Goal: Task Accomplishment & Management: Complete application form

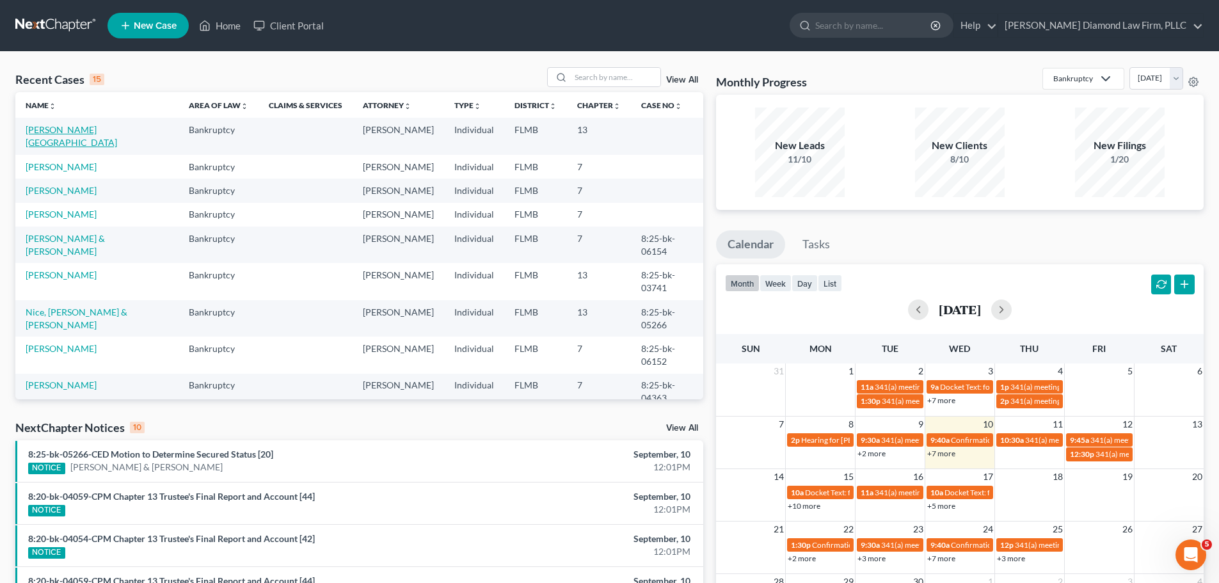
click at [72, 130] on link "[PERSON_NAME][GEOGRAPHIC_DATA]" at bounding box center [72, 136] width 92 height 24
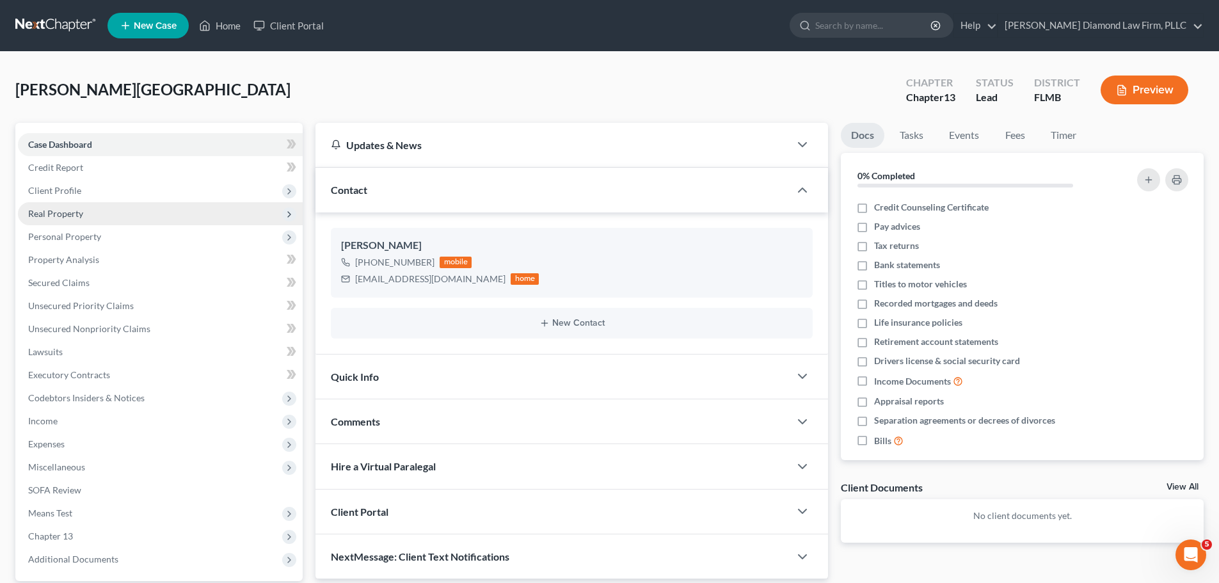
click at [88, 217] on span "Real Property" at bounding box center [160, 213] width 285 height 23
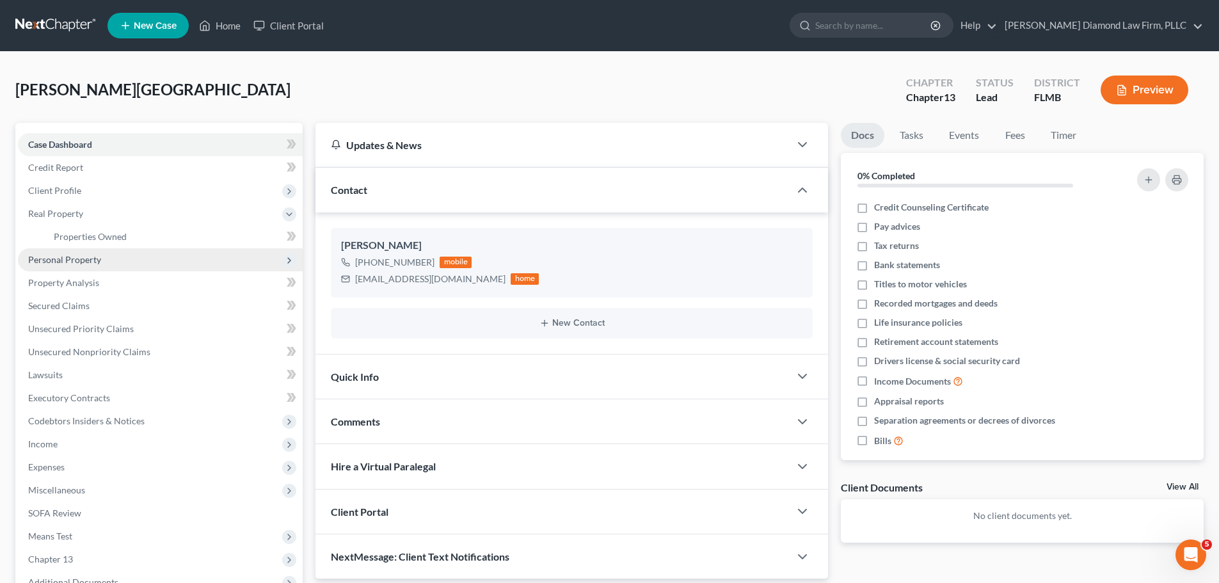
click at [79, 257] on span "Personal Property" at bounding box center [64, 259] width 73 height 11
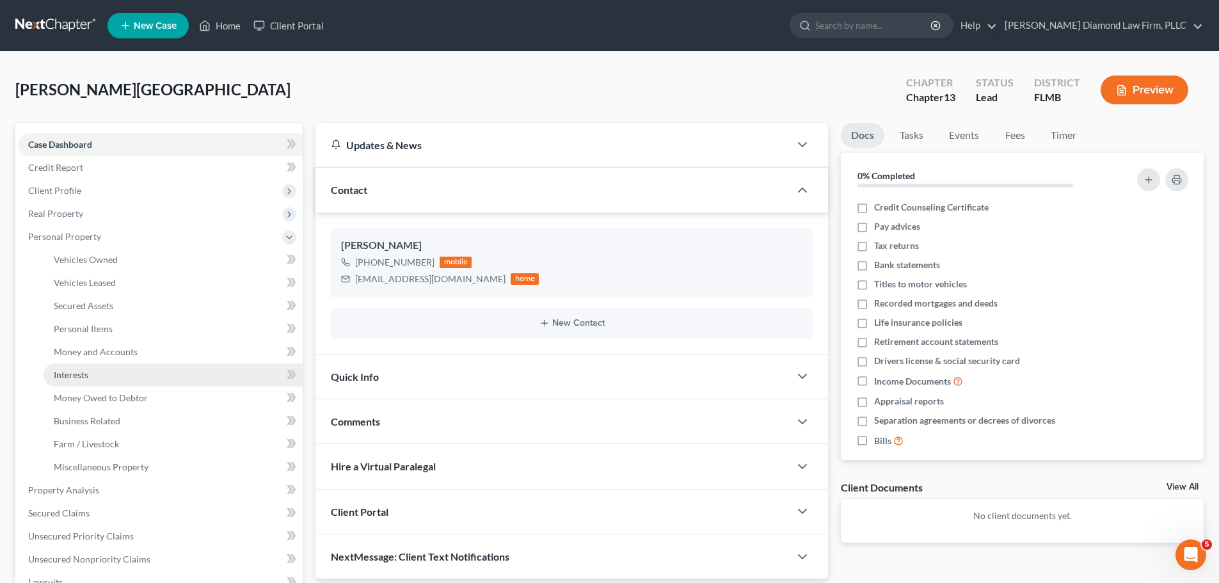
click at [86, 383] on link "Interests" at bounding box center [173, 374] width 259 height 23
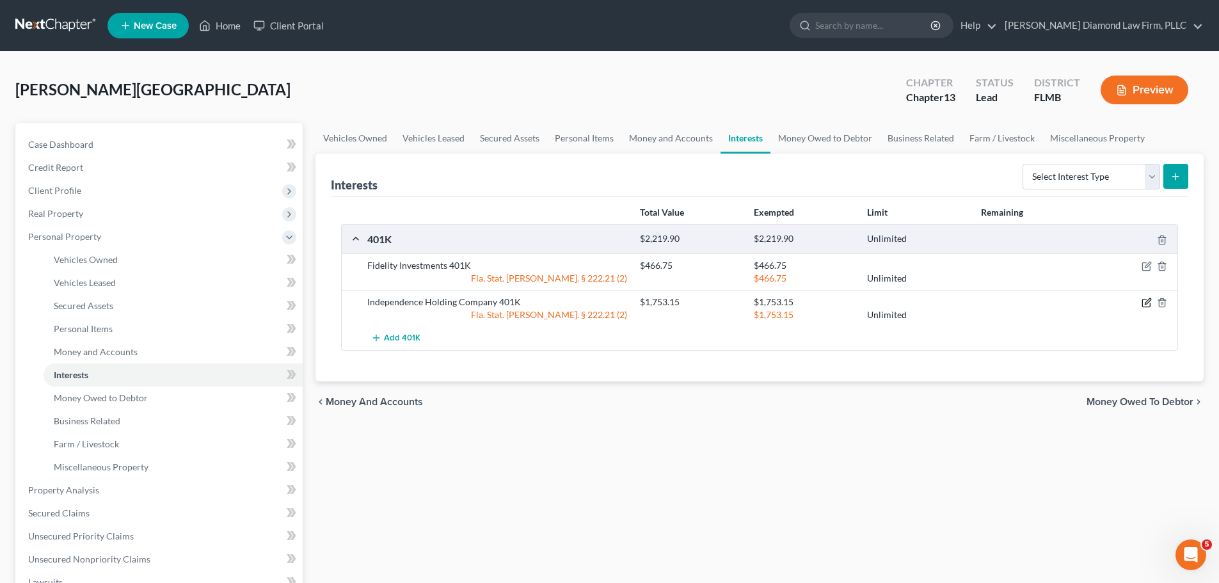
click at [1142, 303] on icon "button" at bounding box center [1146, 303] width 8 height 8
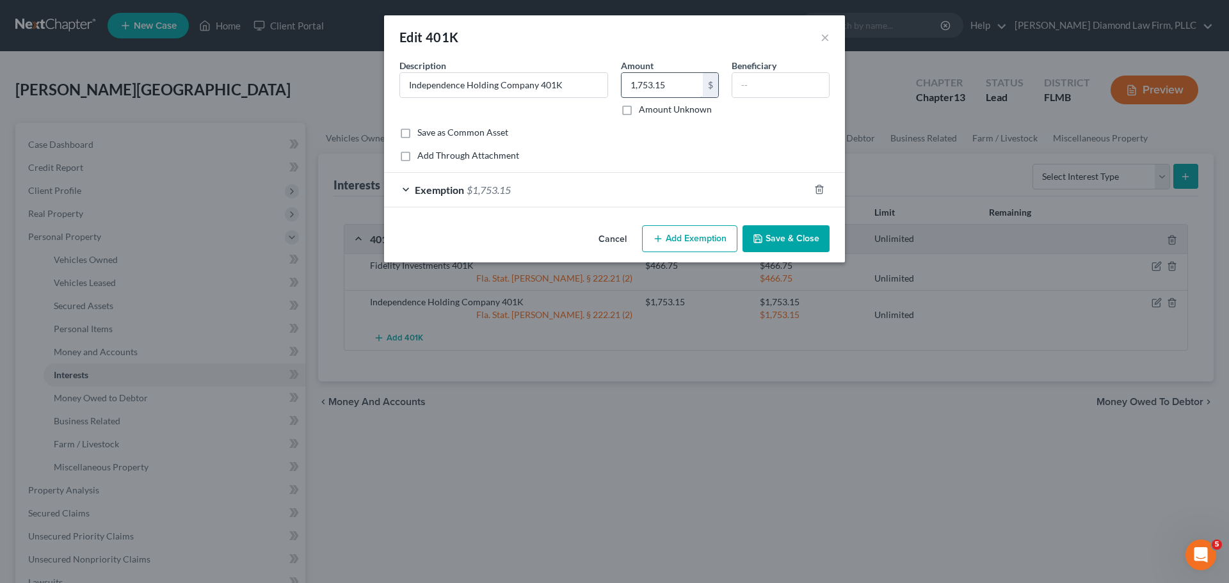
click at [678, 86] on input "1,753.15" at bounding box center [661, 85] width 81 height 24
type input "0"
click at [821, 38] on button "×" at bounding box center [824, 36] width 9 height 15
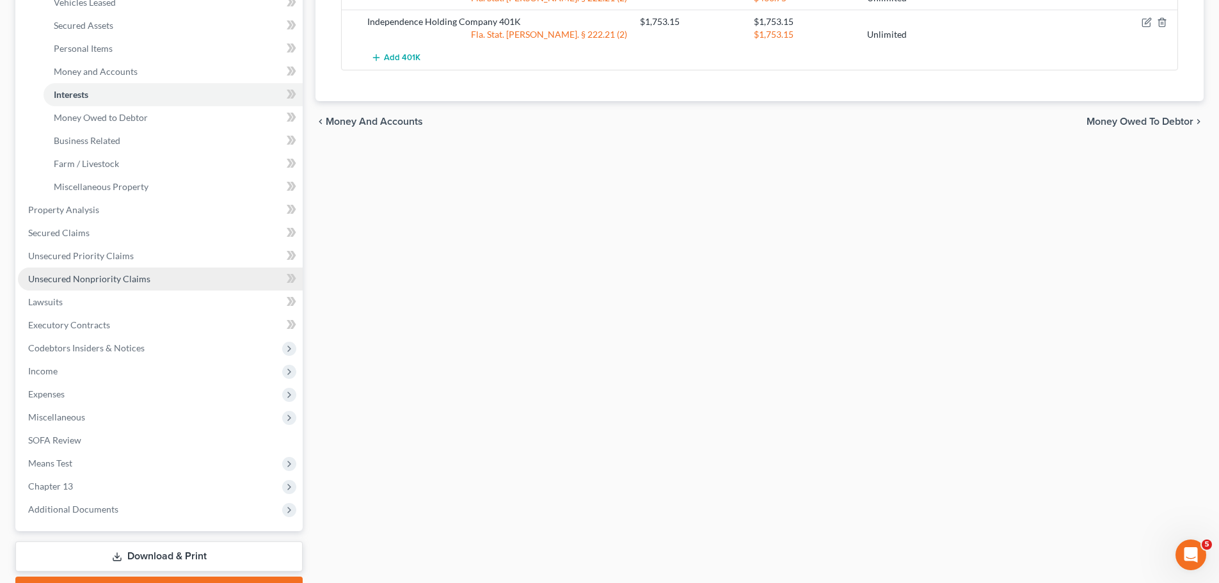
scroll to position [320, 0]
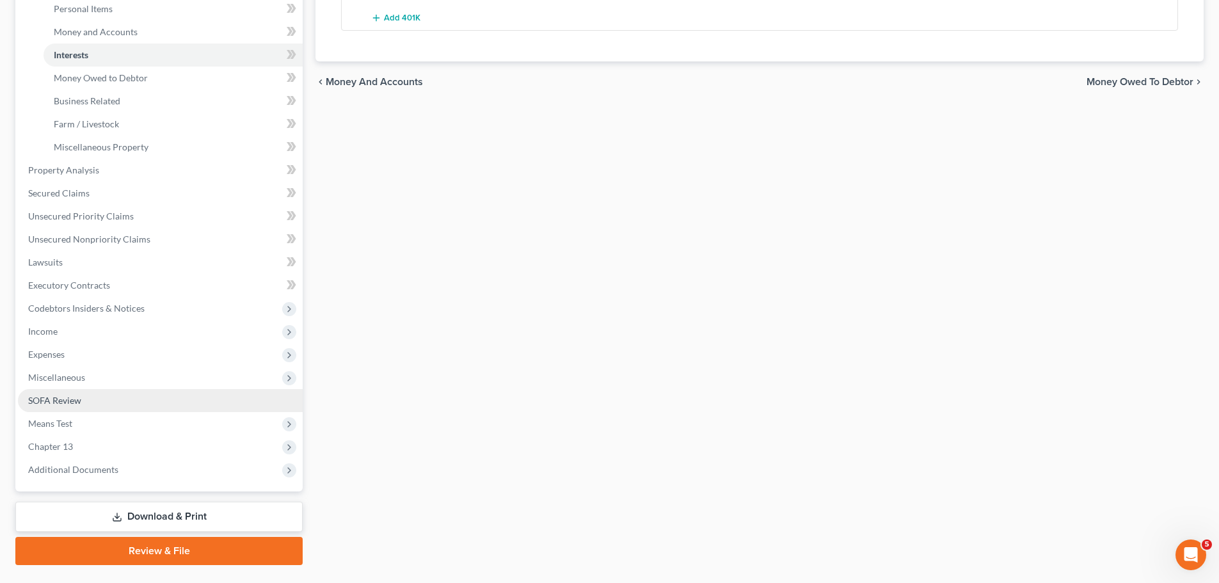
click at [93, 406] on link "SOFA Review" at bounding box center [160, 400] width 285 height 23
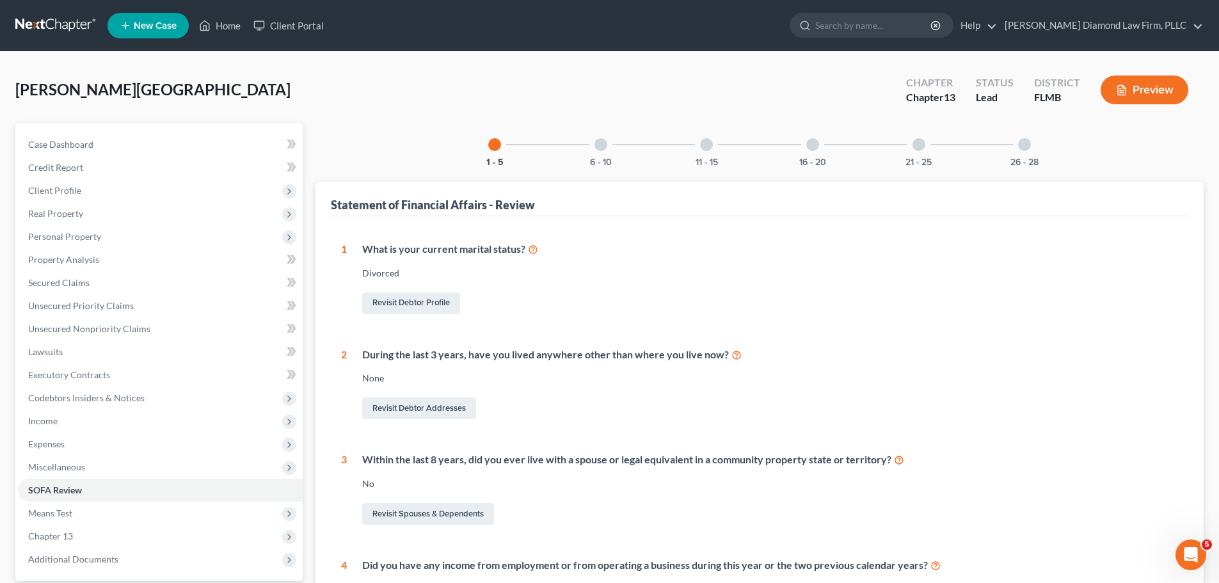
click at [815, 143] on div at bounding box center [812, 144] width 13 height 13
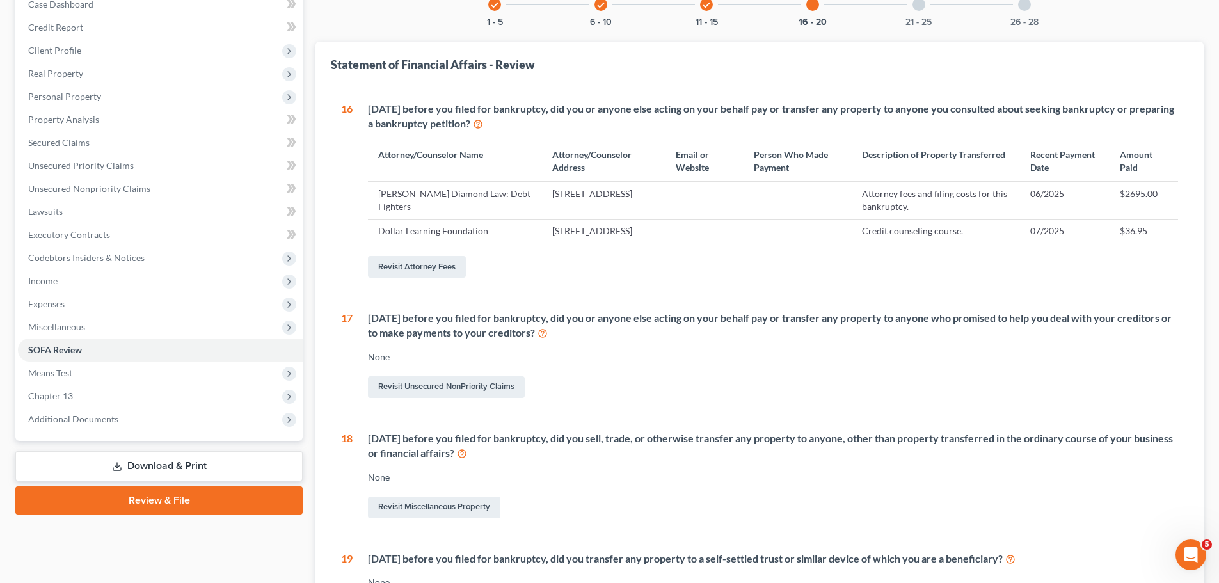
scroll to position [437, 0]
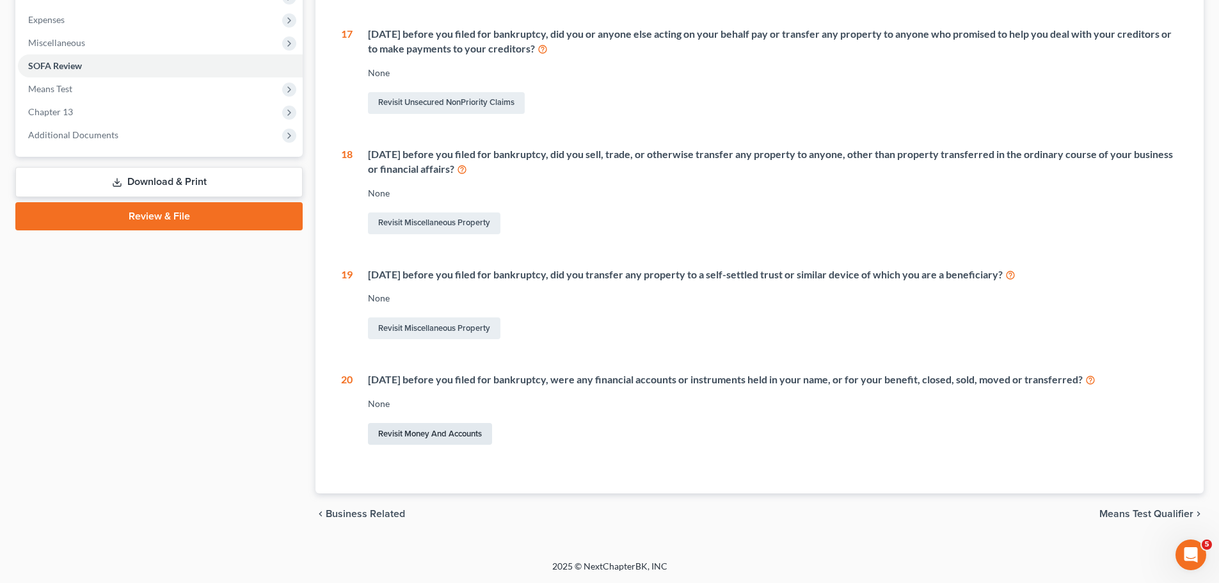
click at [444, 440] on link "Revisit Money and Accounts" at bounding box center [430, 434] width 124 height 22
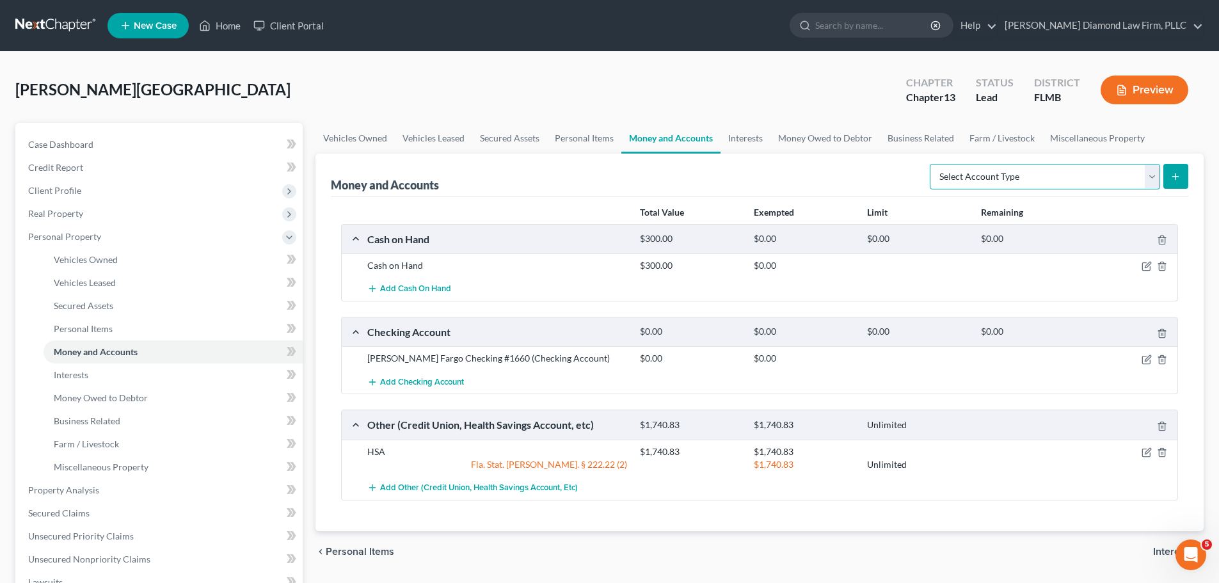
click at [1060, 166] on select "Select Account Type Brokerage Cash on Hand Certificates of Deposit Checking Acc…" at bounding box center [1045, 177] width 230 height 26
click at [746, 145] on link "Interests" at bounding box center [746, 138] width 50 height 31
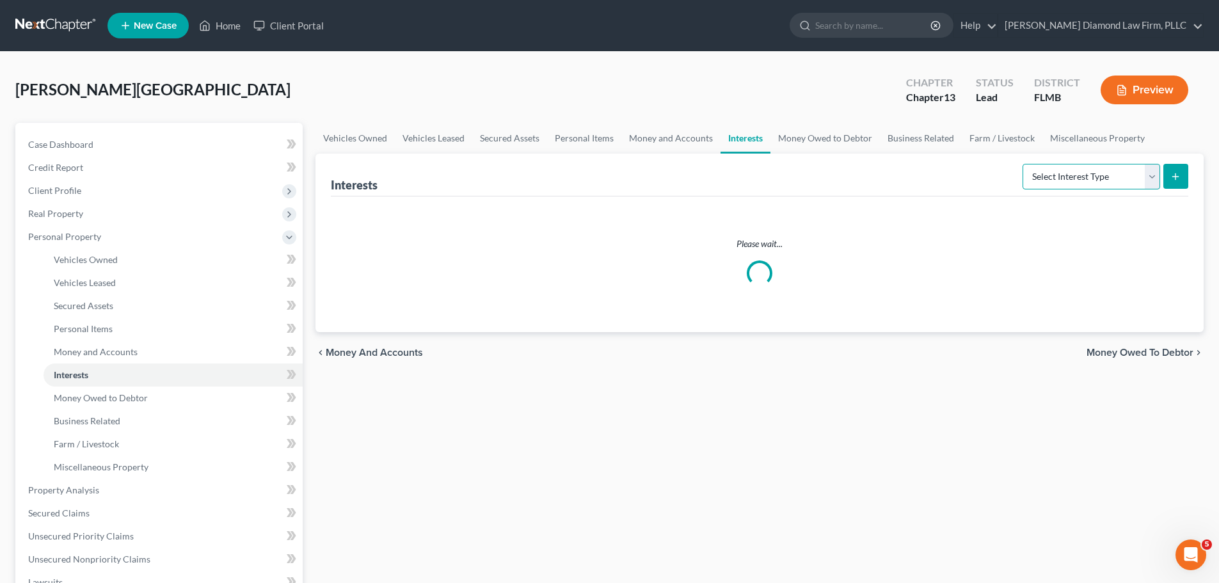
click at [1074, 179] on select "Select Interest Type 401K Annuity Bond Education IRA Government Bond Government…" at bounding box center [1092, 177] width 138 height 26
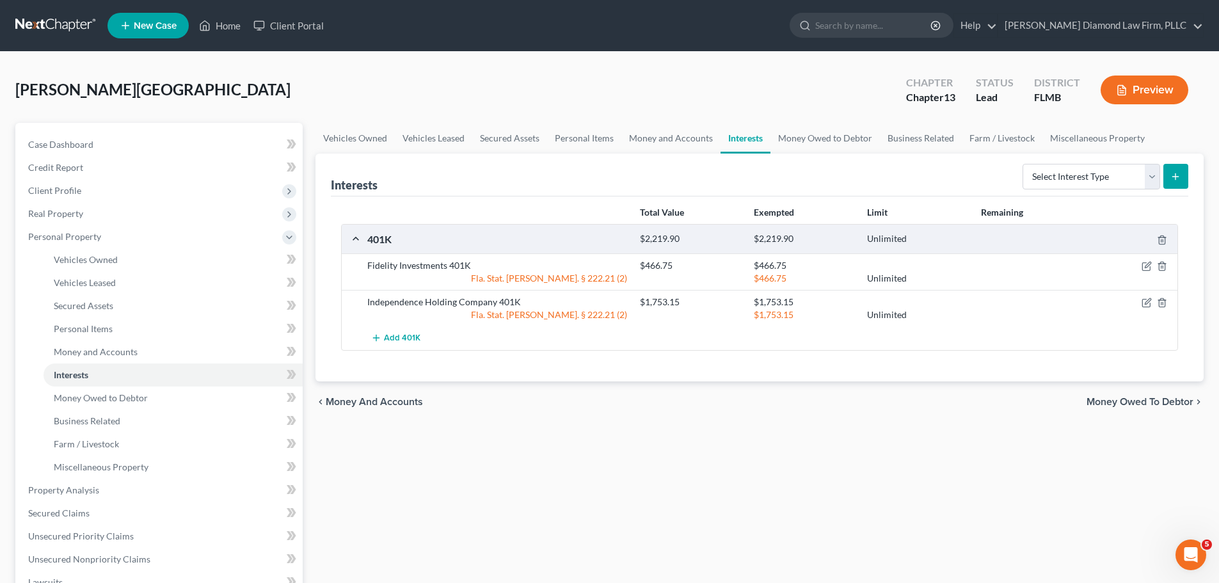
click at [817, 188] on div "Interests Select Interest Type 401K Annuity Bond Education IRA Government Bond …" at bounding box center [760, 175] width 858 height 43
click at [1151, 303] on icon "button" at bounding box center [1147, 303] width 10 height 10
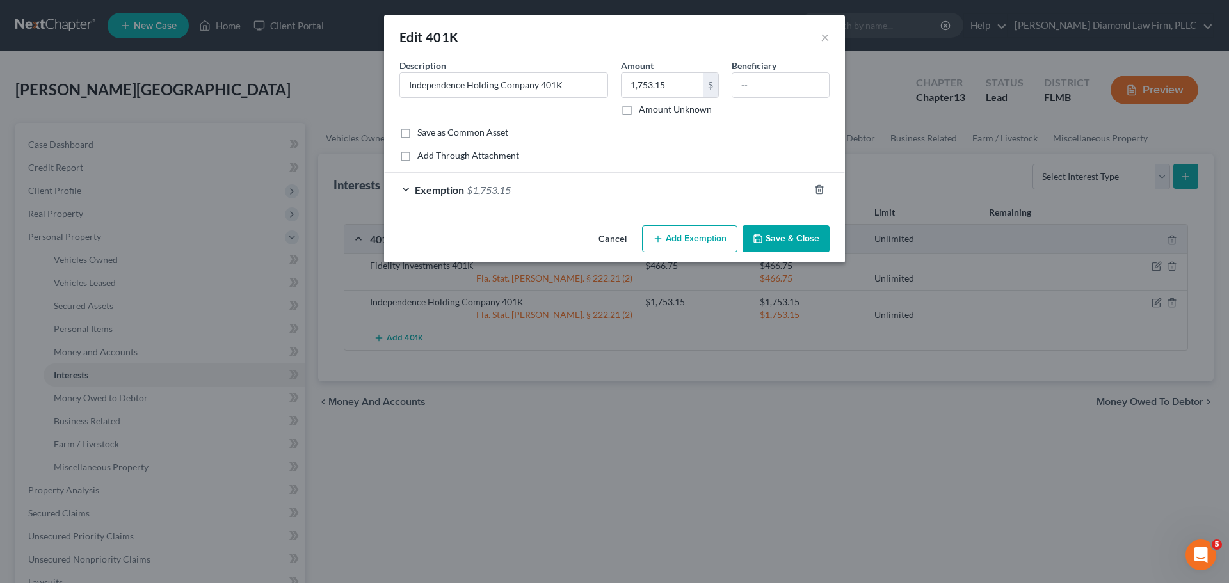
click at [467, 197] on div "Exemption $1,753.15" at bounding box center [596, 190] width 425 height 34
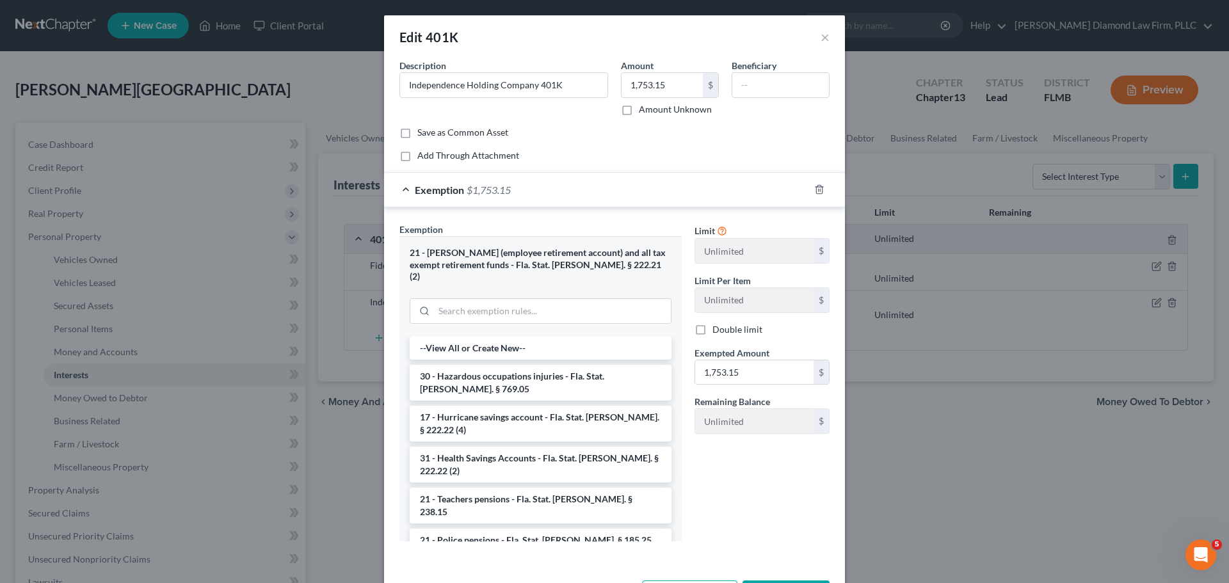
click at [467, 197] on div "Exemption $1,753.15" at bounding box center [596, 190] width 425 height 34
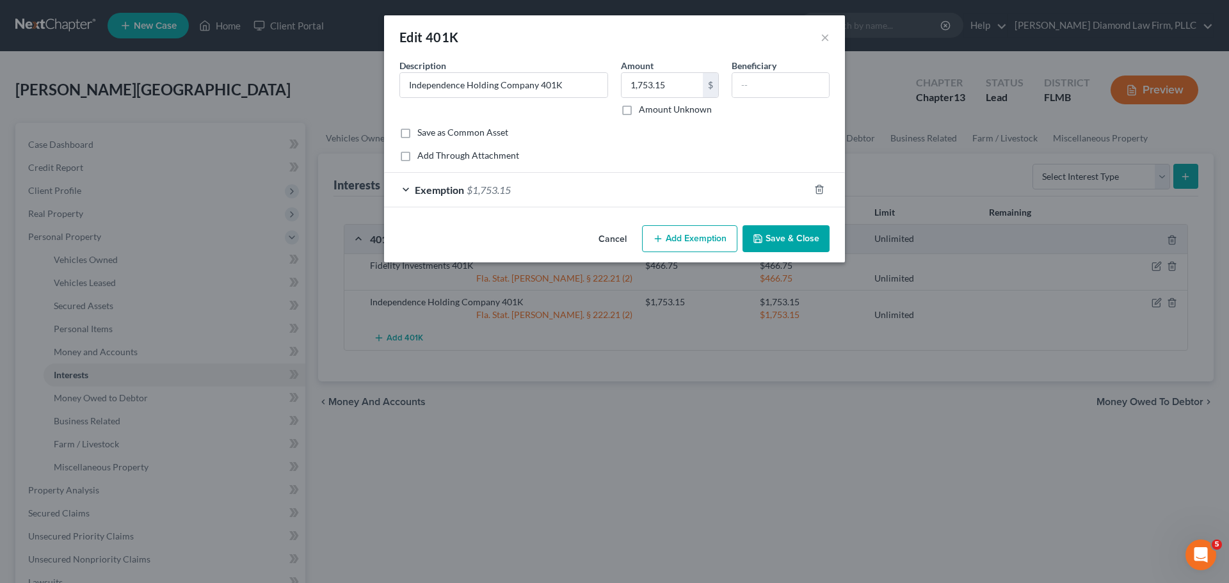
click at [605, 243] on button "Cancel" at bounding box center [612, 240] width 49 height 26
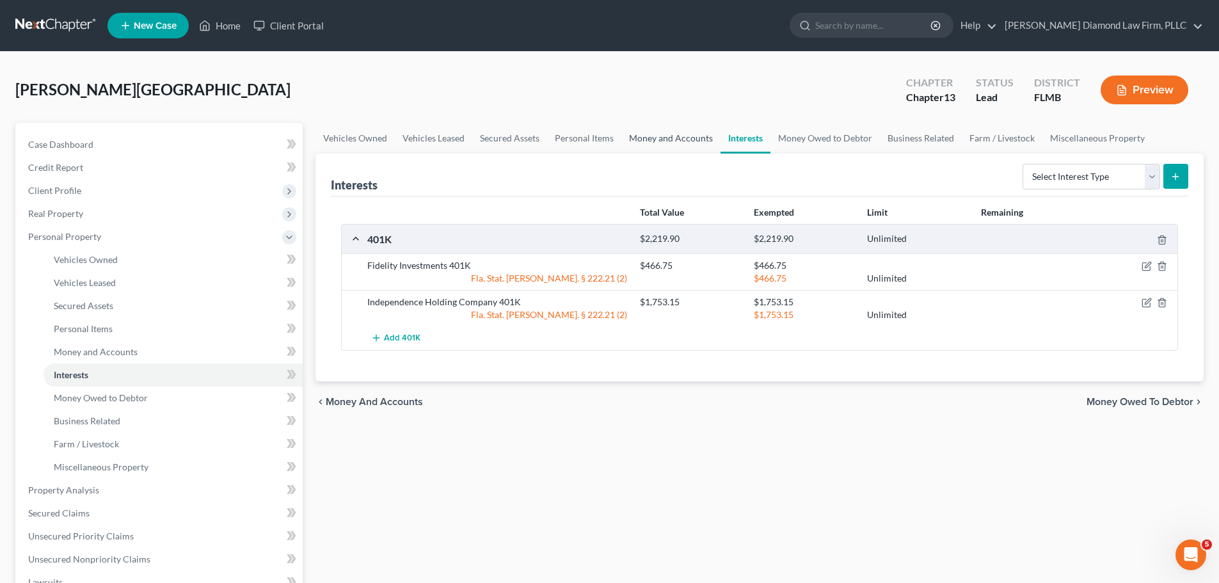
click at [648, 148] on link "Money and Accounts" at bounding box center [670, 138] width 99 height 31
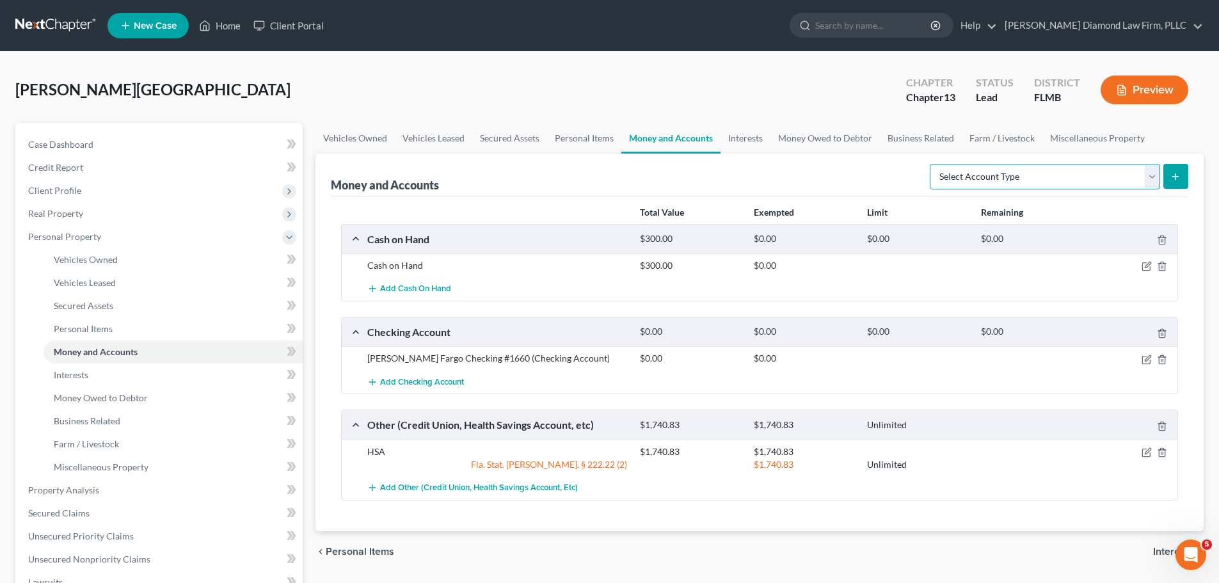
click at [971, 187] on select "Select Account Type Brokerage Cash on Hand Certificates of Deposit Checking Acc…" at bounding box center [1045, 177] width 230 height 26
select select "other"
click at [932, 164] on select "Select Account Type Brokerage Cash on Hand Certificates of Deposit Checking Acc…" at bounding box center [1045, 177] width 230 height 26
click at [1176, 173] on line "submit" at bounding box center [1176, 176] width 0 height 6
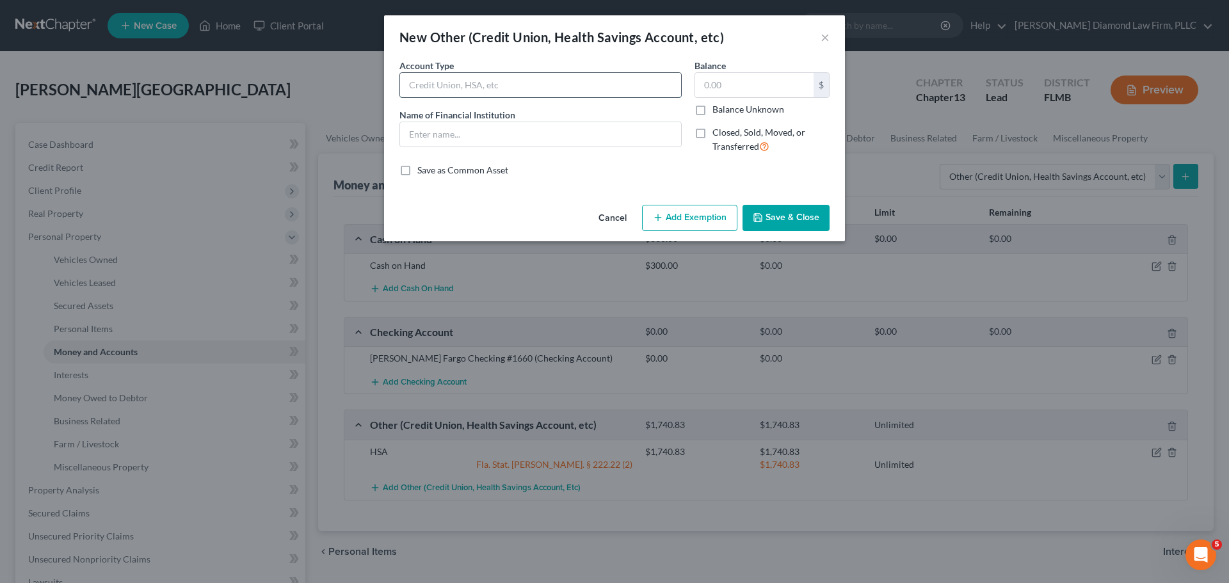
click at [532, 80] on input "text" at bounding box center [540, 85] width 281 height 24
type input "401(k)"
click at [730, 129] on span "Closed, Sold, Moved, or Transferred" at bounding box center [758, 139] width 93 height 25
click at [726, 129] on input "Closed, Sold, Moved, or Transferred" at bounding box center [721, 130] width 8 height 8
checkbox input "true"
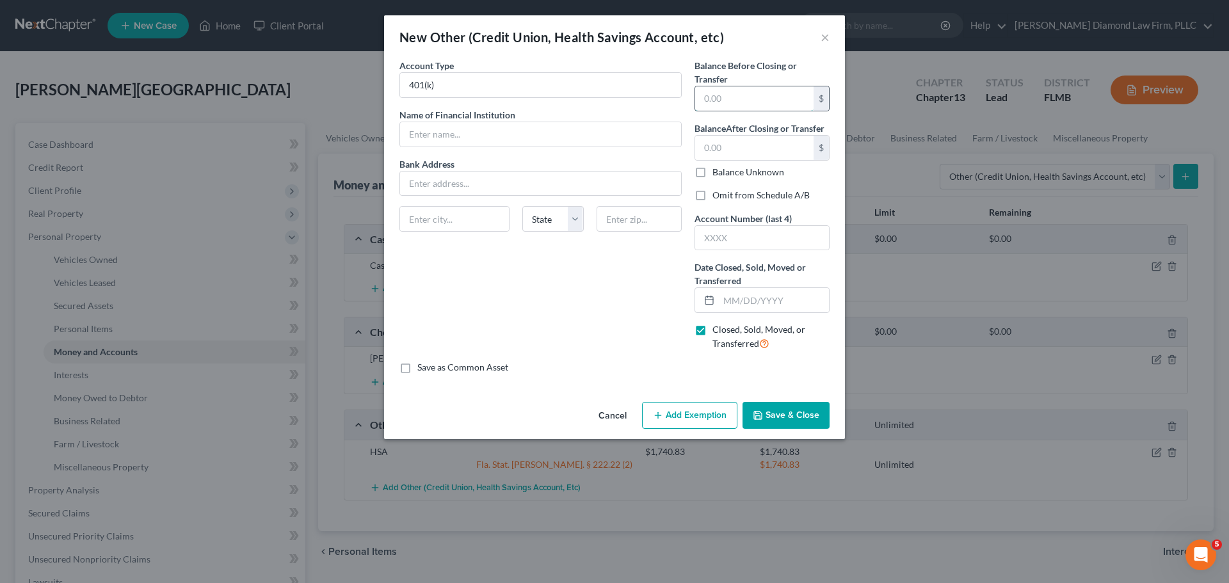
click at [746, 95] on input "text" at bounding box center [754, 98] width 118 height 24
type input "0"
click at [744, 141] on input "text" at bounding box center [754, 148] width 118 height 24
type input "0"
click at [753, 196] on label "Omit from Schedule A/B" at bounding box center [760, 195] width 97 height 13
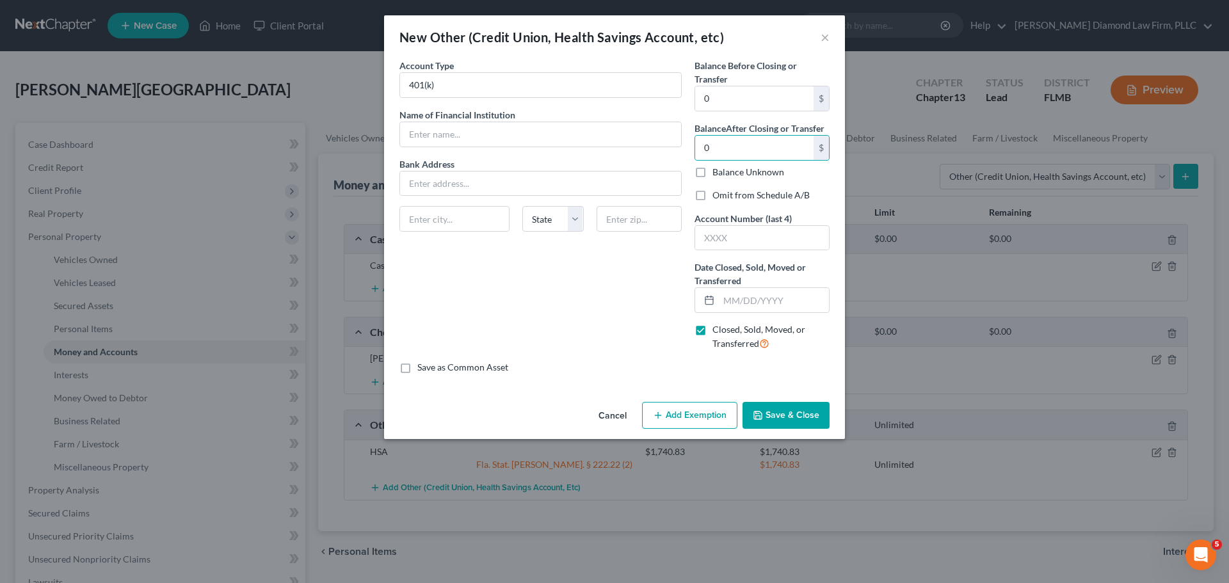
click at [726, 196] on input "Omit from Schedule A/B" at bounding box center [721, 193] width 8 height 8
checkbox input "true"
click at [776, 307] on input "text" at bounding box center [774, 300] width 110 height 24
type input "08/31/2025"
click at [493, 142] on input "text" at bounding box center [540, 134] width 281 height 24
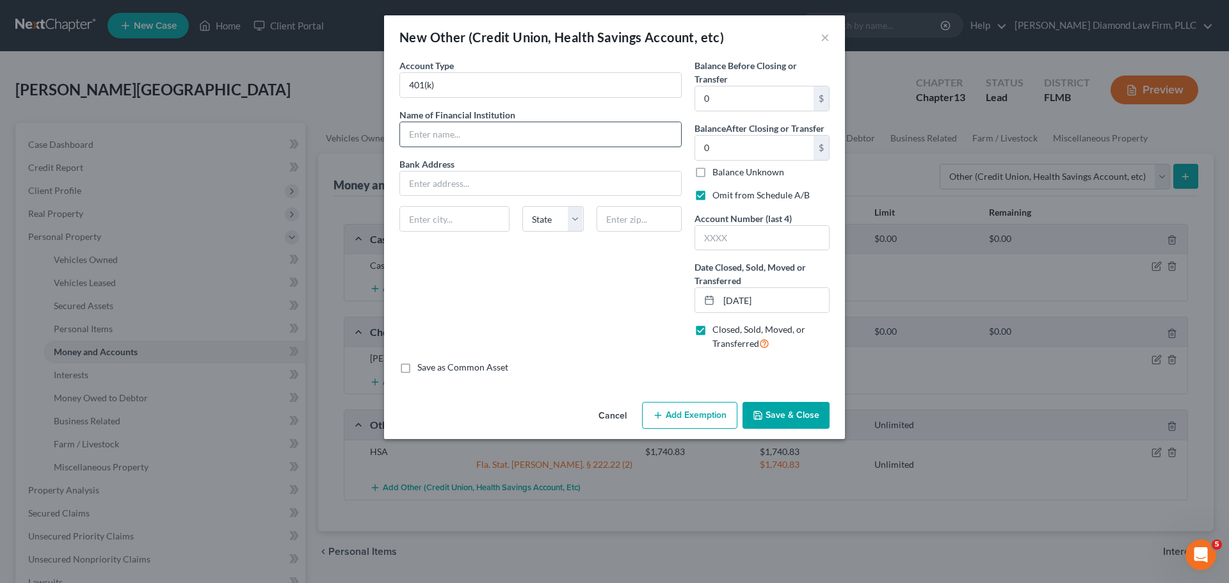
drag, startPoint x: 492, startPoint y: 134, endPoint x: 500, endPoint y: 134, distance: 7.7
click at [492, 134] on input "text" at bounding box center [540, 134] width 281 height 24
click at [469, 138] on input "text" at bounding box center [540, 134] width 281 height 24
click at [479, 134] on input "text" at bounding box center [540, 134] width 281 height 24
drag, startPoint x: 490, startPoint y: 139, endPoint x: 394, endPoint y: 134, distance: 96.7
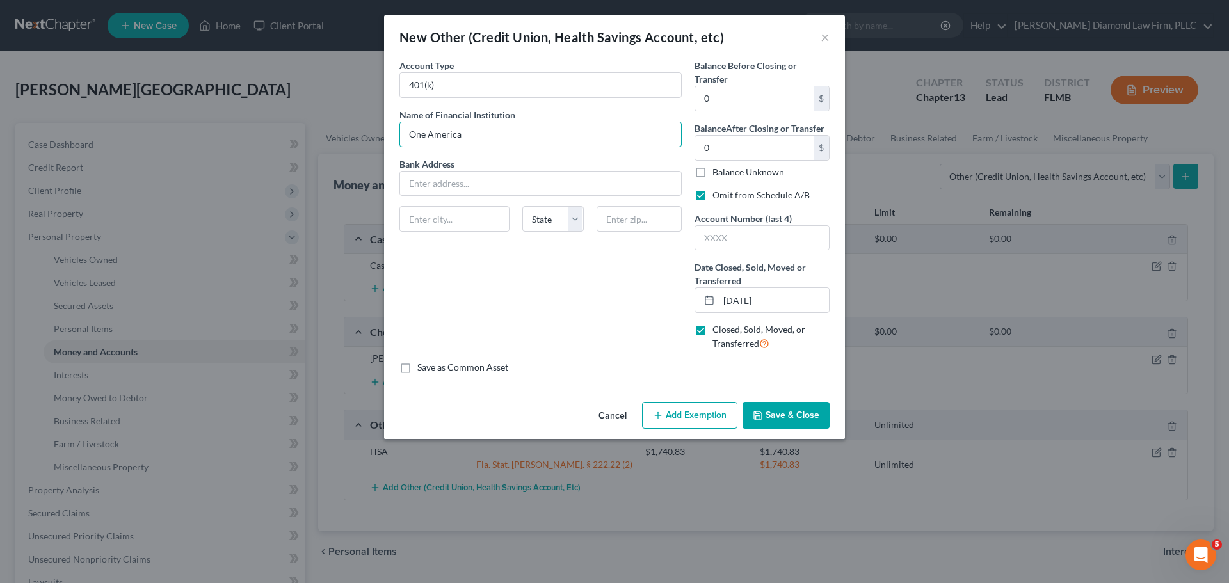
click at [393, 136] on div "Account Type 401(k) Name of Financial Institution * One America Bank Address St…" at bounding box center [540, 210] width 295 height 302
type input "Independance Holding Company"
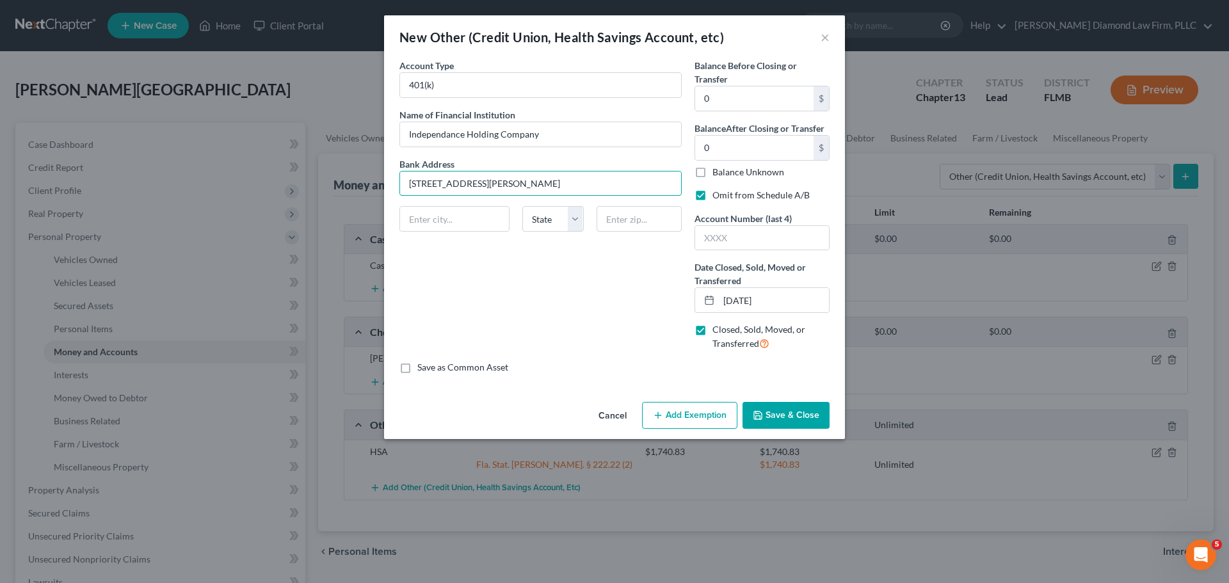
type input "96 Cummings Point Rd"
type input "Stamford"
select select "6"
type input "06902"
click at [784, 419] on button "Save & Close" at bounding box center [785, 415] width 87 height 27
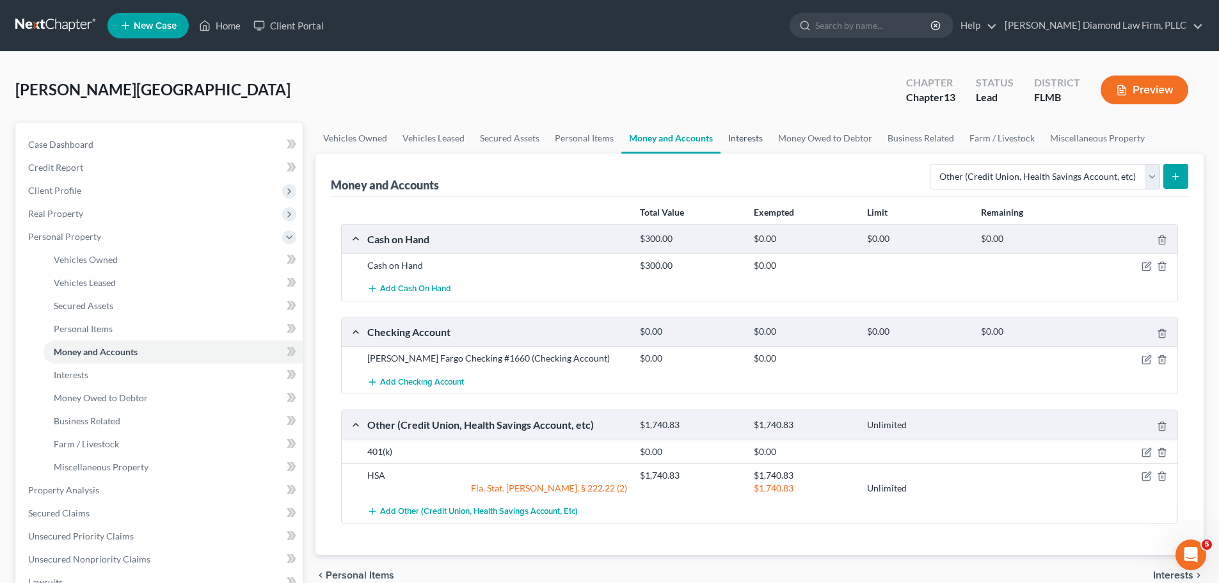
click at [742, 139] on link "Interests" at bounding box center [746, 138] width 50 height 31
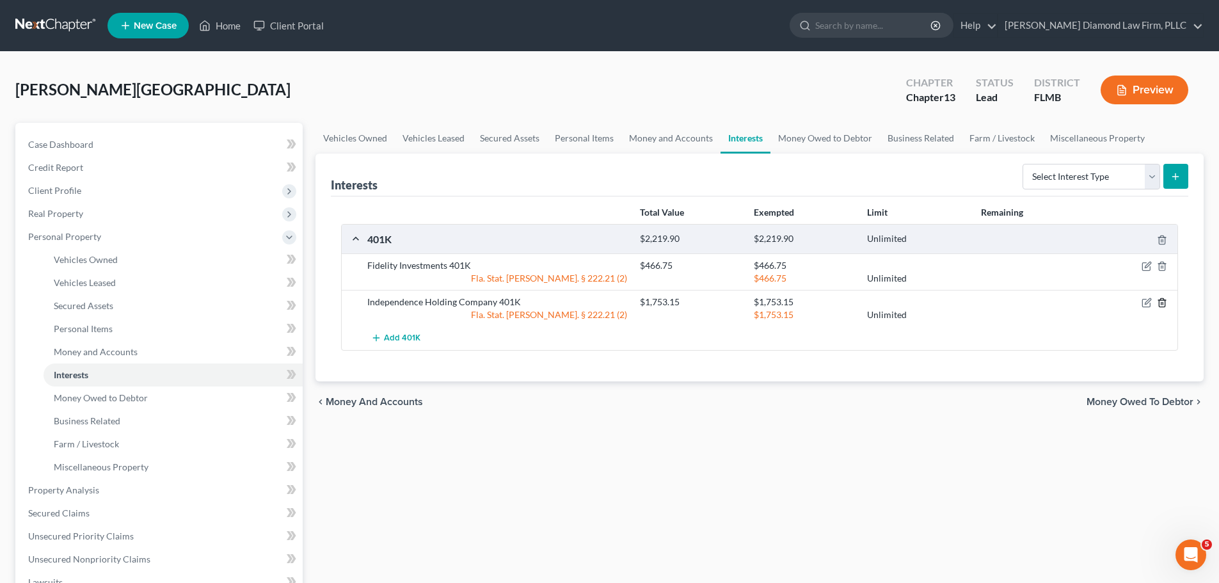
click at [1160, 303] on icon "button" at bounding box center [1162, 303] width 10 height 10
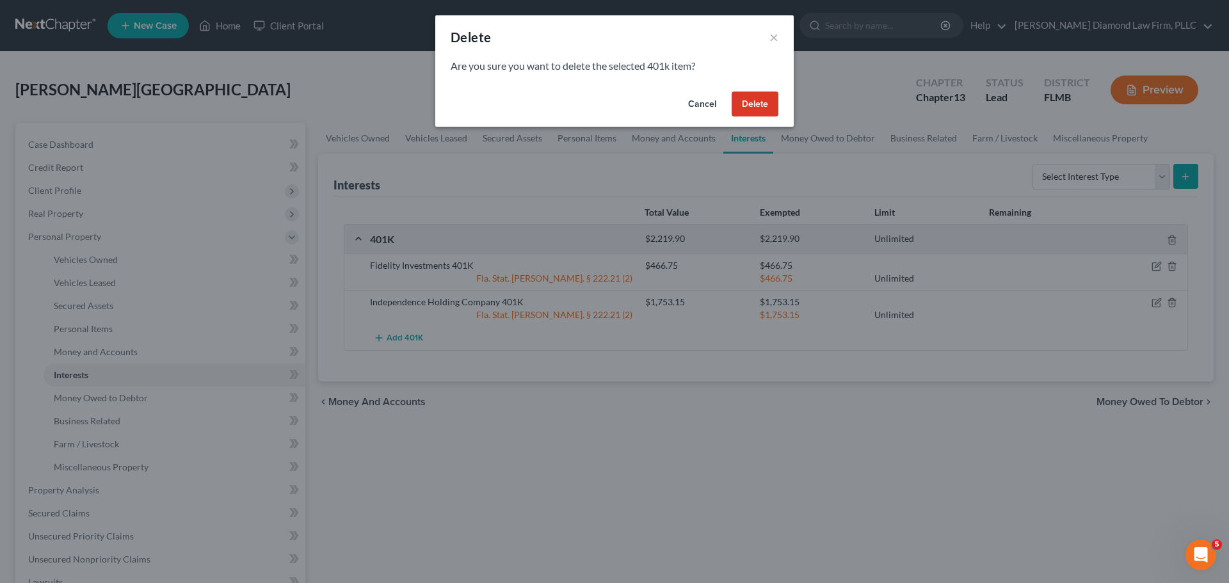
click at [760, 100] on button "Delete" at bounding box center [754, 105] width 47 height 26
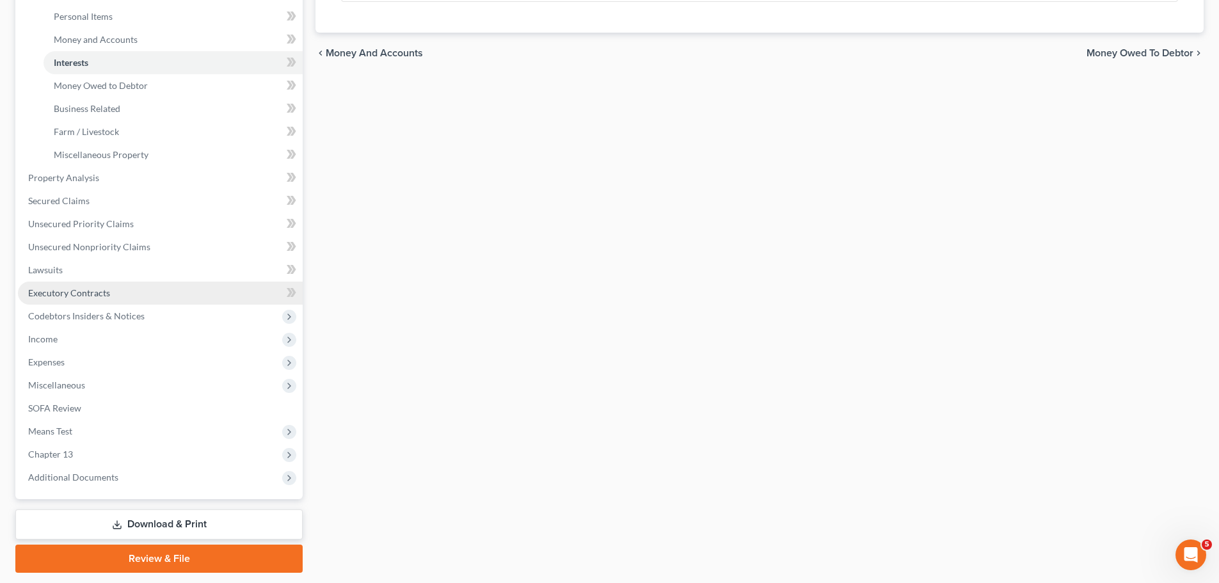
scroll to position [351, 0]
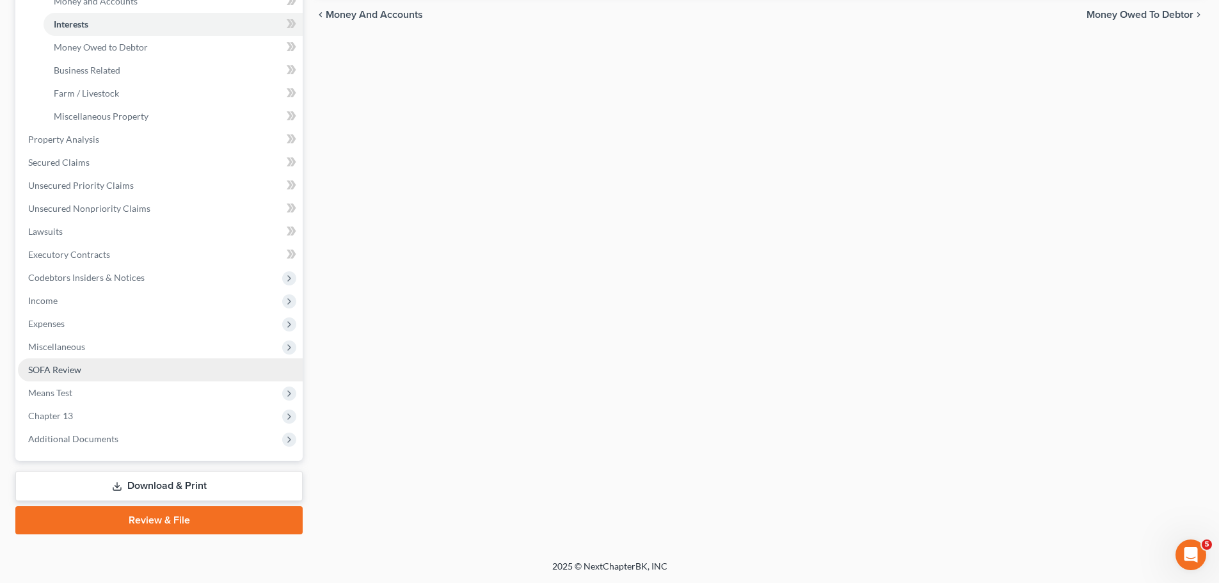
click at [74, 369] on span "SOFA Review" at bounding box center [54, 369] width 53 height 11
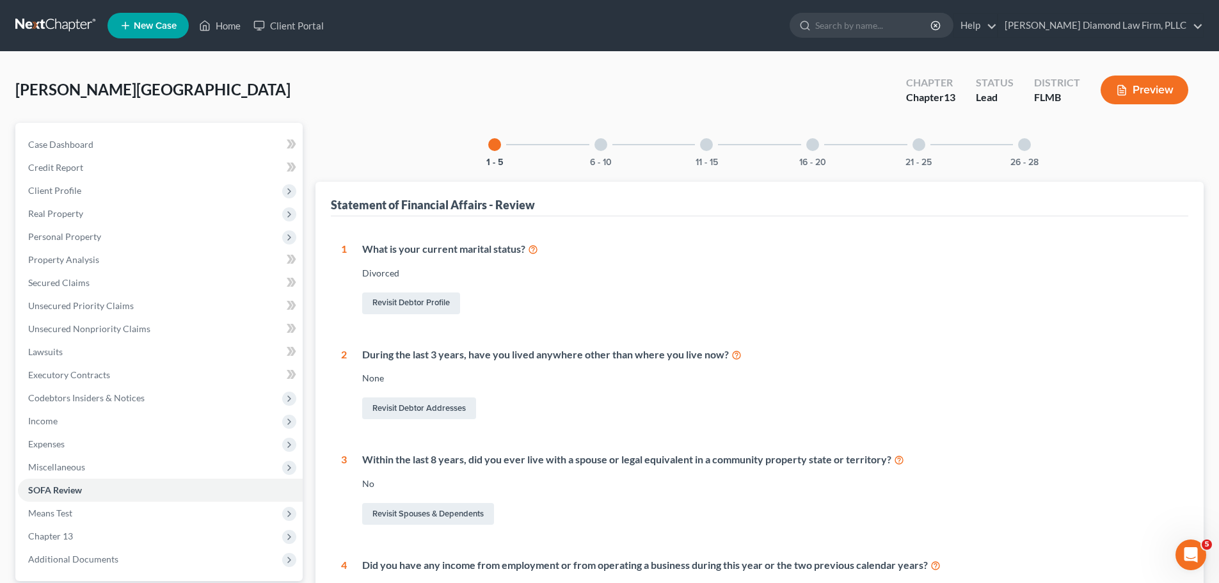
click at [922, 146] on div at bounding box center [919, 144] width 13 height 13
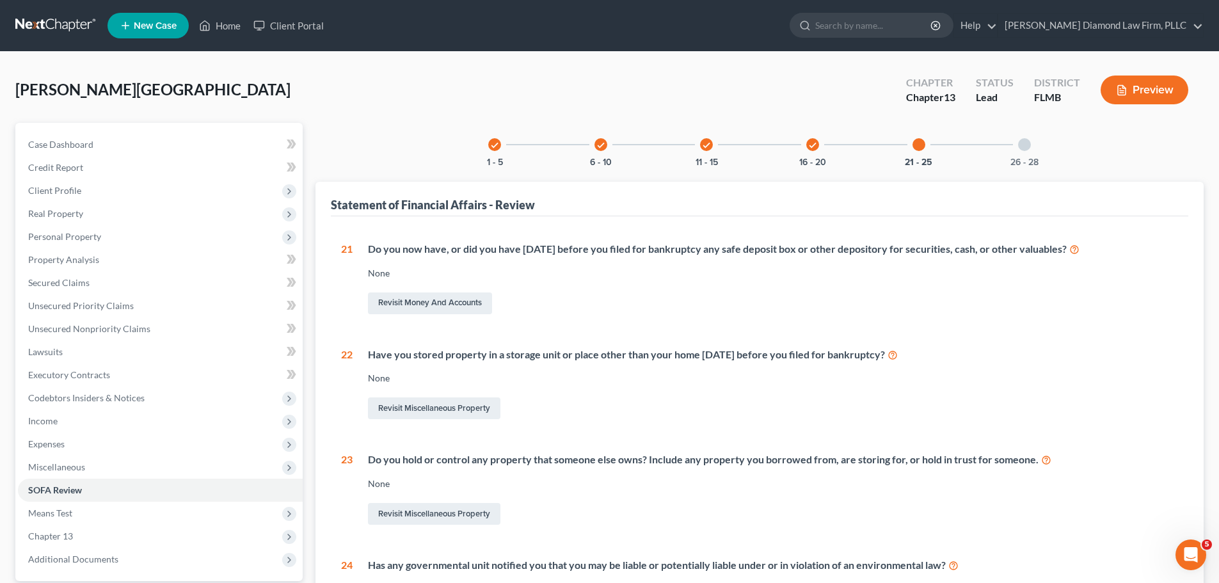
click at [815, 139] on div "check" at bounding box center [812, 144] width 13 height 13
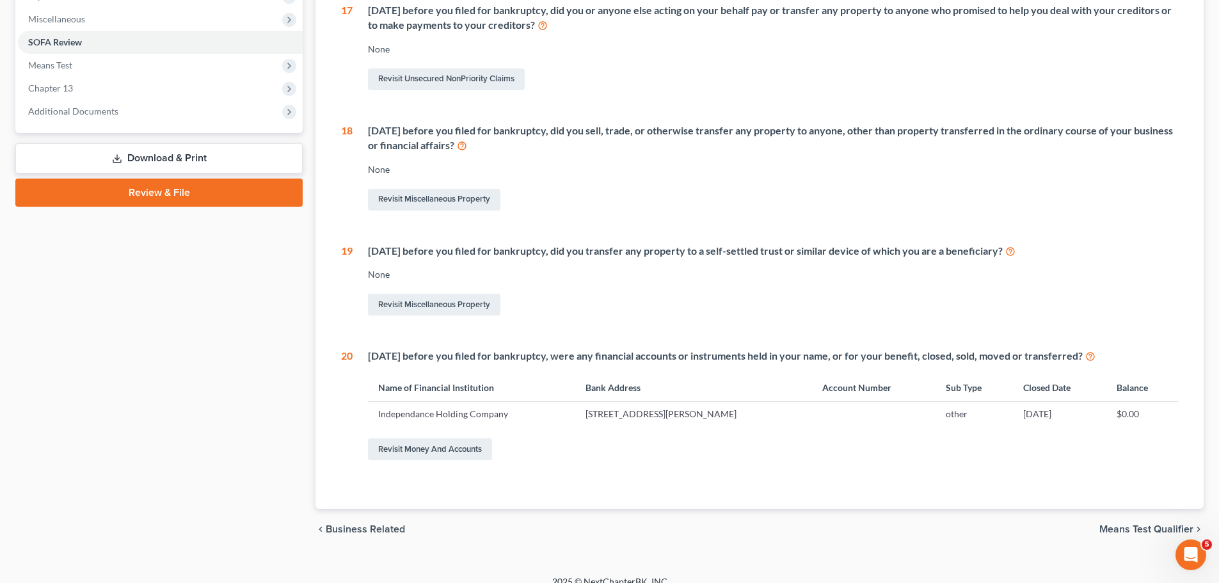
scroll to position [476, 0]
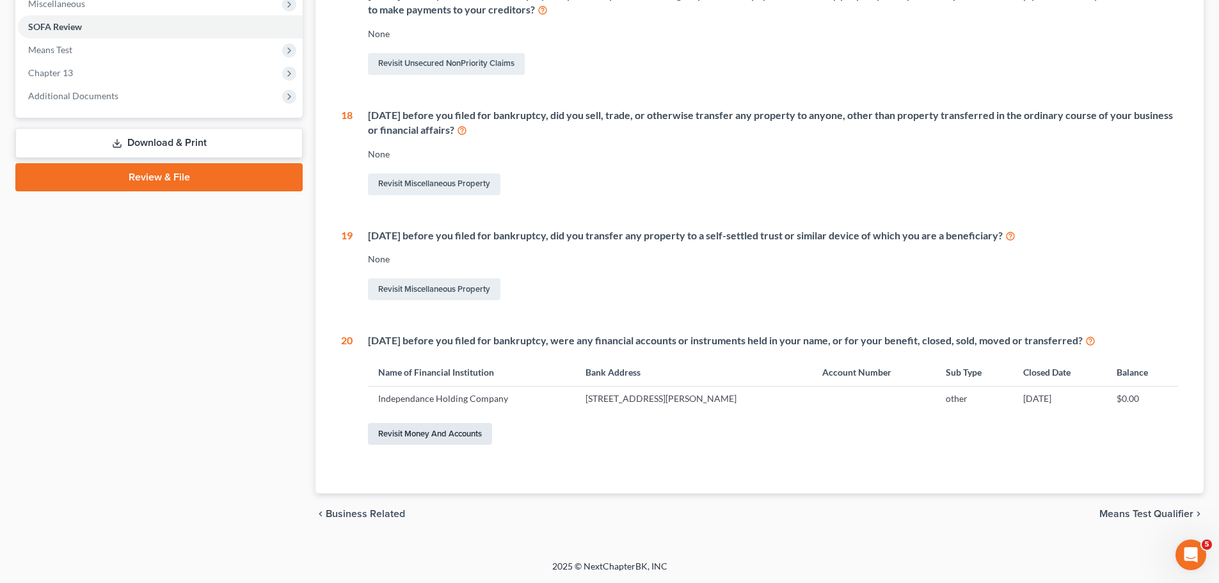
click at [413, 440] on link "Revisit Money and Accounts" at bounding box center [430, 434] width 124 height 22
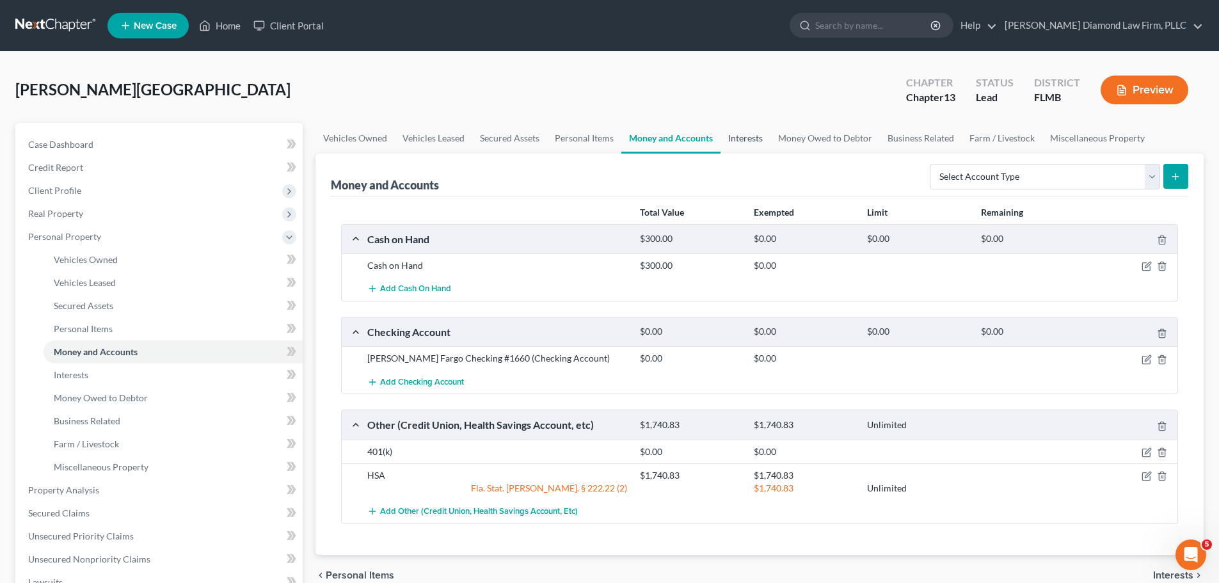
click at [750, 131] on link "Interests" at bounding box center [746, 138] width 50 height 31
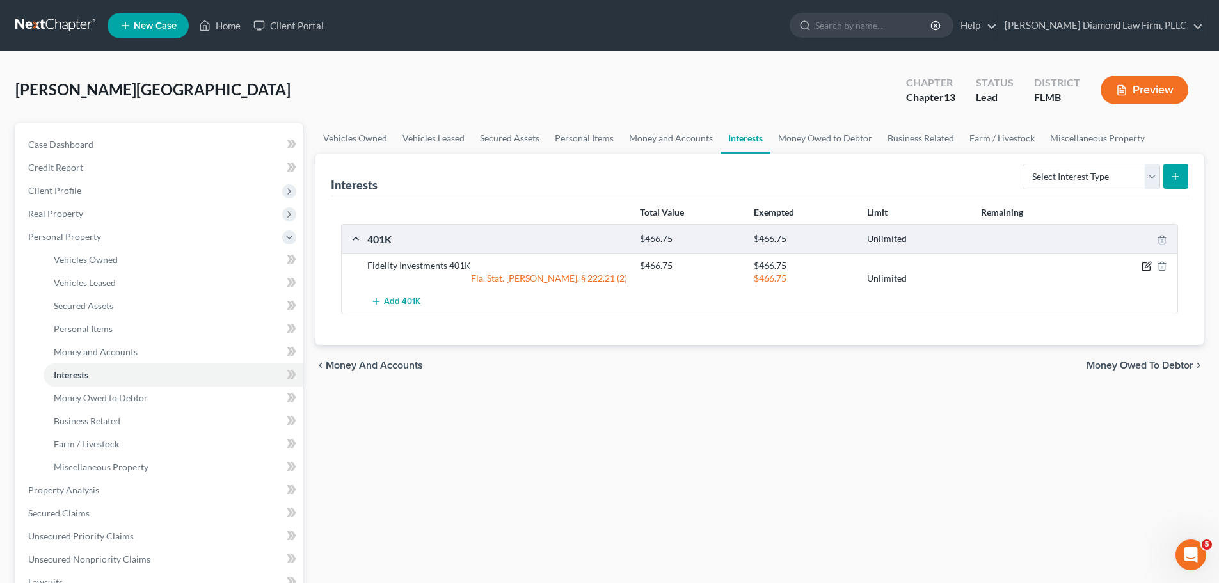
click at [1146, 269] on icon "button" at bounding box center [1147, 266] width 10 height 10
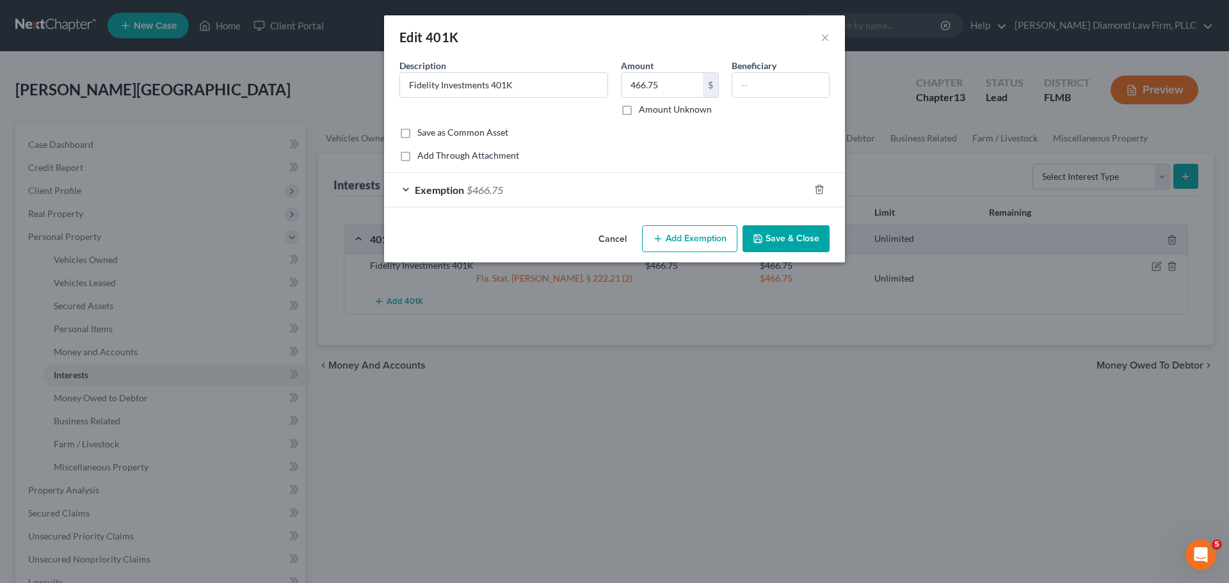
click at [605, 238] on button "Cancel" at bounding box center [612, 240] width 49 height 26
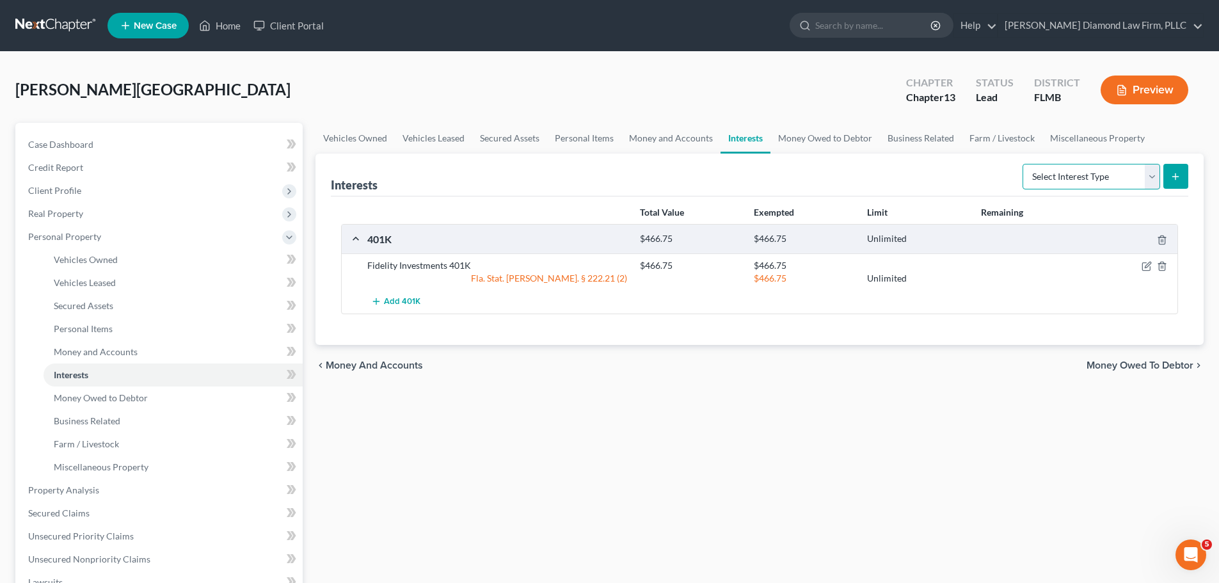
click at [1087, 182] on select "Select Interest Type 401K Annuity Bond Education IRA Government Bond Government…" at bounding box center [1092, 177] width 138 height 26
click at [663, 138] on link "Money and Accounts" at bounding box center [670, 138] width 99 height 31
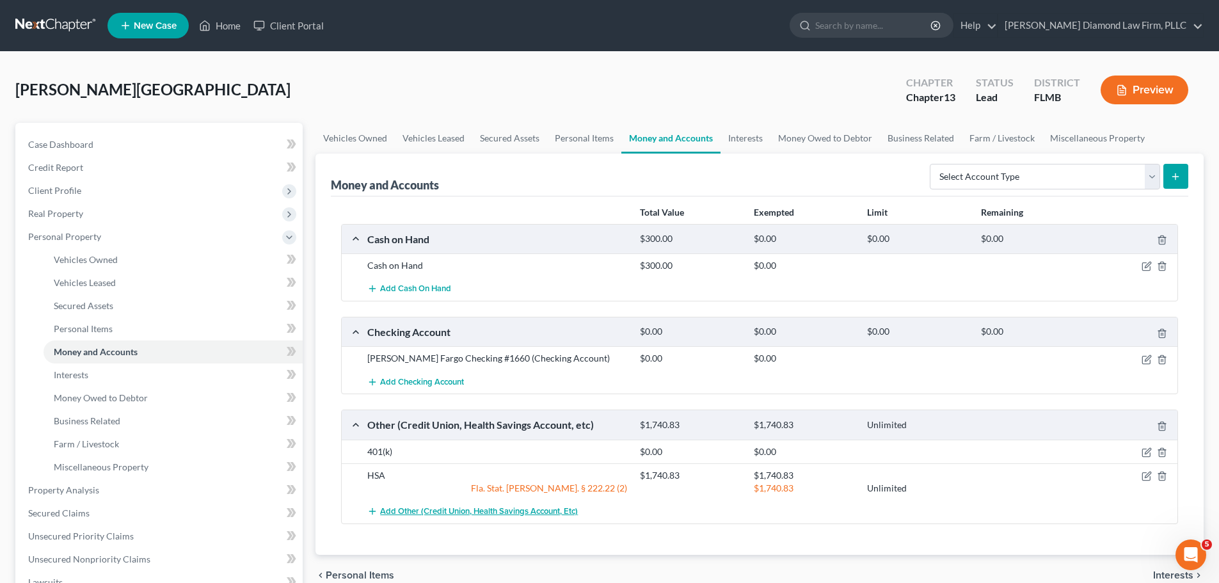
click at [414, 516] on span "Add Other (Credit Union, Health Savings Account, etc)" at bounding box center [479, 511] width 198 height 10
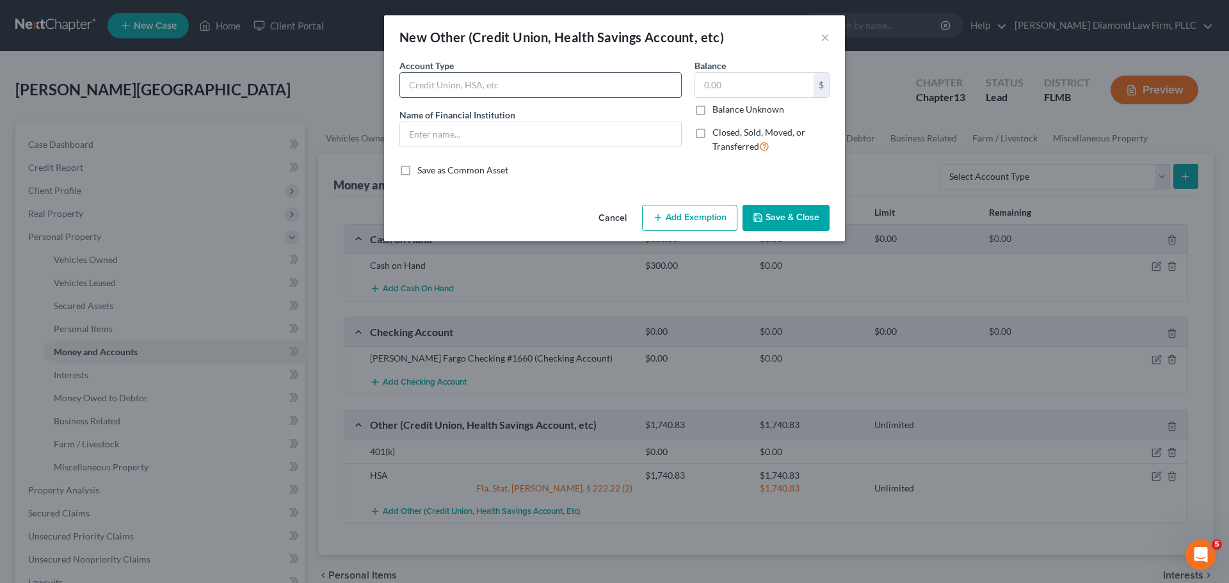
click at [434, 90] on input "text" at bounding box center [540, 85] width 281 height 24
type input "Rollover IRA"
click at [447, 140] on input "text" at bounding box center [540, 134] width 281 height 24
type input "Charles Schwab"
click at [737, 135] on span "Closed, Sold, Moved, or Transferred" at bounding box center [758, 139] width 93 height 25
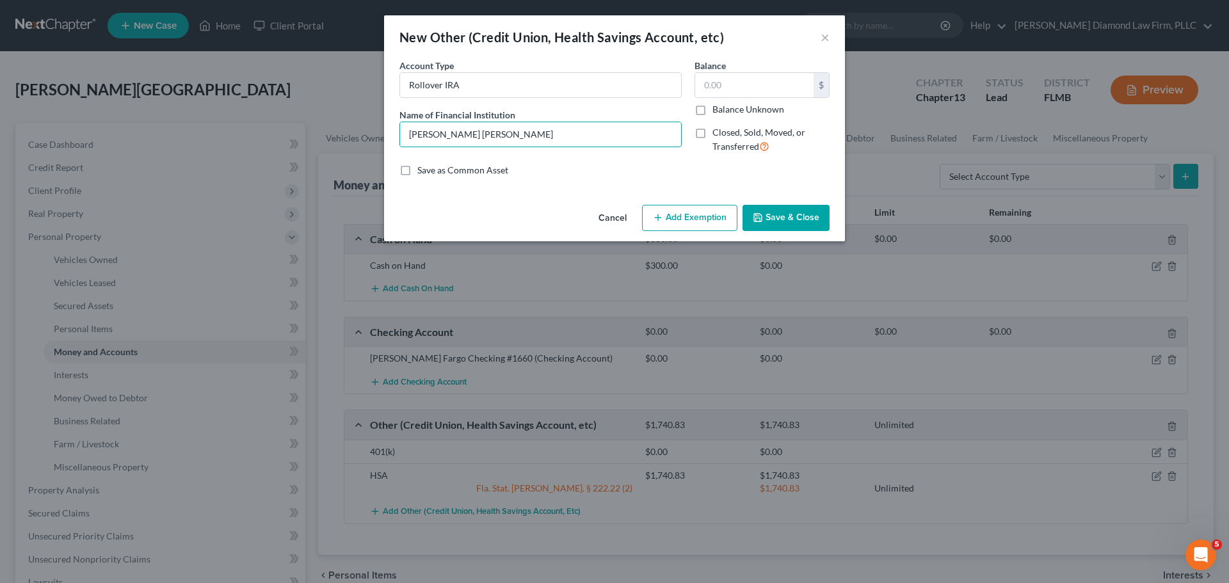
click at [726, 134] on input "Closed, Sold, Moved, or Transferred" at bounding box center [721, 130] width 8 height 8
checkbox input "true"
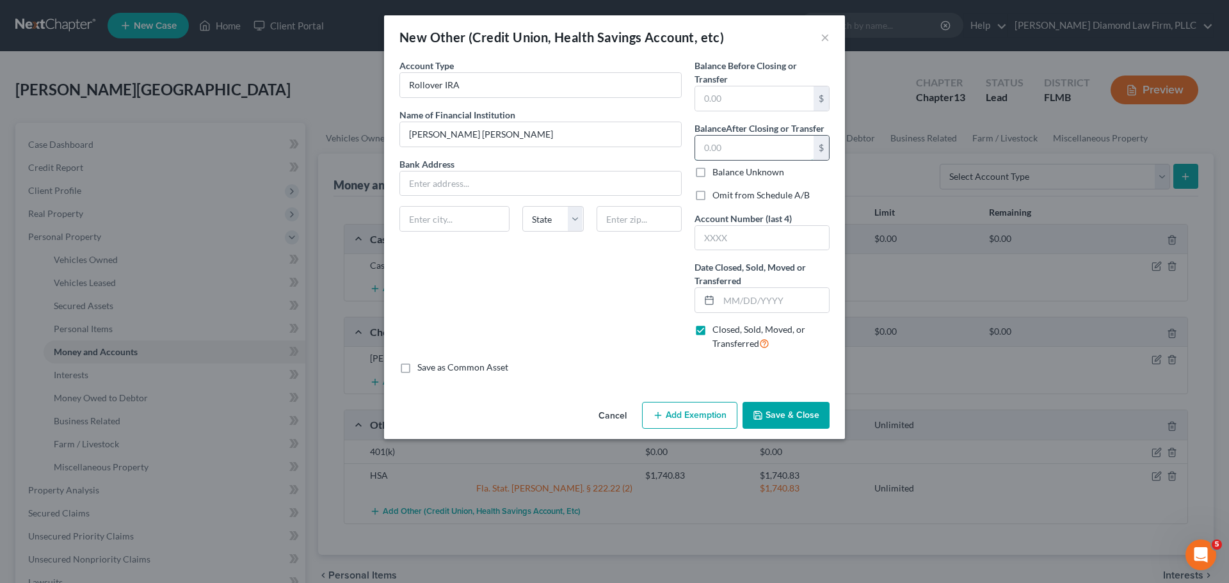
click at [740, 140] on input "text" at bounding box center [754, 148] width 118 height 24
type input "0"
click at [479, 184] on input "text" at bounding box center [540, 184] width 281 height 24
paste input "P.O. Box 982600"
type input "P.O. Box 982600"
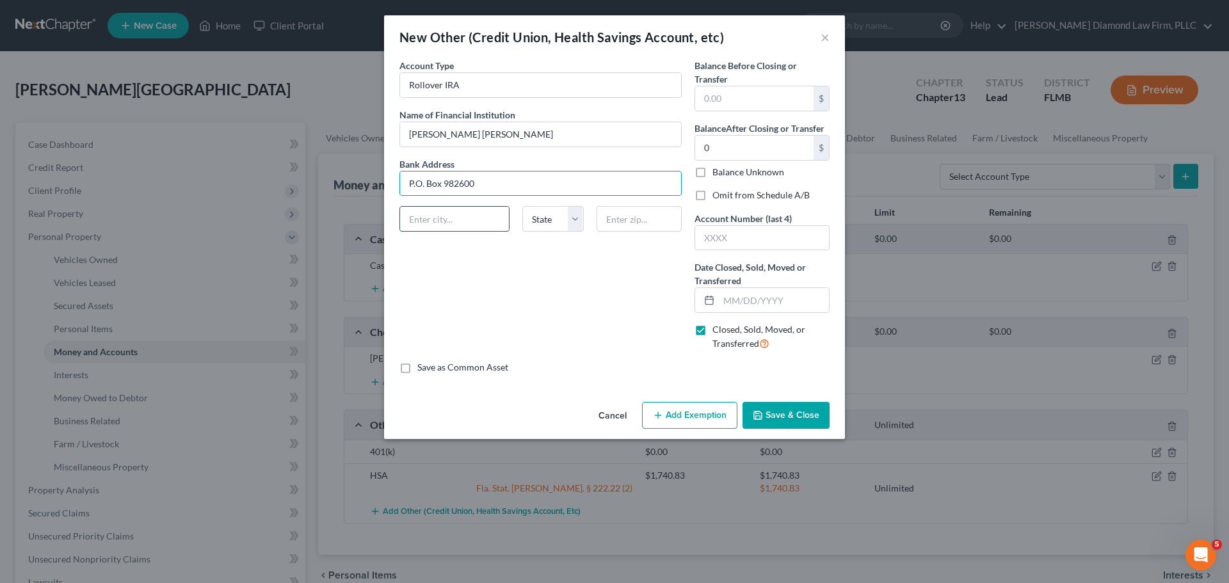
click at [465, 218] on input "text" at bounding box center [454, 219] width 109 height 24
click at [507, 186] on input "P.O. Box 982600" at bounding box center [540, 184] width 281 height 24
click at [476, 216] on input "text" at bounding box center [454, 219] width 109 height 24
type input "El Paso"
click at [556, 229] on select "State AL AK AR AZ CA CO CT DE DC FL GA GU HI ID IL IN IA KS KY LA ME MD MA MI M…" at bounding box center [552, 219] width 61 height 26
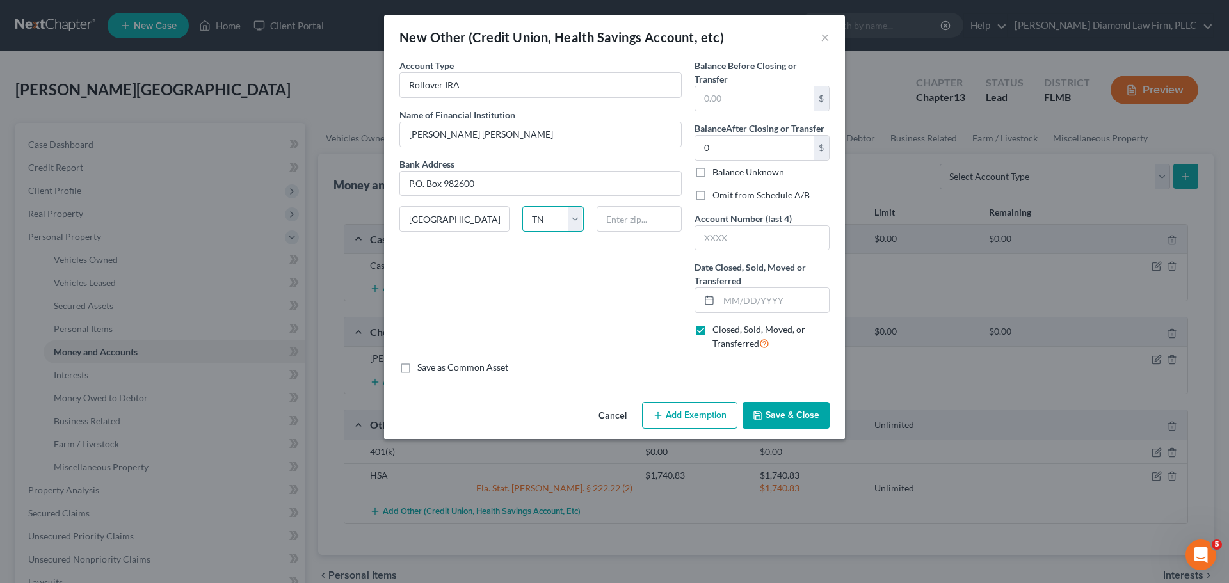
select select "45"
click at [522, 206] on select "State AL AK AR AZ CA CO CT DE DC FL GA GU HI ID IL IN IA KS KY LA ME MD MA MI M…" at bounding box center [552, 219] width 61 height 26
click at [630, 215] on input "text" at bounding box center [639, 219] width 86 height 26
type input "79998"
click at [770, 295] on input "text" at bounding box center [774, 300] width 110 height 24
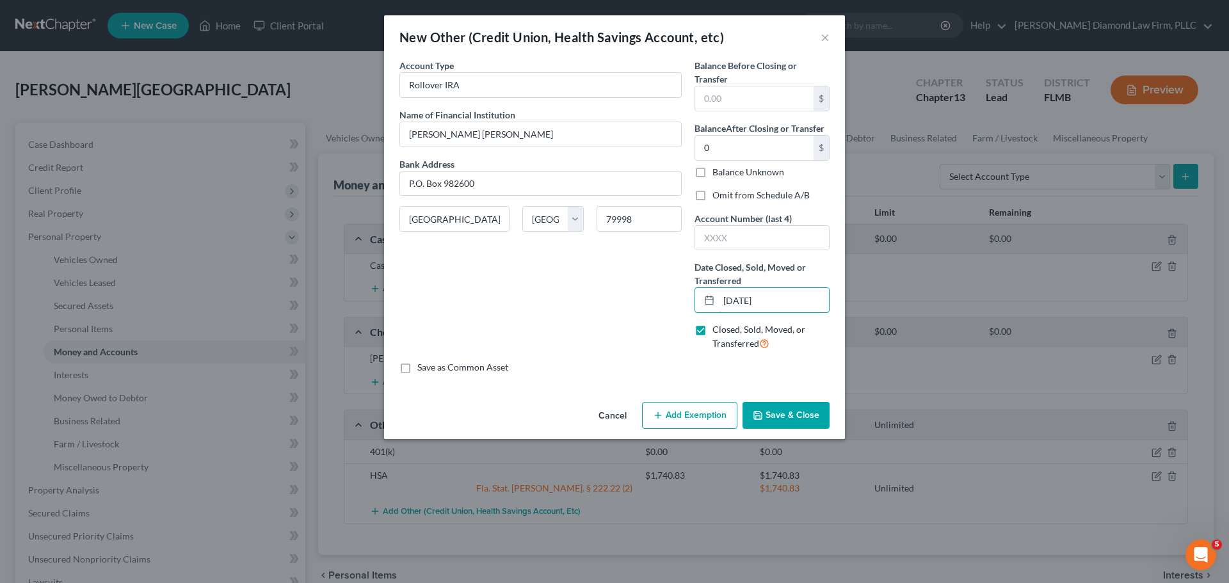
type input "08/31/2025"
click at [754, 197] on label "Omit from Schedule A/B" at bounding box center [760, 195] width 97 height 13
click at [726, 197] on input "Omit from Schedule A/B" at bounding box center [721, 193] width 8 height 8
checkbox input "true"
click at [788, 408] on button "Save & Close" at bounding box center [785, 415] width 87 height 27
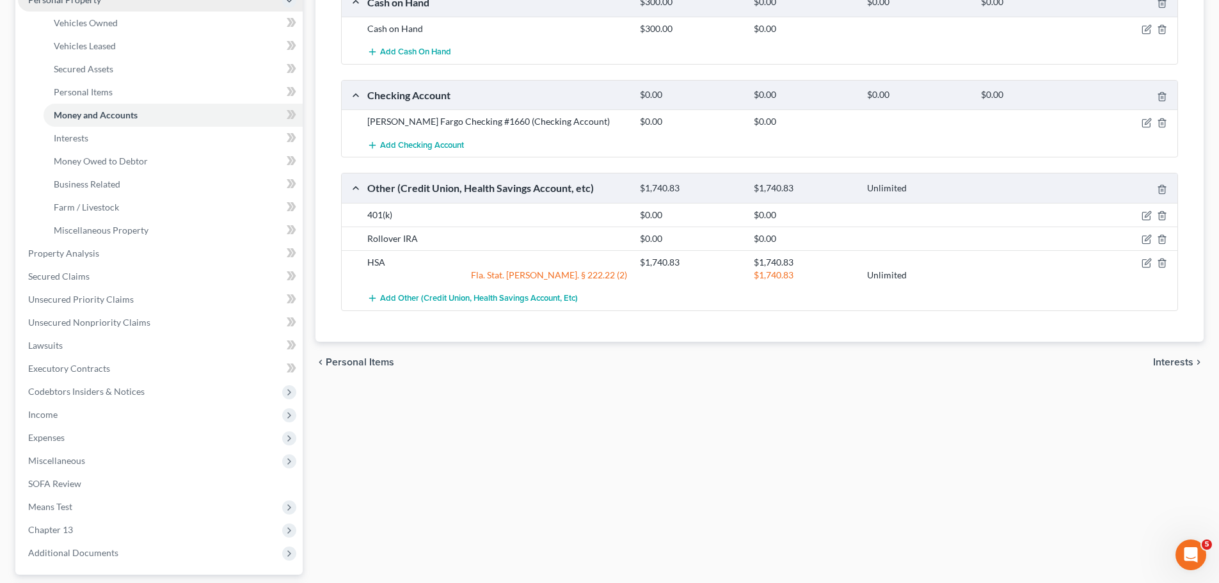
scroll to position [320, 0]
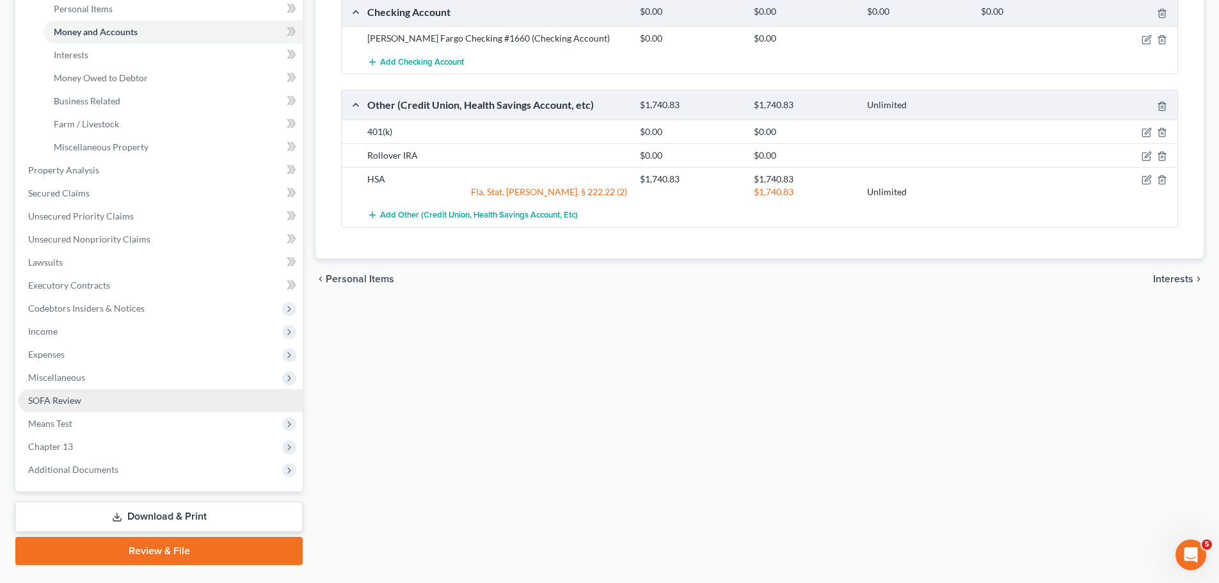
click at [86, 408] on link "SOFA Review" at bounding box center [160, 400] width 285 height 23
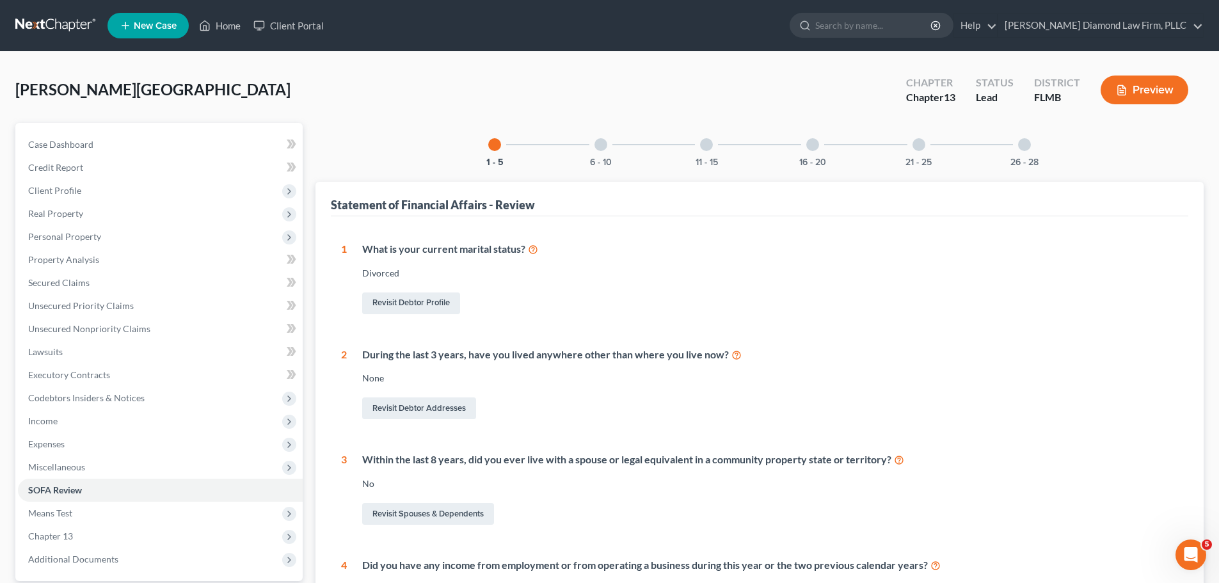
click at [816, 145] on div at bounding box center [812, 144] width 13 height 13
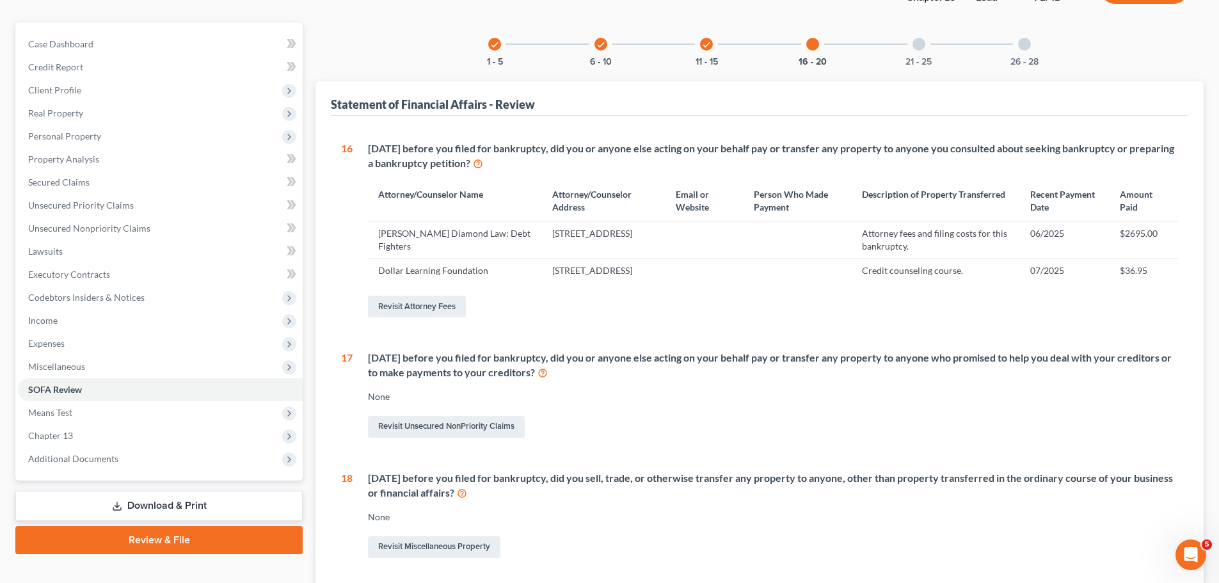
scroll to position [53, 0]
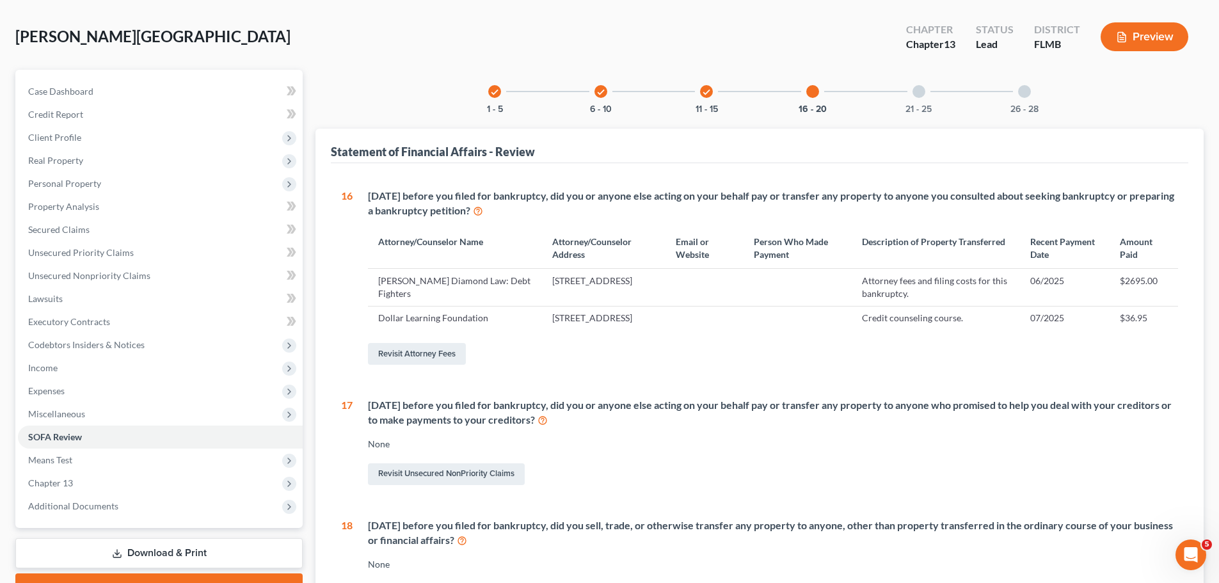
click at [712, 93] on div "check" at bounding box center [706, 91] width 13 height 13
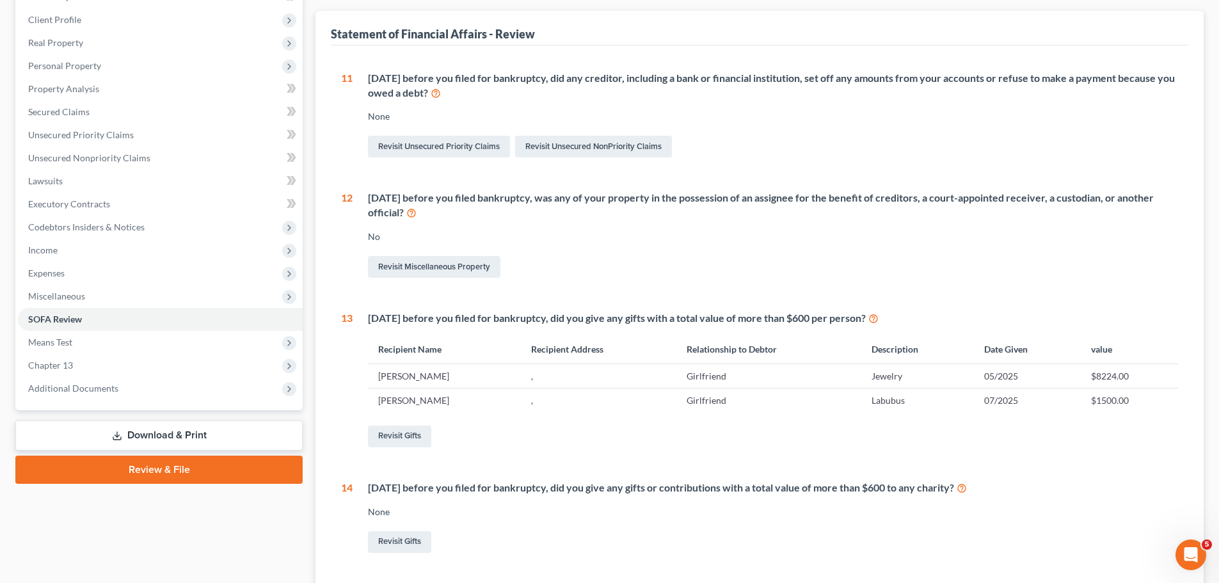
scroll to position [64, 0]
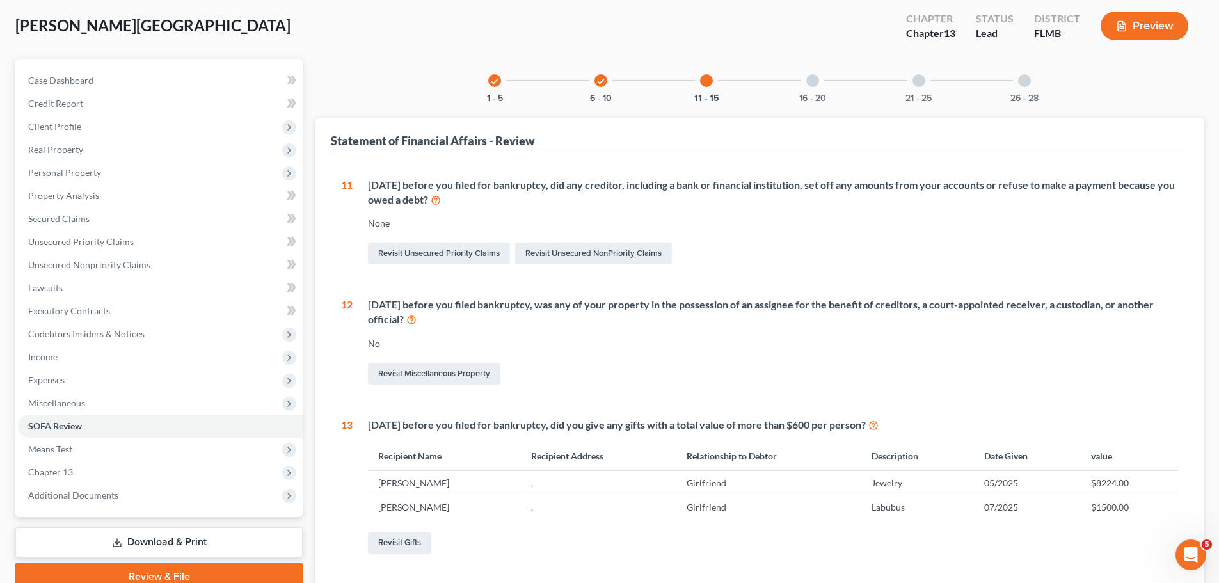
click at [804, 84] on div "16 - 20" at bounding box center [813, 81] width 44 height 44
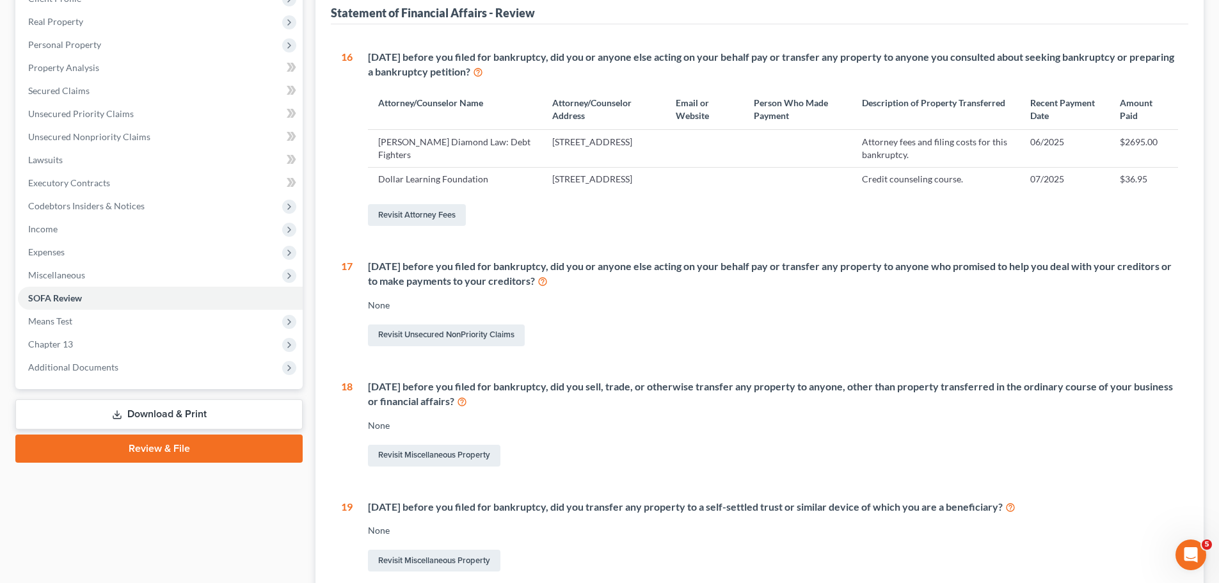
scroll to position [501, 0]
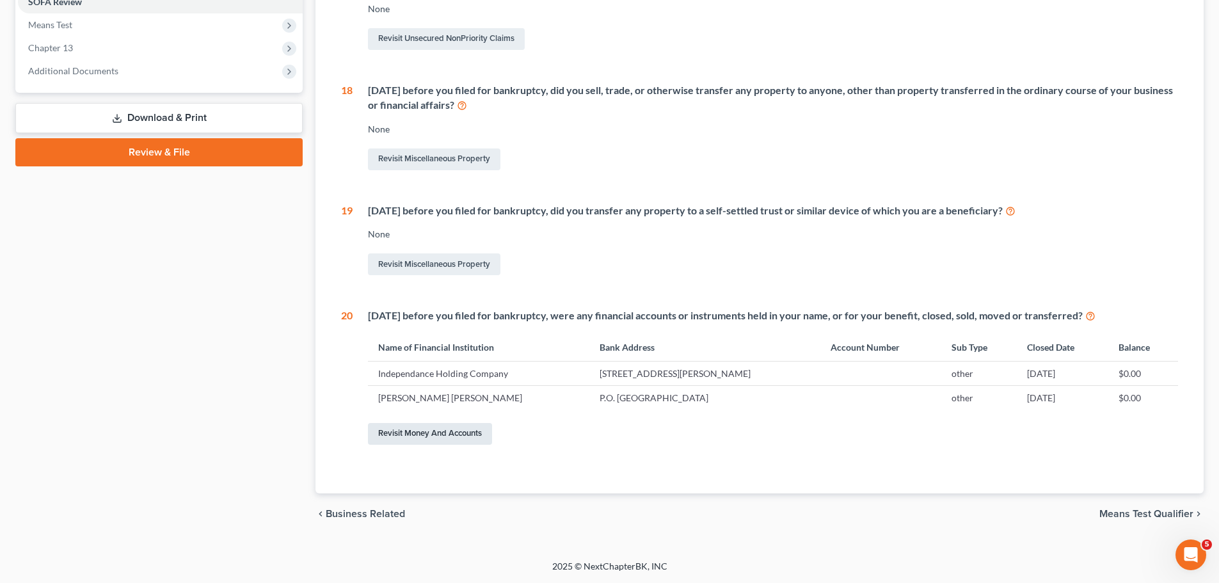
click at [409, 440] on link "Revisit Money and Accounts" at bounding box center [430, 434] width 124 height 22
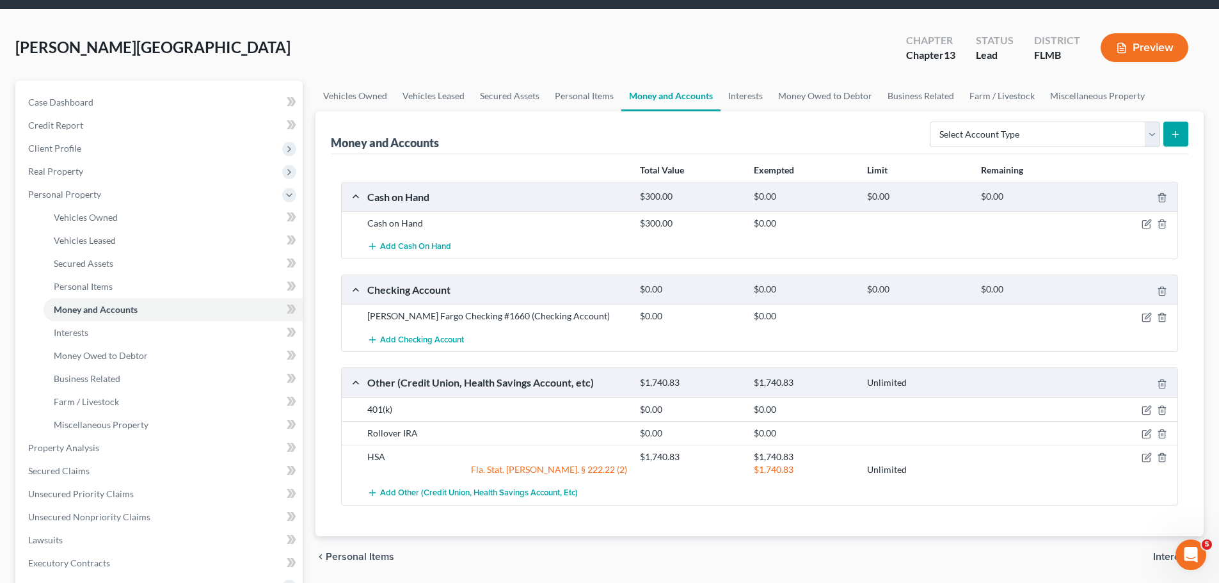
scroll to position [128, 0]
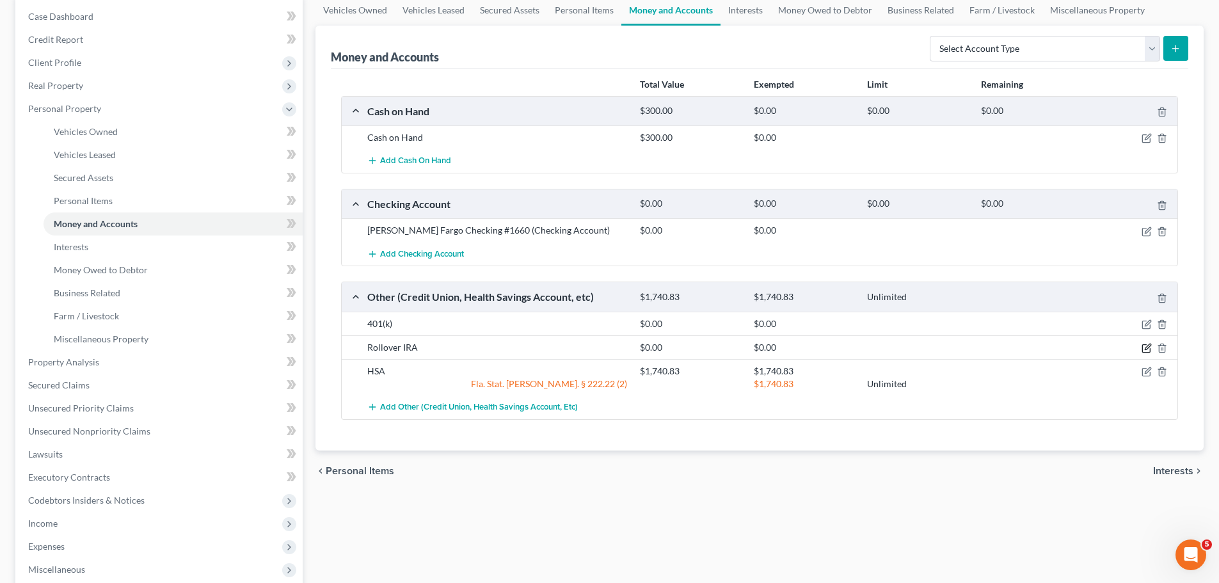
click at [1149, 346] on icon "button" at bounding box center [1147, 348] width 10 height 10
select select "45"
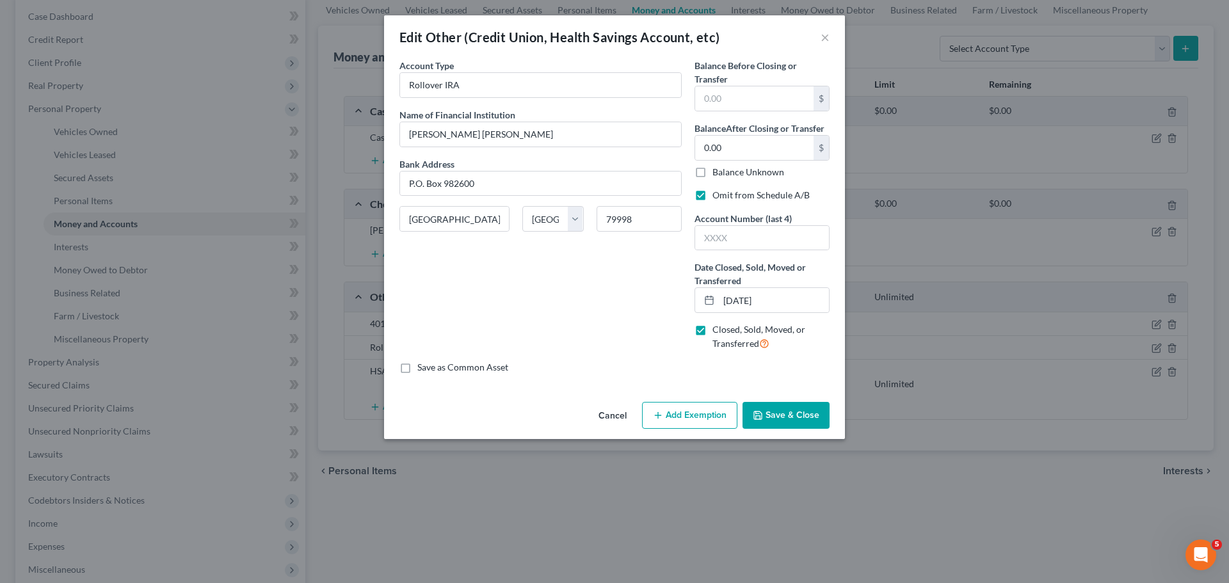
click at [612, 421] on button "Cancel" at bounding box center [612, 416] width 49 height 26
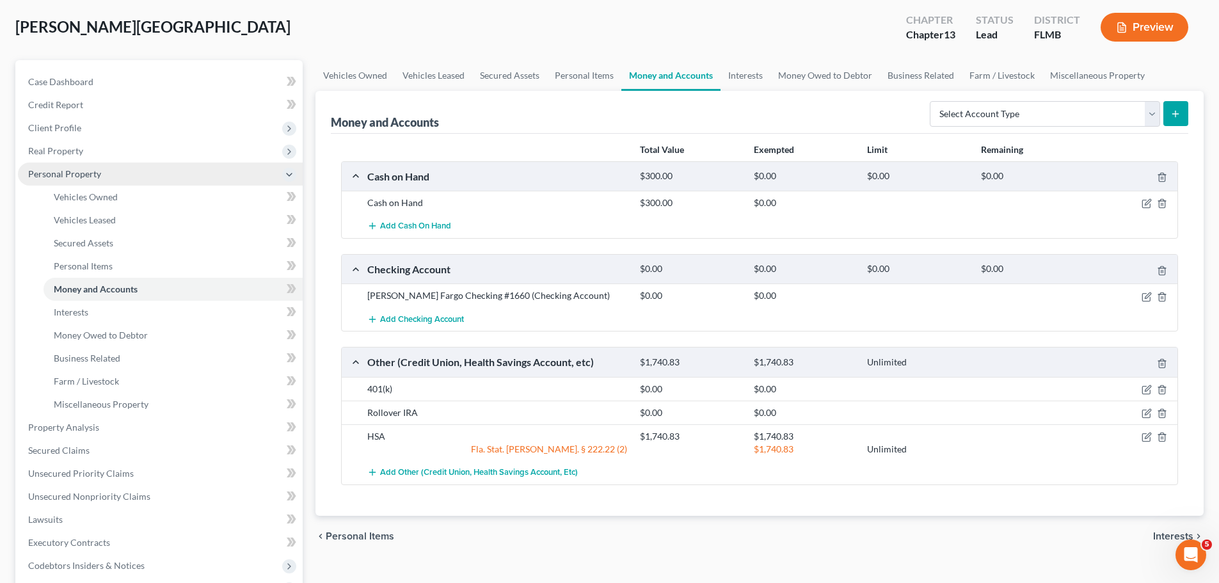
scroll to position [0, 0]
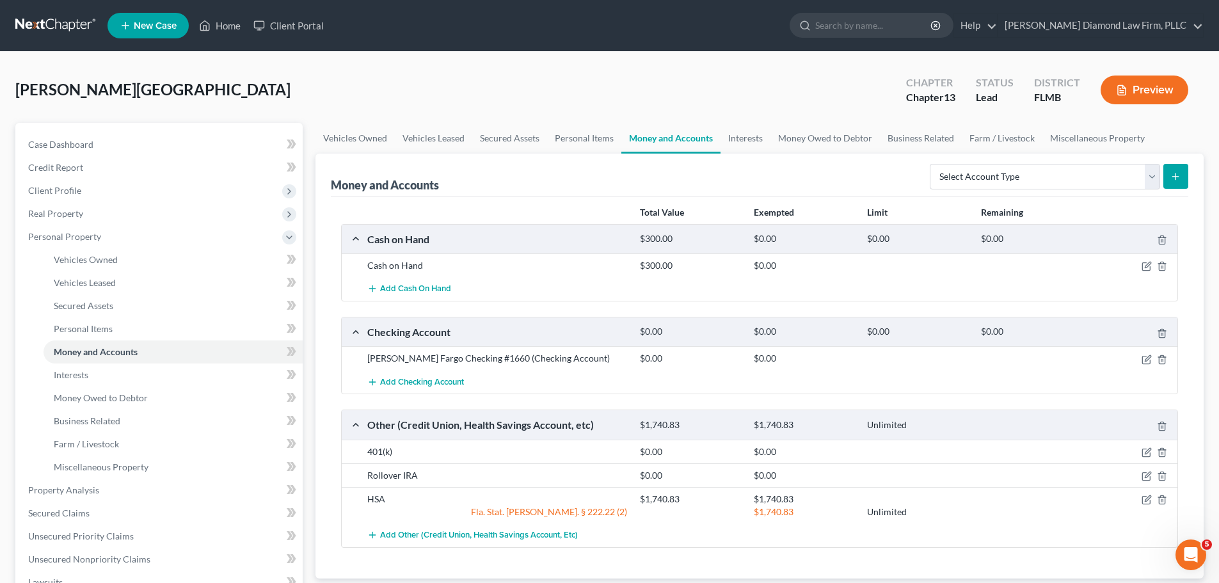
click at [39, 19] on link at bounding box center [56, 25] width 82 height 23
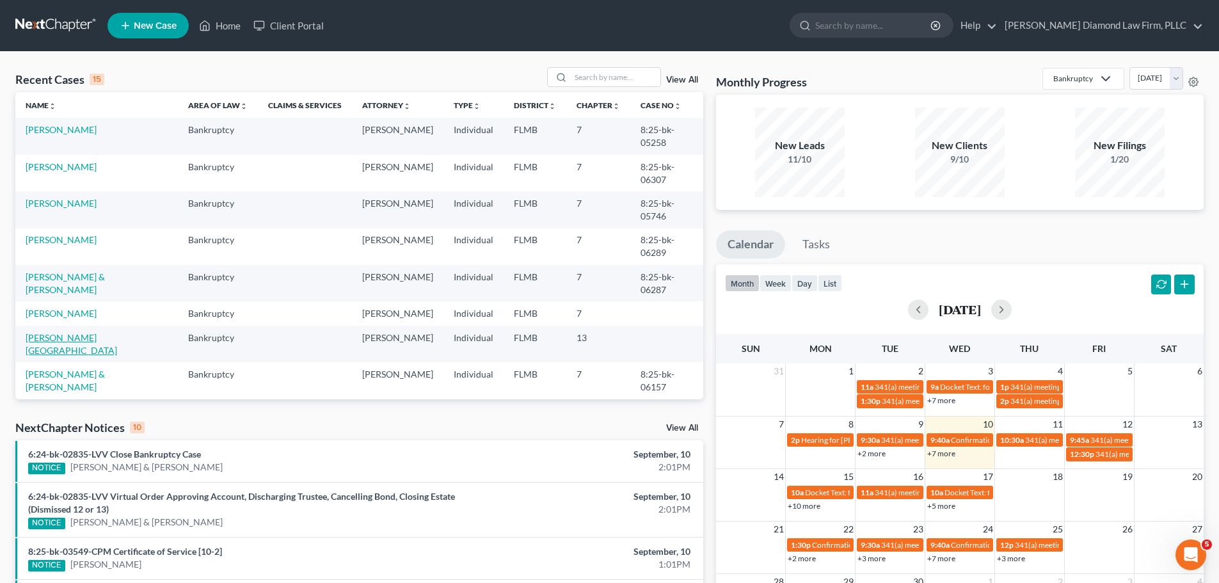
click at [58, 332] on link "[PERSON_NAME][GEOGRAPHIC_DATA]" at bounding box center [72, 344] width 92 height 24
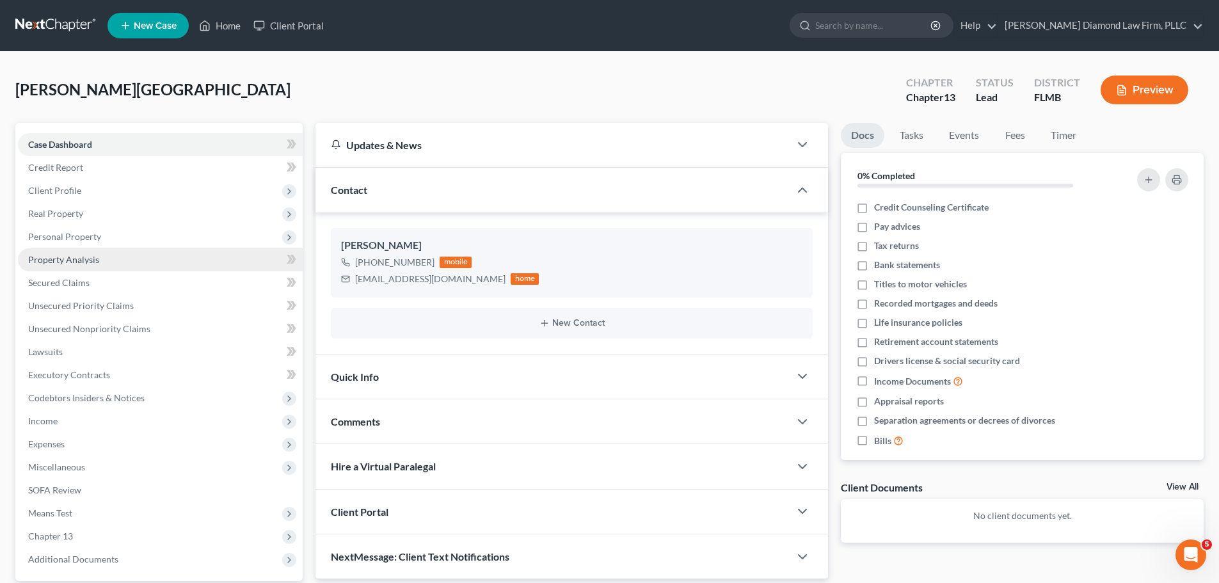
click at [56, 264] on span "Property Analysis" at bounding box center [63, 259] width 71 height 11
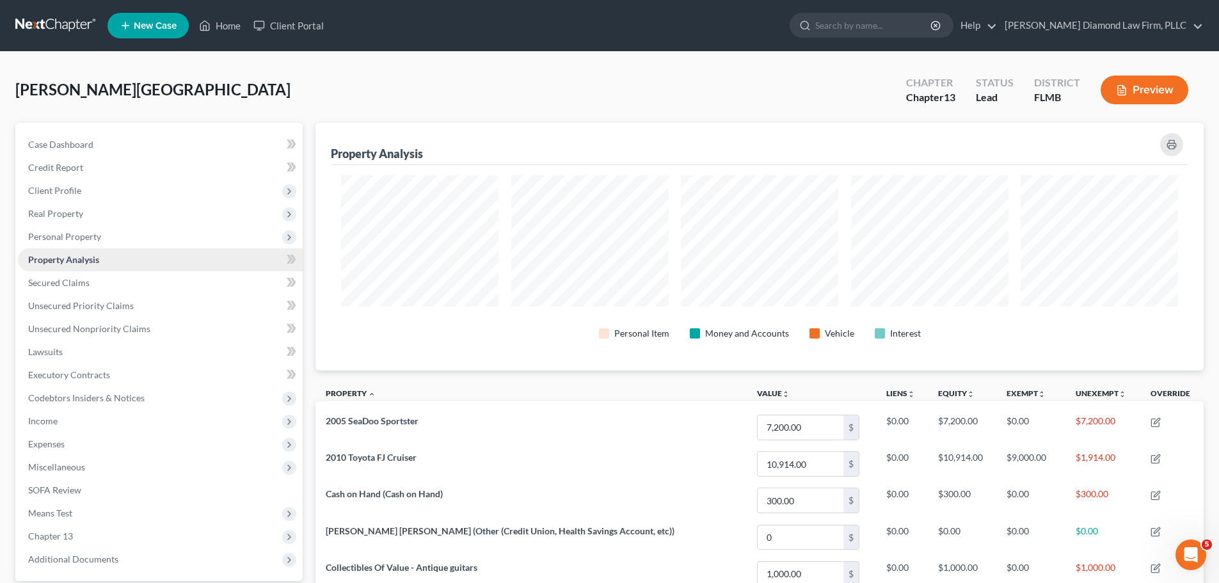
scroll to position [248, 888]
click at [58, 235] on span "Personal Property" at bounding box center [64, 236] width 73 height 11
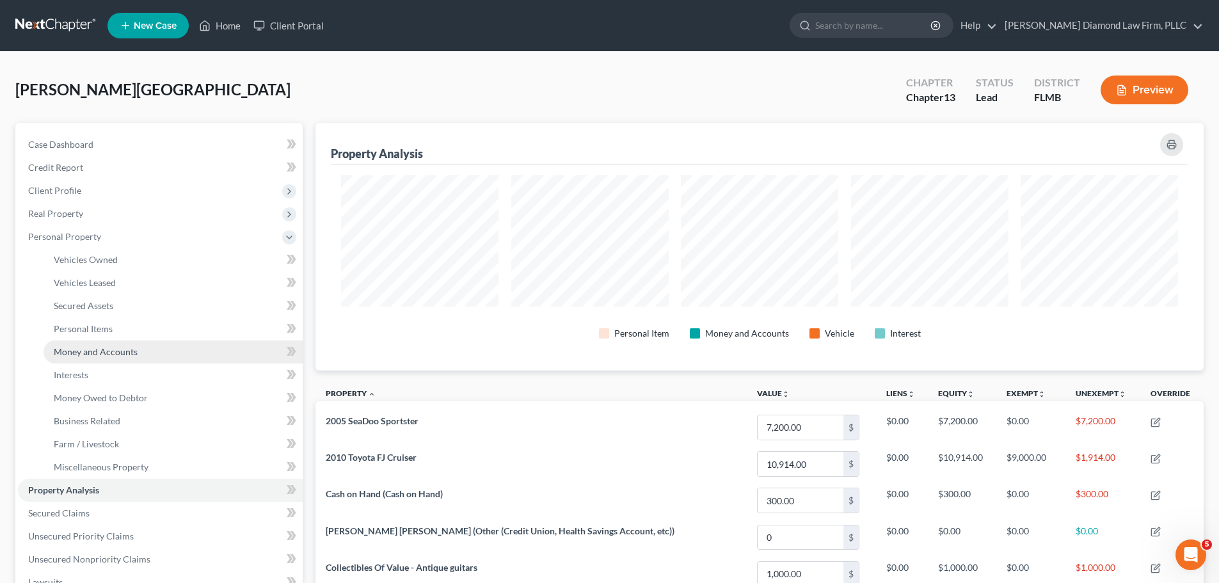
click at [75, 349] on span "Money and Accounts" at bounding box center [96, 351] width 84 height 11
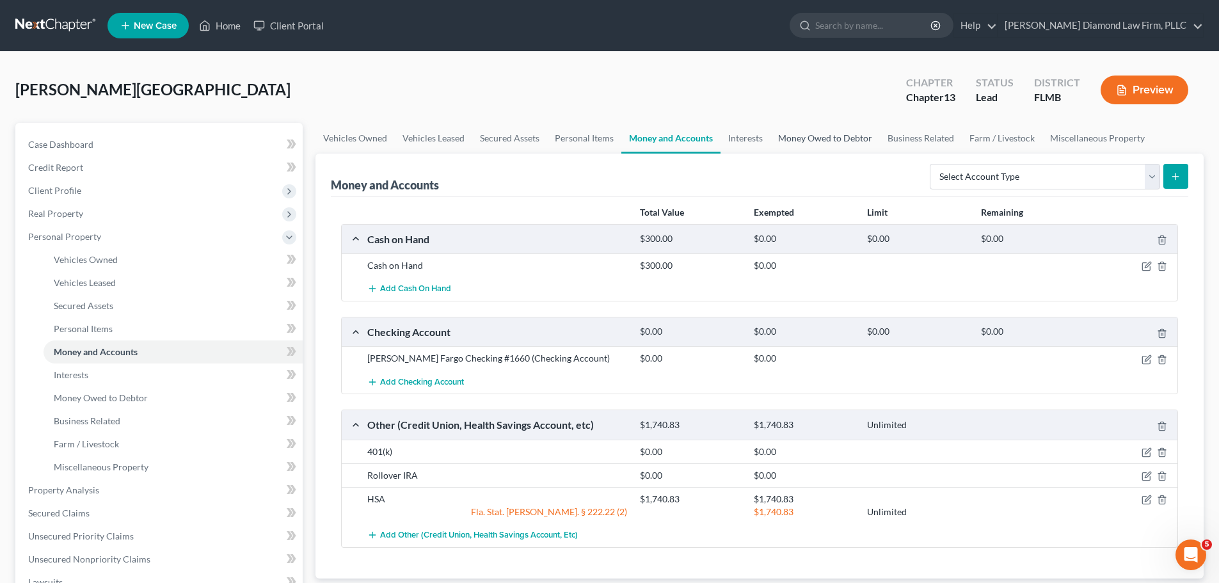
click at [772, 130] on link "Money Owed to Debtor" at bounding box center [824, 138] width 109 height 31
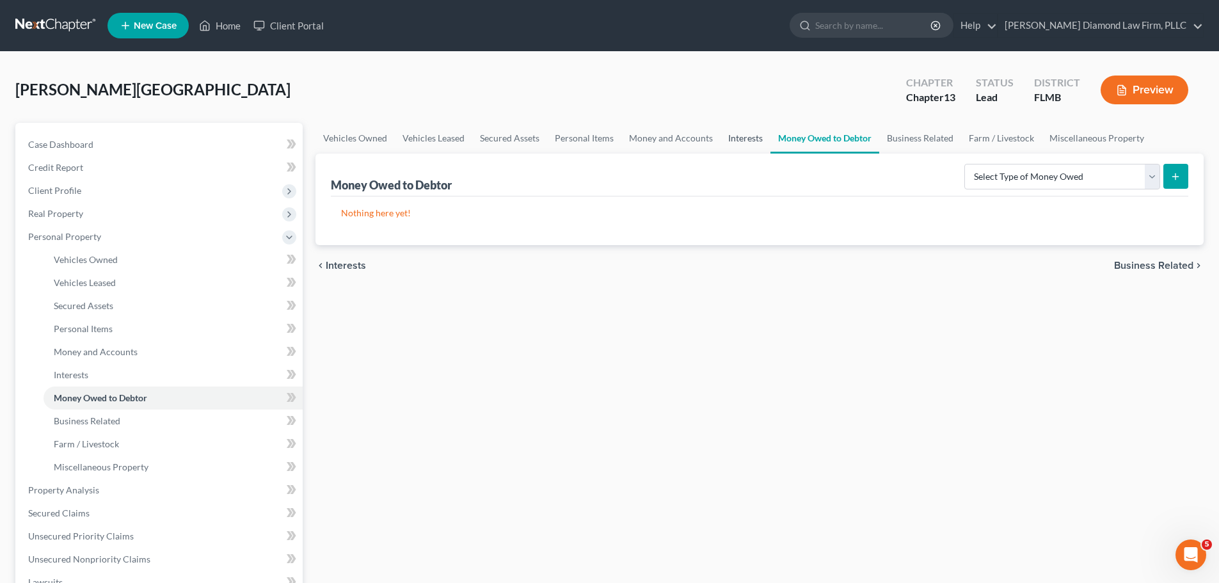
click at [750, 135] on link "Interests" at bounding box center [746, 138] width 50 height 31
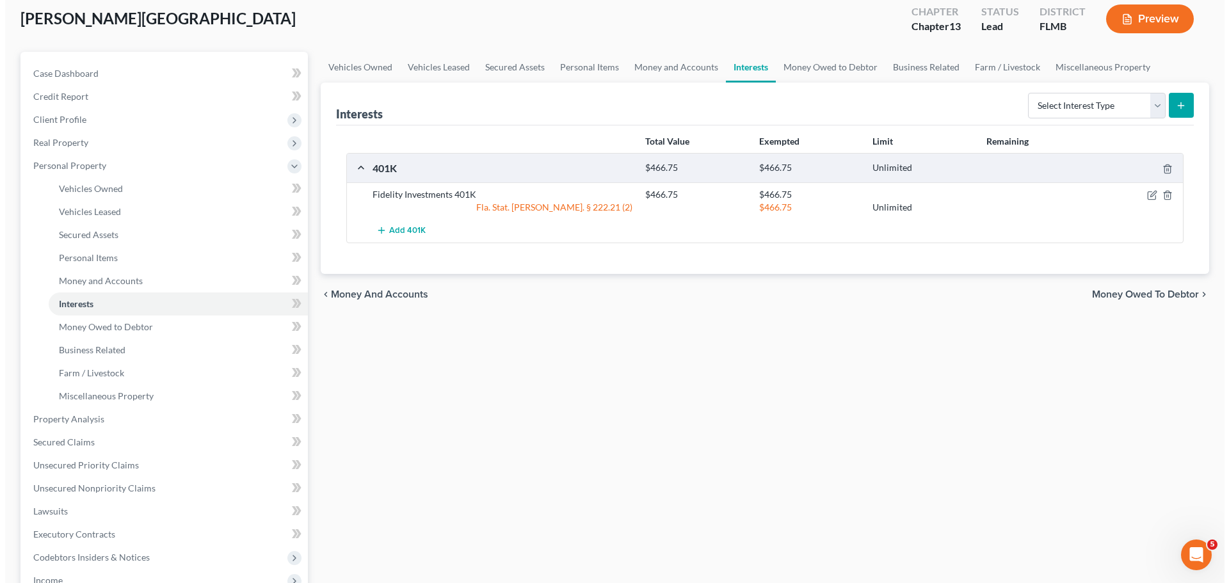
scroll to position [64, 0]
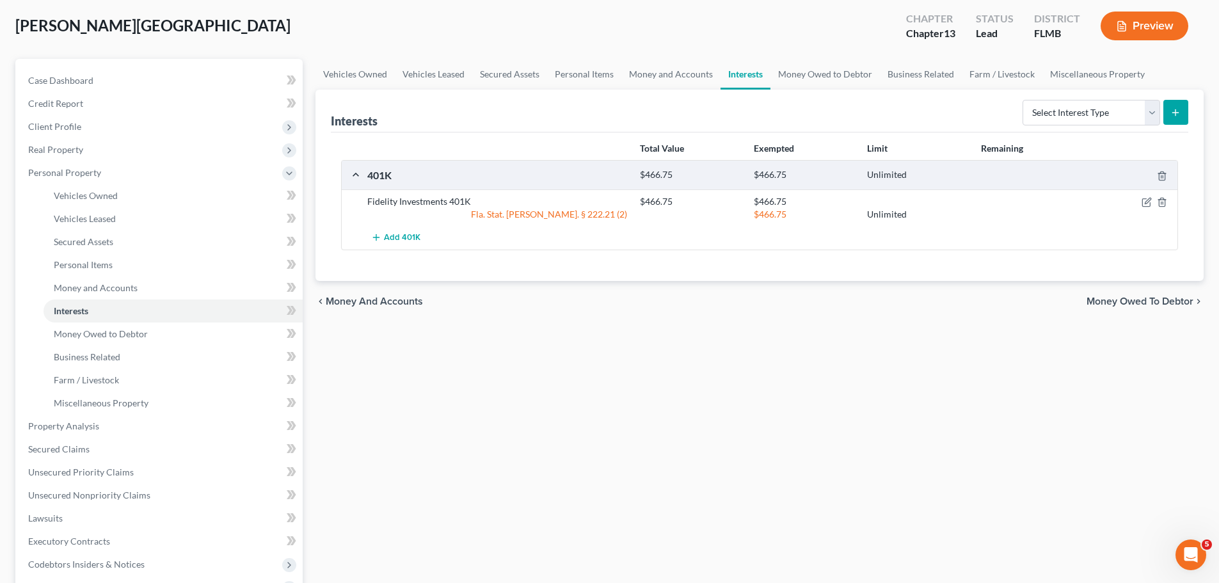
click at [1165, 29] on button "Preview" at bounding box center [1145, 26] width 88 height 29
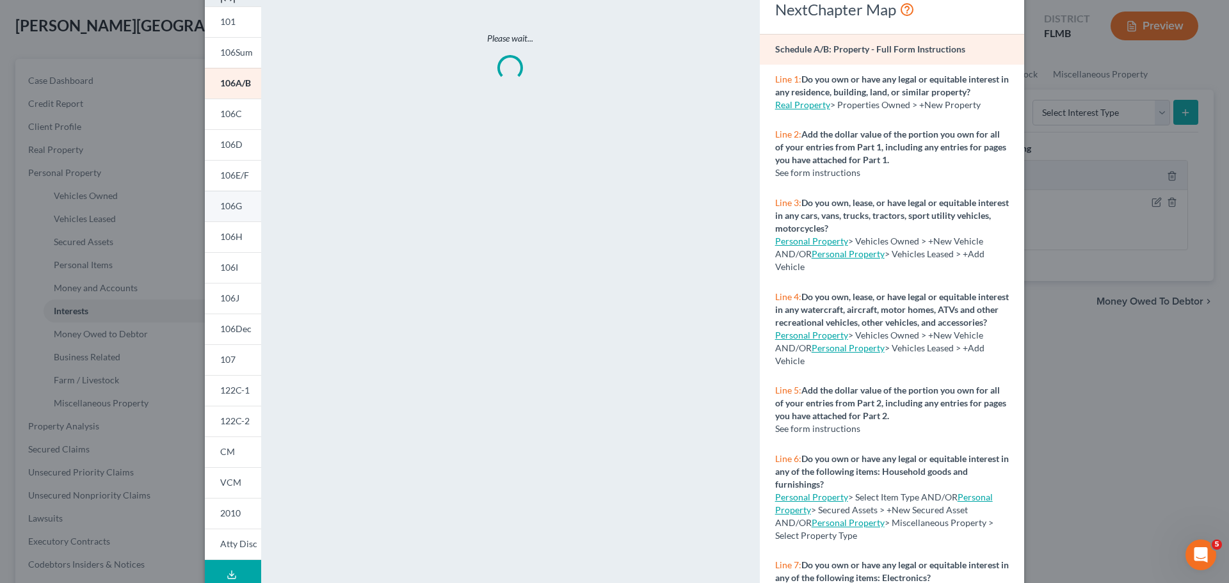
scroll to position [127, 0]
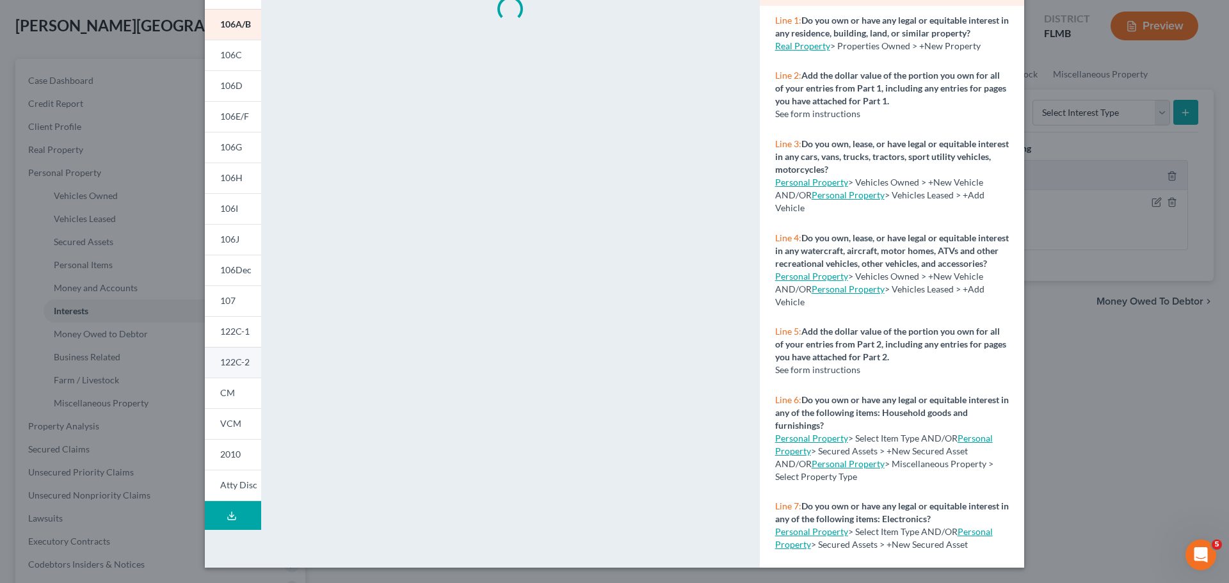
click at [235, 369] on link "122C-2" at bounding box center [233, 362] width 56 height 31
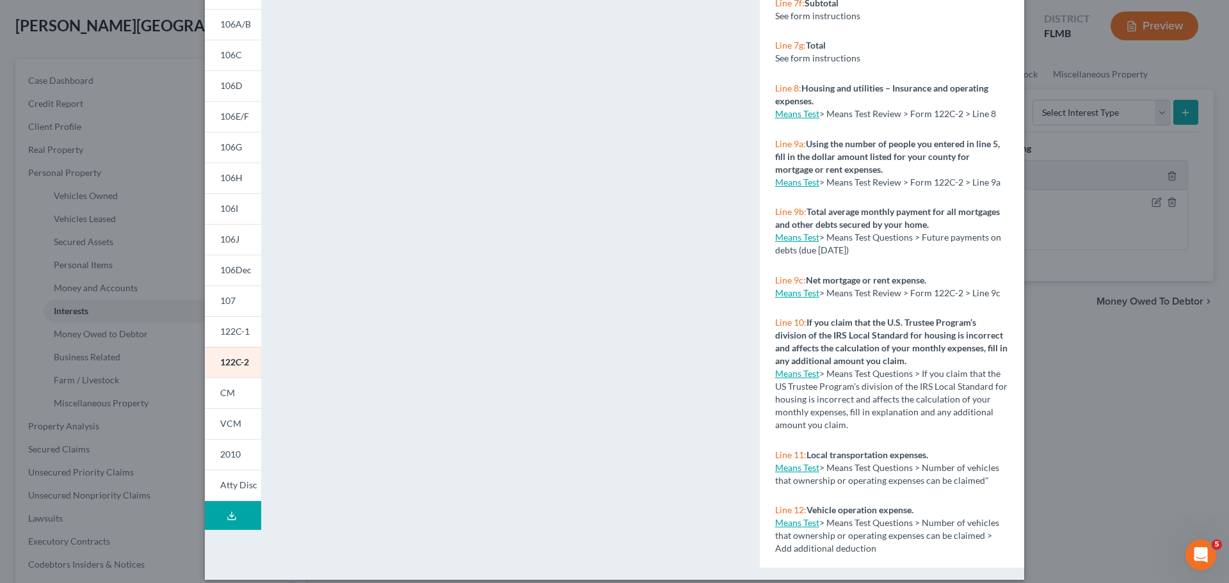
scroll to position [448, 0]
click at [234, 274] on span "106Dec" at bounding box center [235, 269] width 31 height 11
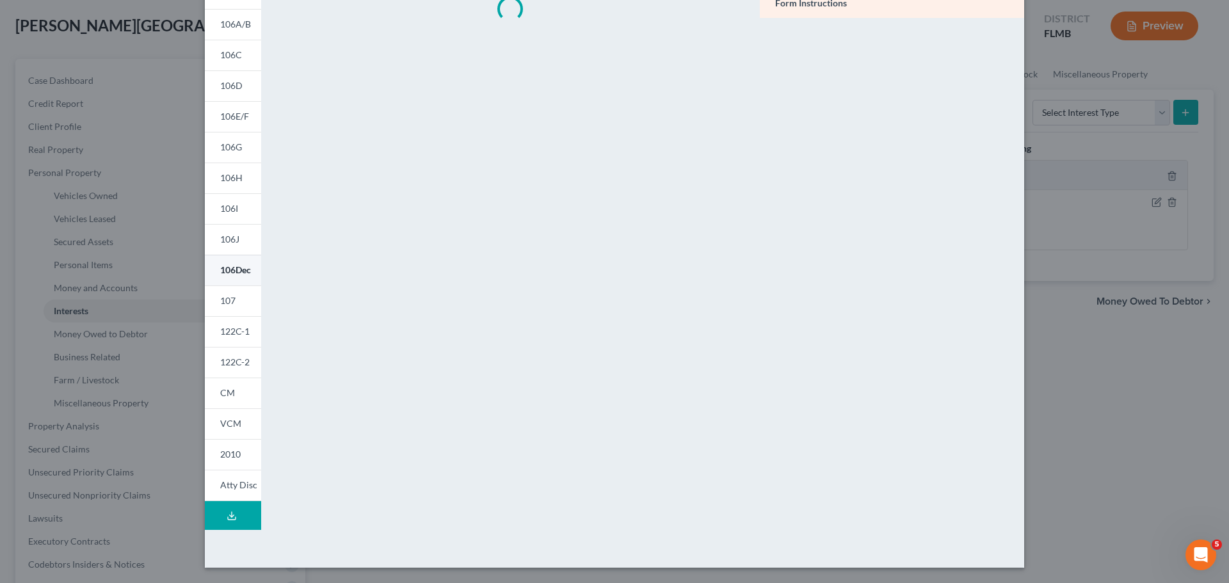
scroll to position [0, 0]
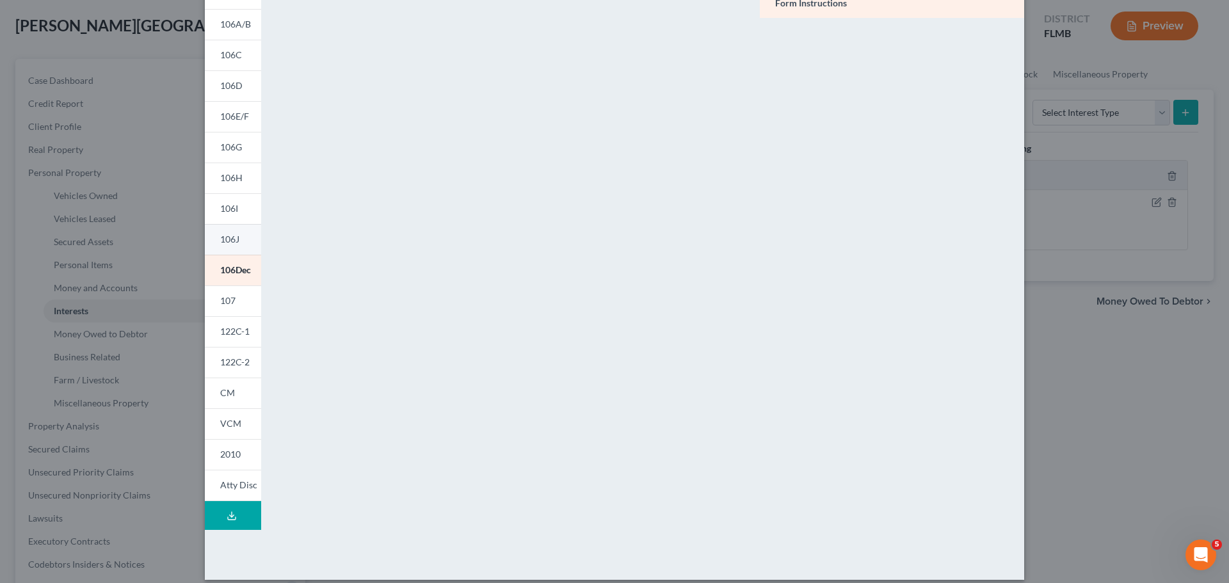
click at [226, 242] on span "106J" at bounding box center [229, 239] width 19 height 11
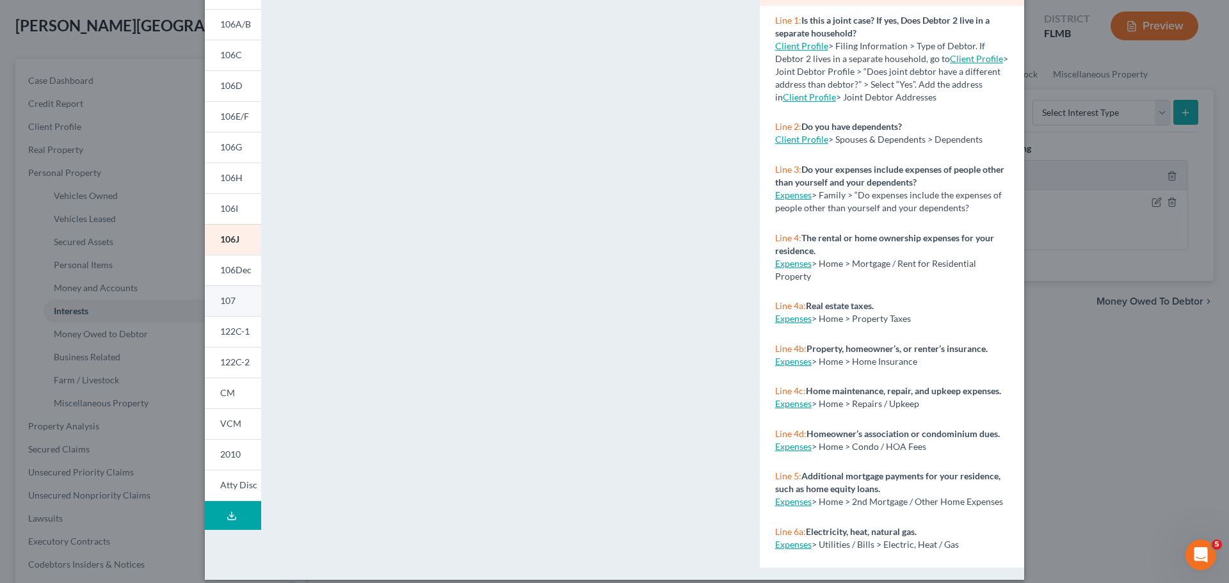
click at [222, 301] on span "107" at bounding box center [227, 300] width 15 height 11
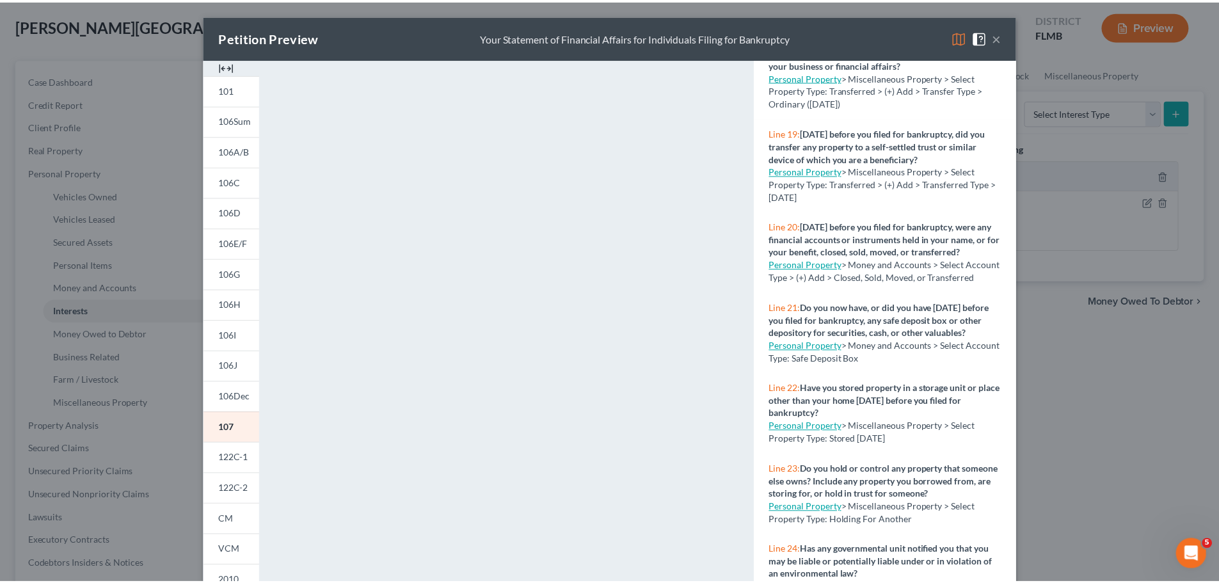
scroll to position [1088, 0]
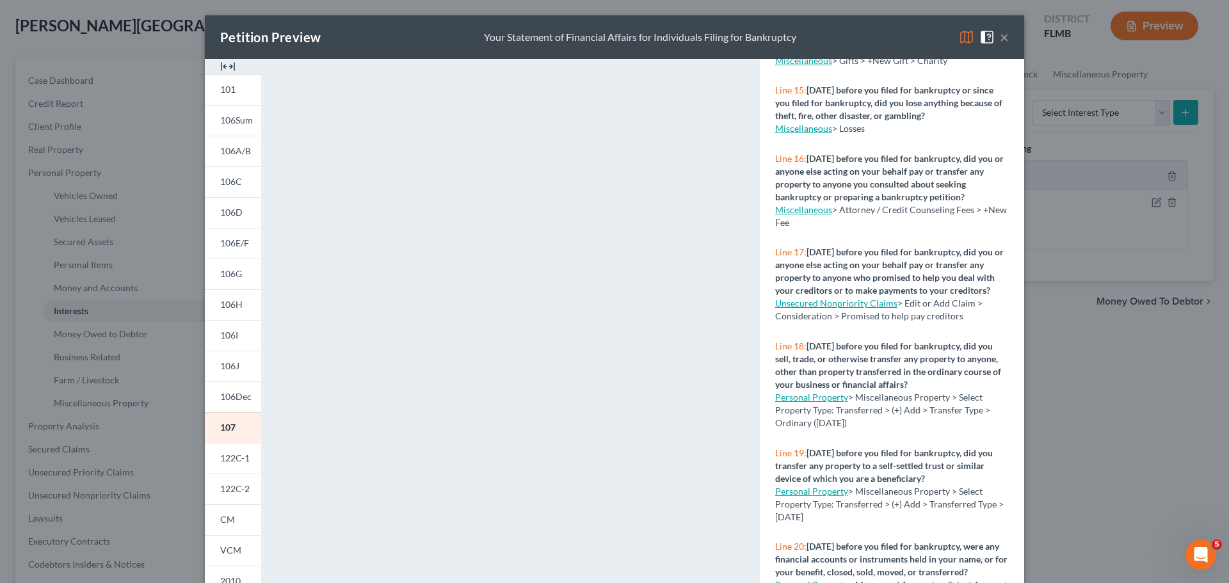
drag, startPoint x: 1001, startPoint y: 32, endPoint x: 960, endPoint y: 90, distance: 71.0
click at [1001, 32] on button "×" at bounding box center [1004, 36] width 9 height 15
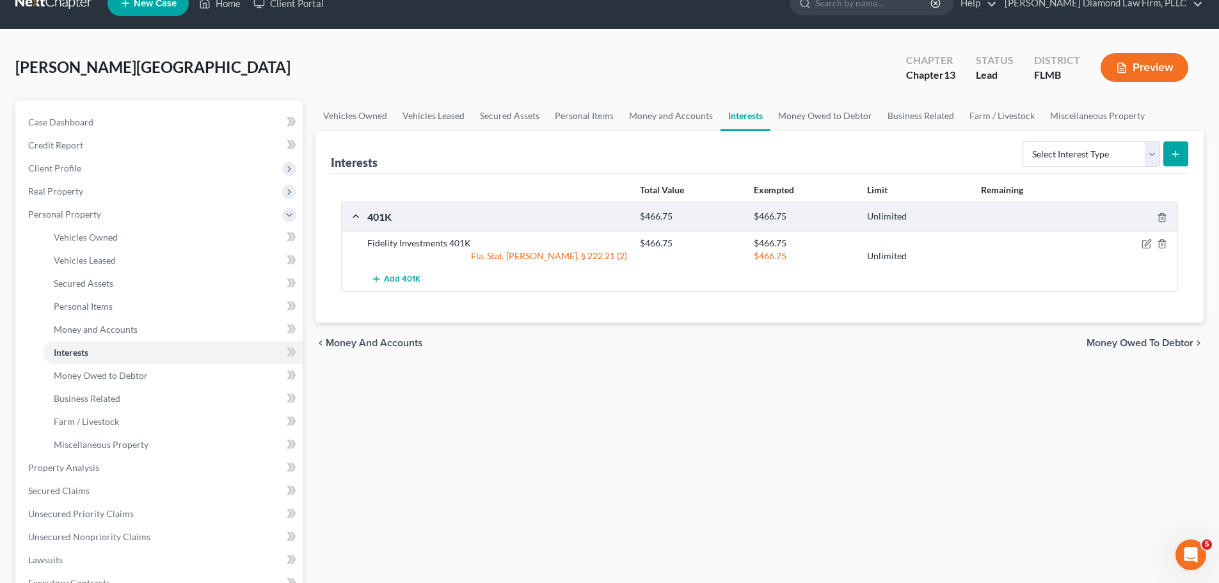
scroll to position [0, 0]
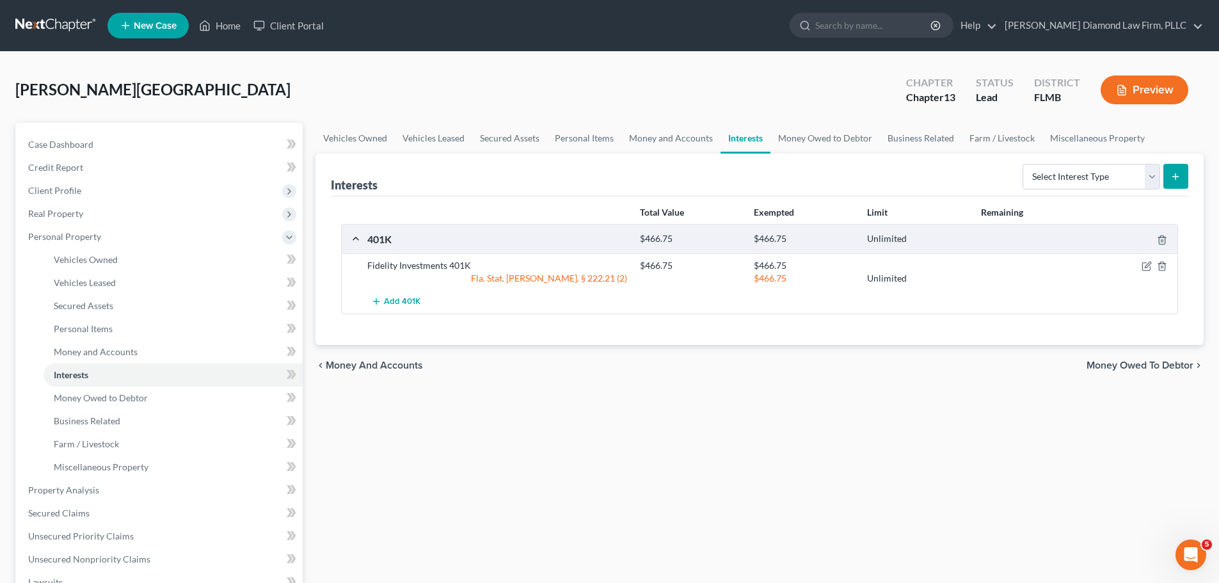
click at [61, 26] on link at bounding box center [56, 25] width 82 height 23
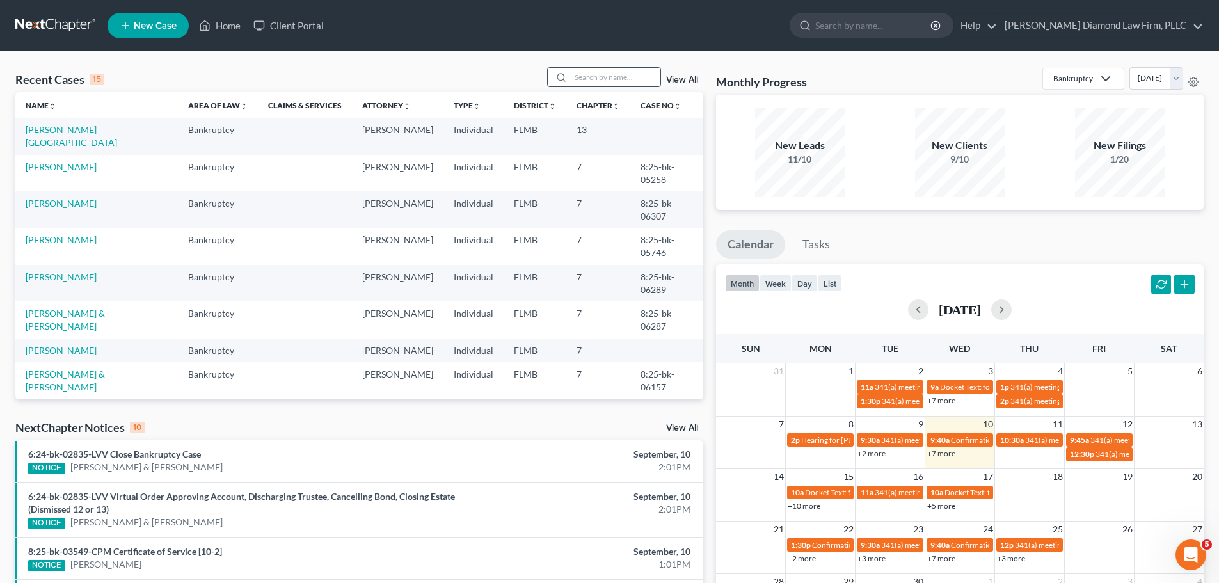
click at [613, 76] on input "search" at bounding box center [616, 77] width 90 height 19
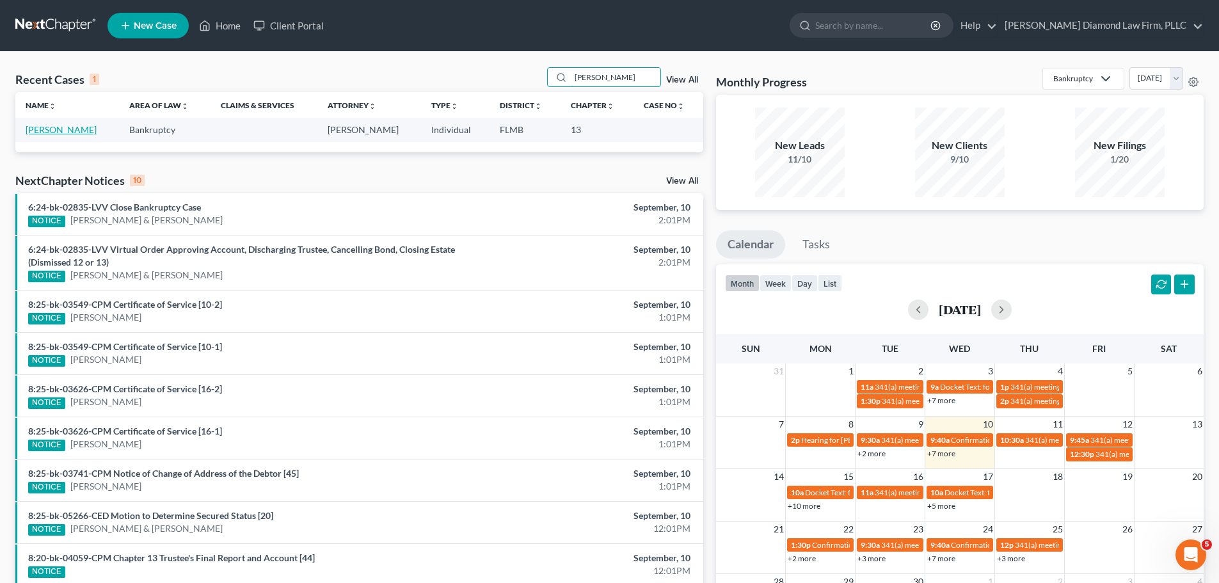
type input "[PERSON_NAME]"
click at [49, 127] on link "Aiello, Jean" at bounding box center [61, 129] width 71 height 11
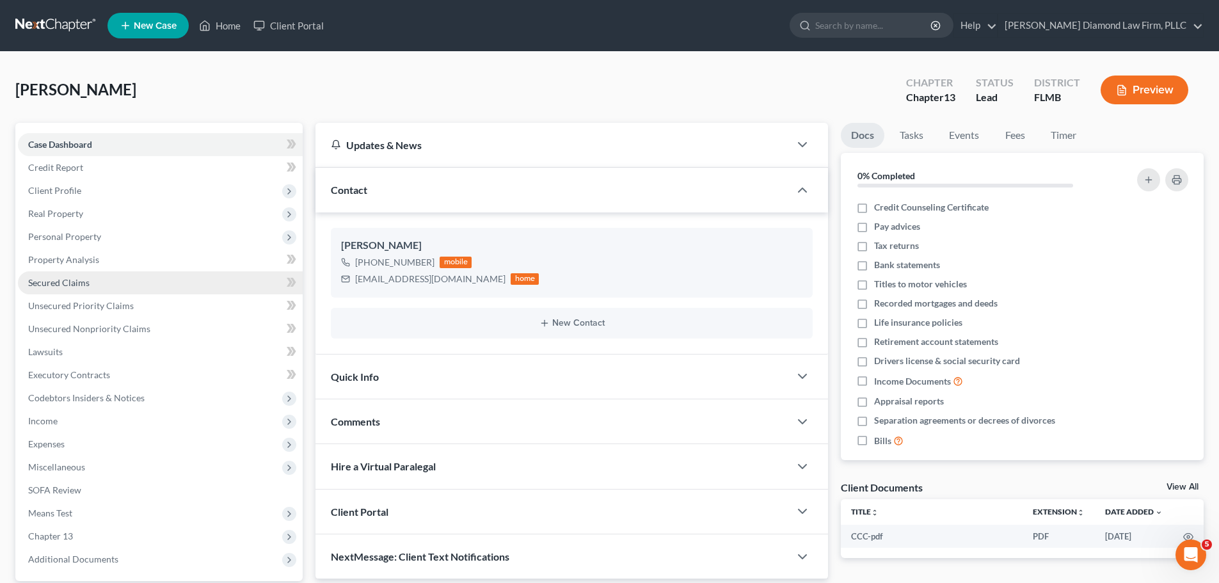
click at [123, 277] on link "Secured Claims" at bounding box center [160, 282] width 285 height 23
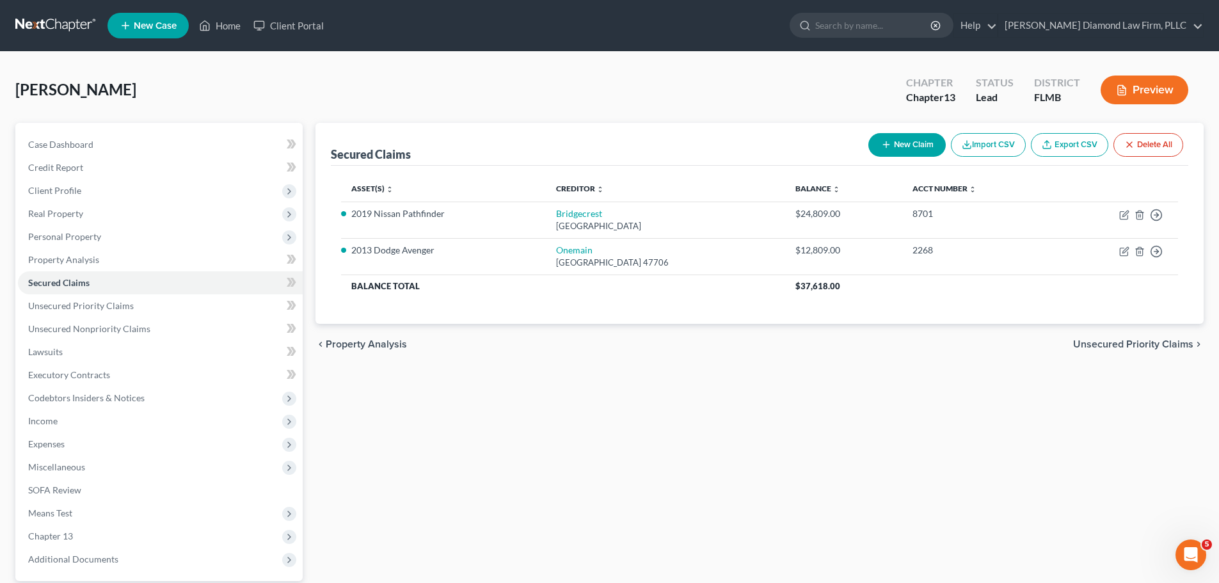
click at [898, 153] on button "New Claim" at bounding box center [906, 145] width 77 height 24
select select "0"
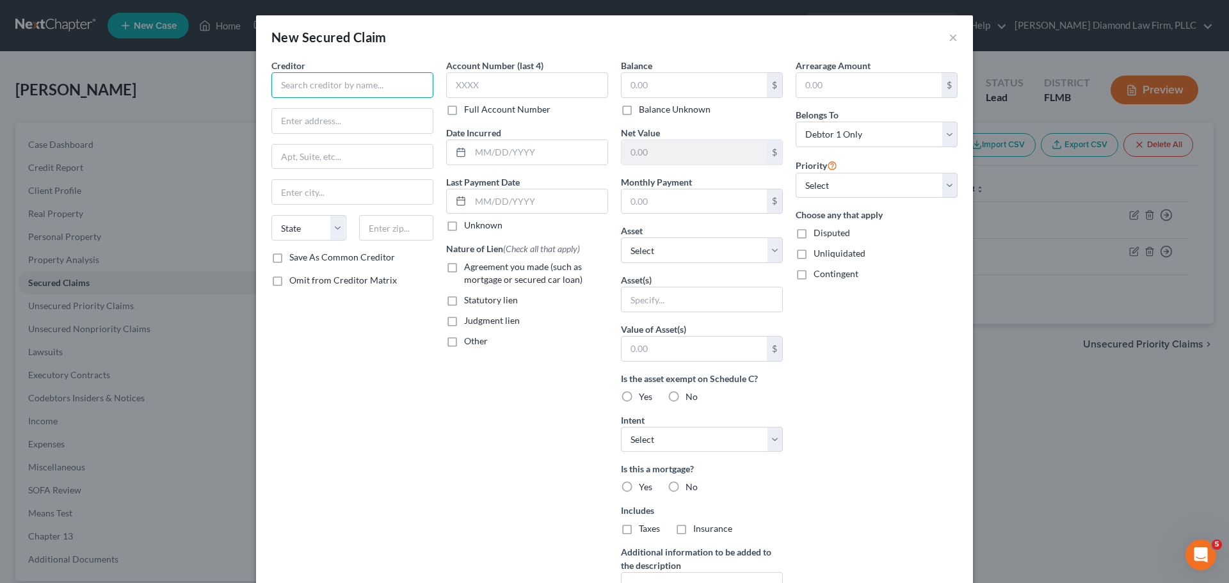
click at [363, 90] on input "text" at bounding box center [352, 85] width 162 height 26
click at [360, 109] on div "Shellpoint Mortgage" at bounding box center [348, 107] width 133 height 13
type input "Shellpoint Mortgage"
type input "PO Box 10826"
type input "Greenville"
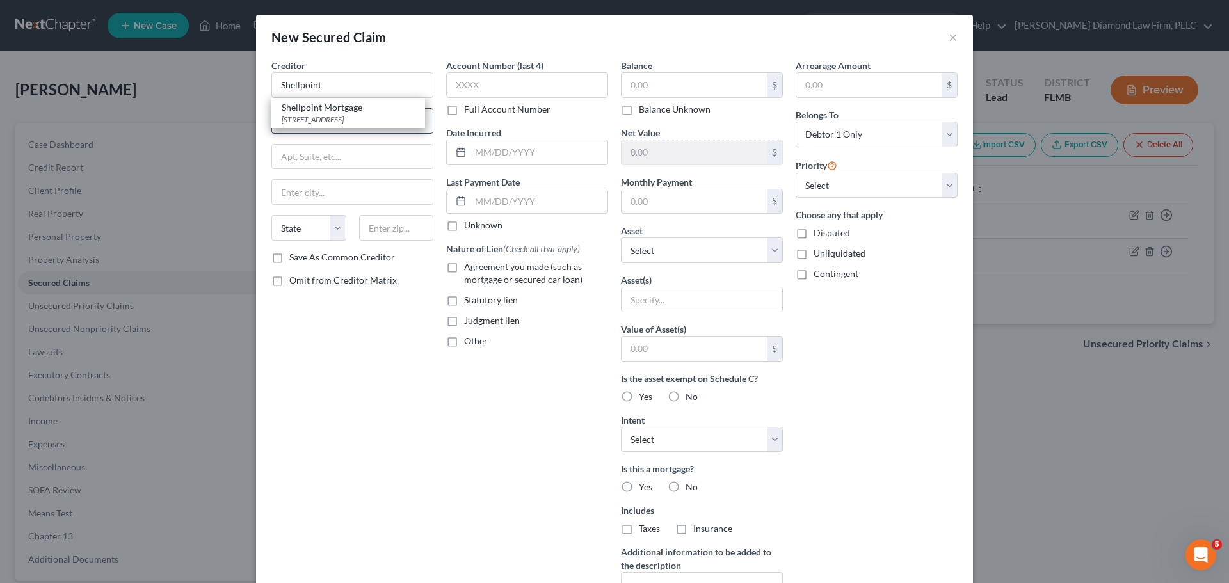
select select "42"
type input "29603"
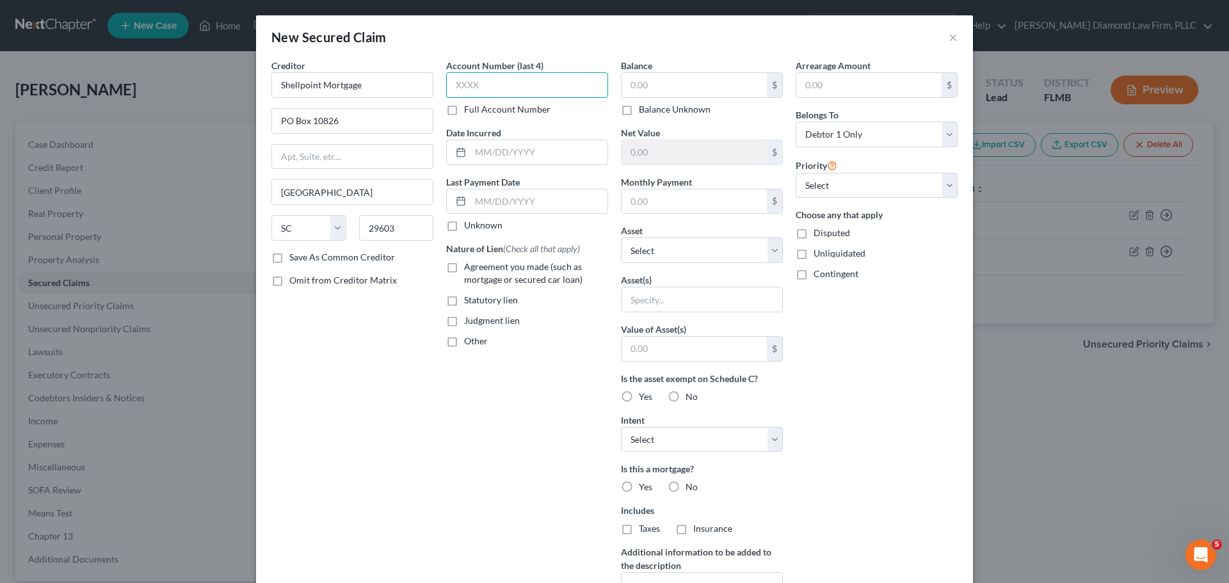
click at [551, 91] on input "text" at bounding box center [527, 85] width 162 height 26
type input "6198"
click at [836, 77] on input "text" at bounding box center [868, 85] width 145 height 24
type input "12,172.18"
click at [674, 90] on input "text" at bounding box center [693, 85] width 145 height 24
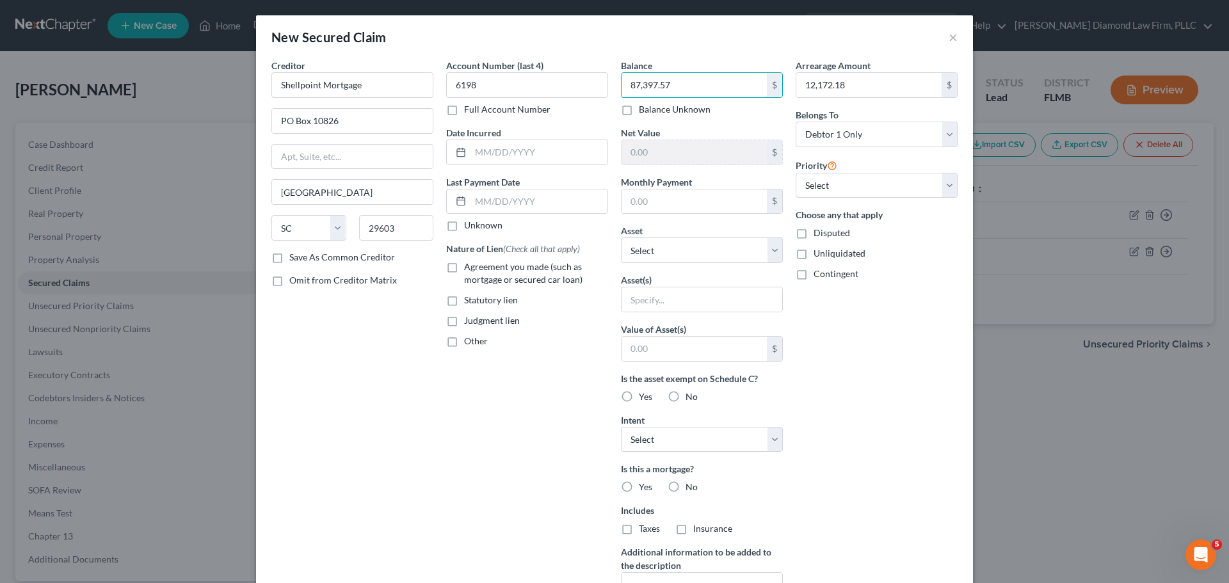
type input "87,397.57"
click at [471, 271] on span "Agreement you made (such as mortgage or secured car loan)" at bounding box center [523, 273] width 118 height 24
click at [471, 269] on input "Agreement you made (such as mortgage or secured car loan)" at bounding box center [473, 264] width 8 height 8
checkbox input "true"
click at [674, 252] on select "Select Other Multiple Assets 2013 Dodge Avenger - $1950.0 Jewelry - Jewelry - $…" at bounding box center [702, 250] width 162 height 26
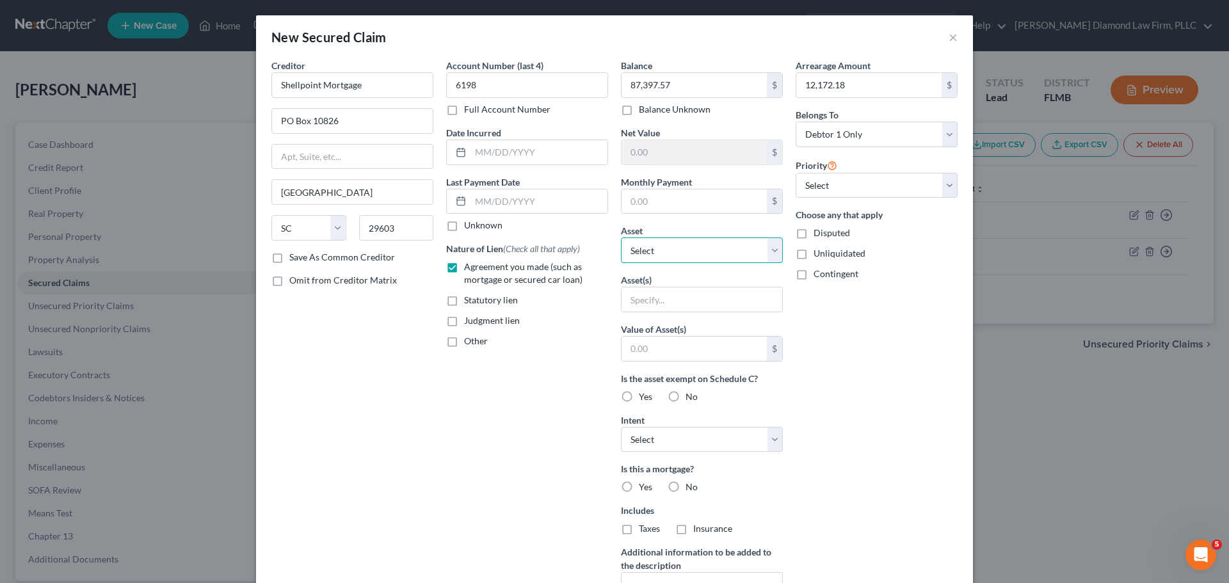
select select "5"
click at [621, 237] on select "Select Other Multiple Assets 2013 Dodge Avenger - $1950.0 Jewelry - Jewelry - $…" at bounding box center [702, 250] width 162 height 26
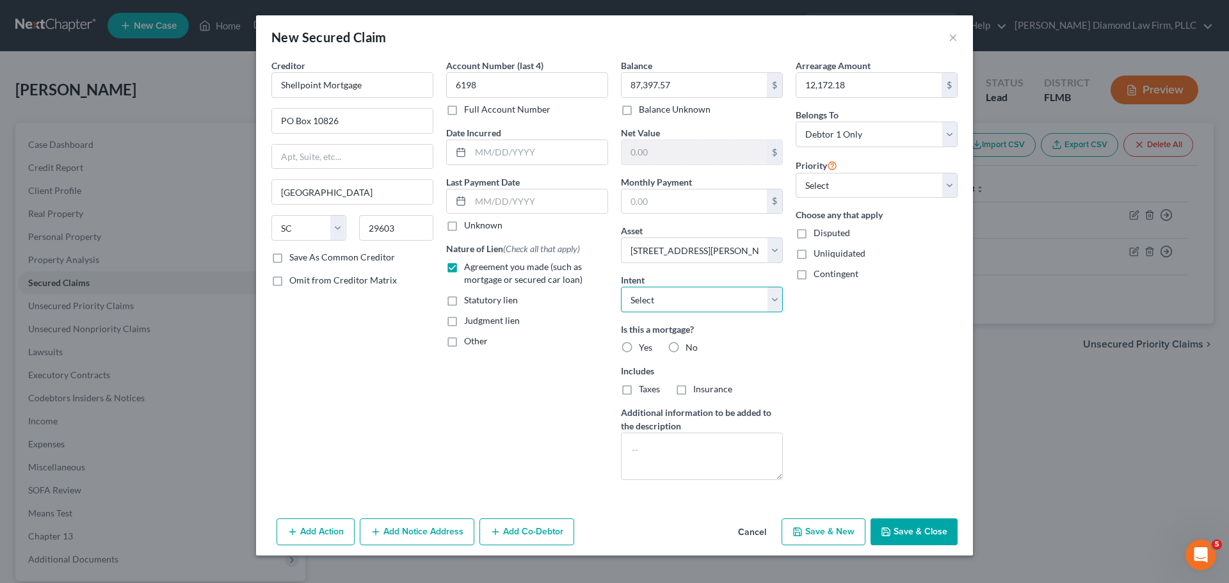
click at [678, 303] on select "Select Surrender Redeem Reaffirm Avoid Other" at bounding box center [702, 300] width 162 height 26
select select "4"
click at [621, 287] on select "Select Surrender Redeem Reaffirm Avoid Other" at bounding box center [702, 300] width 162 height 26
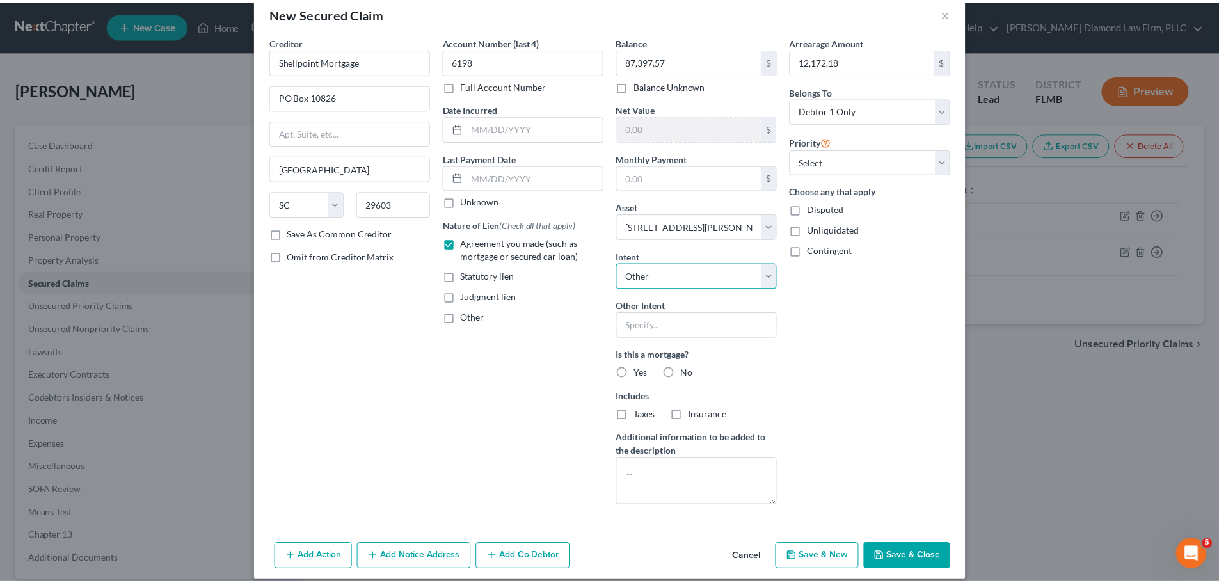
scroll to position [36, 0]
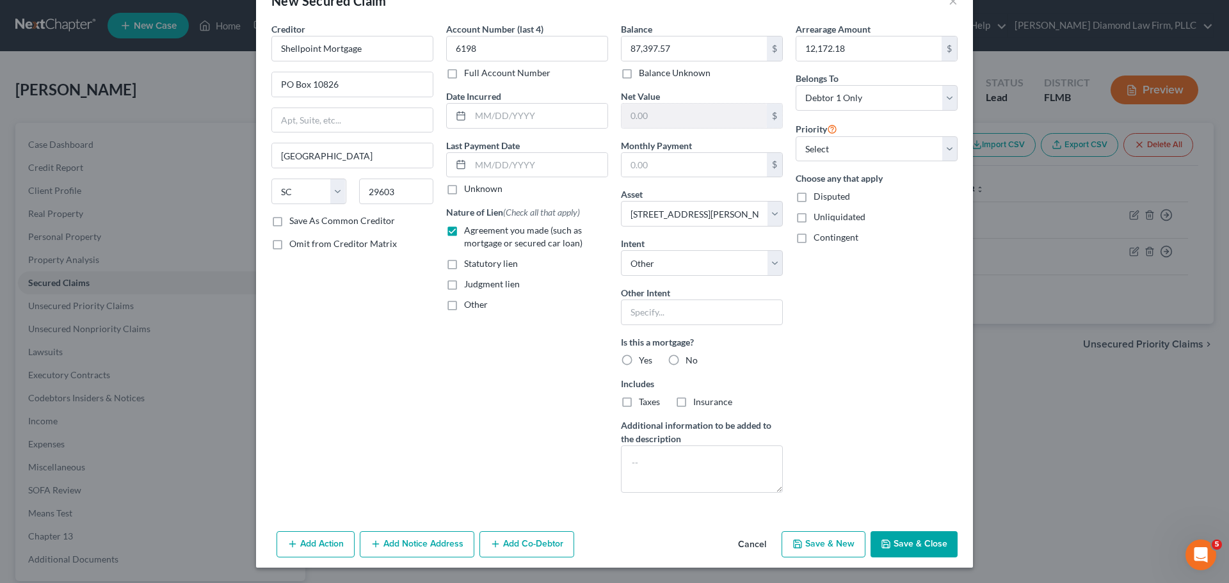
click at [639, 357] on label "Yes" at bounding box center [645, 360] width 13 height 13
click at [644, 357] on input "Yes" at bounding box center [648, 358] width 8 height 8
radio input "true"
click at [693, 405] on label "Insurance" at bounding box center [712, 401] width 39 height 13
click at [698, 404] on input "Insurance" at bounding box center [702, 399] width 8 height 8
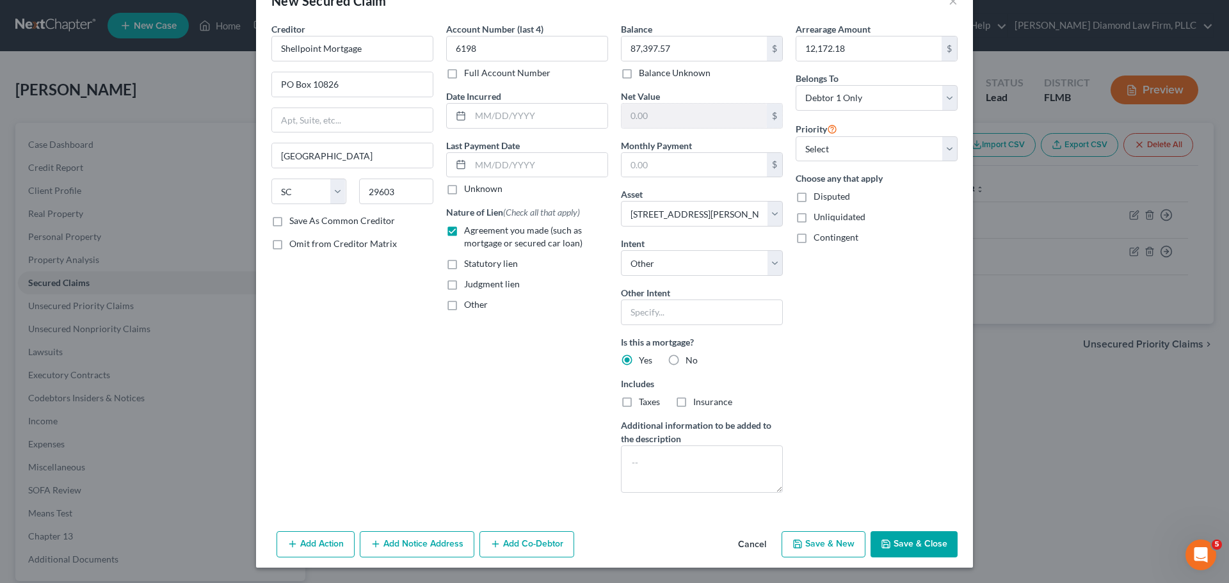
checkbox input "true"
click at [639, 406] on label "Taxes" at bounding box center [649, 401] width 21 height 13
click at [644, 404] on input "Taxes" at bounding box center [648, 399] width 8 height 8
checkbox input "true"
click at [895, 540] on button "Save & Close" at bounding box center [913, 544] width 87 height 27
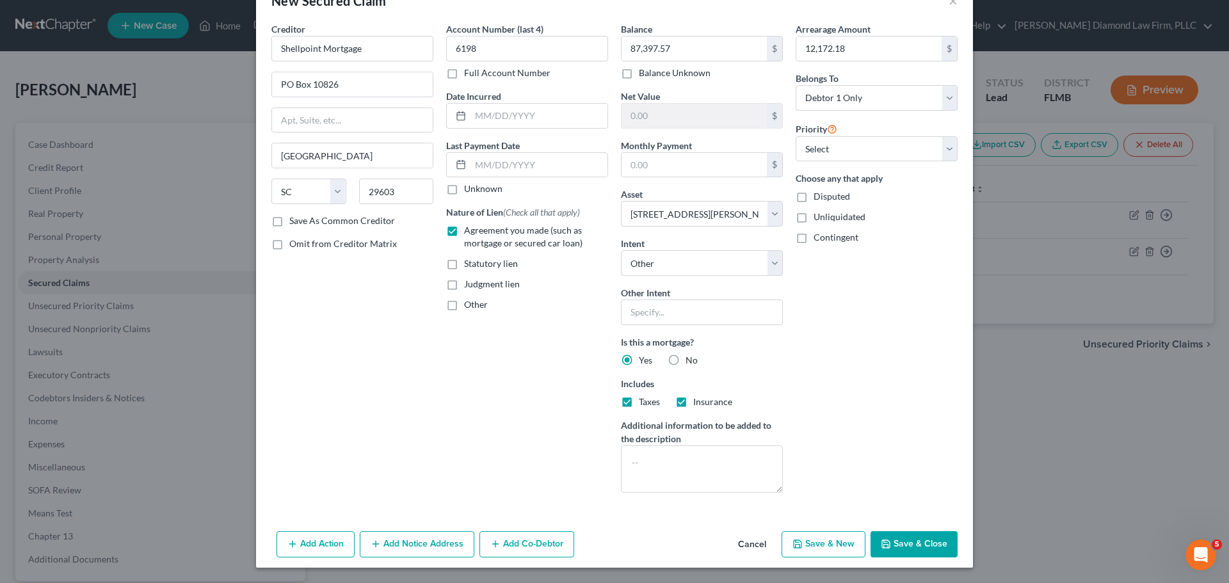
select select
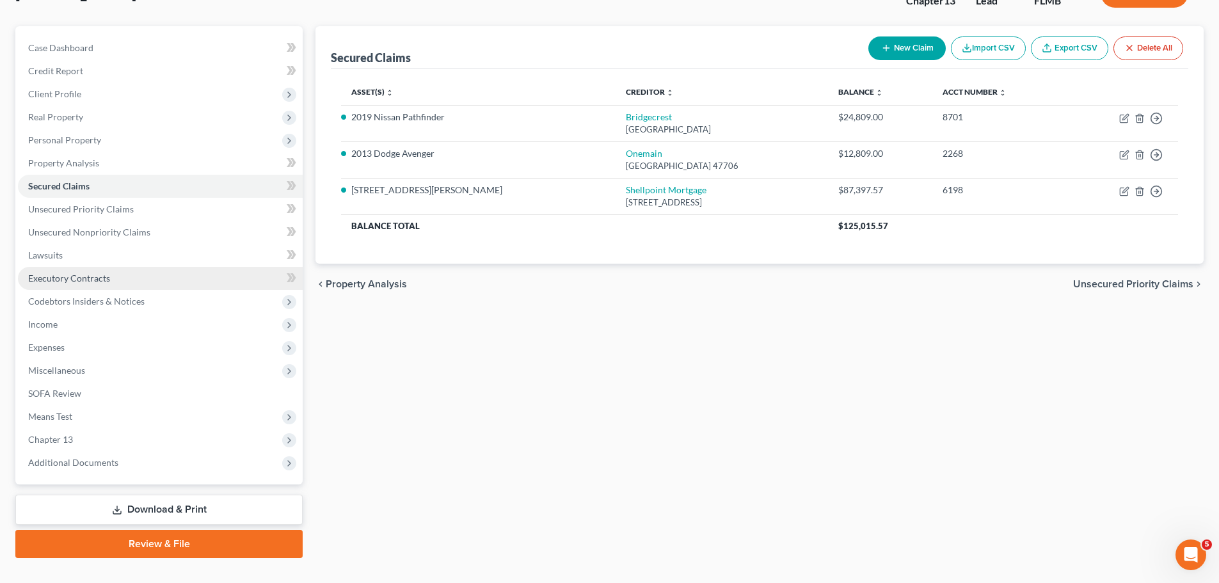
scroll to position [120, 0]
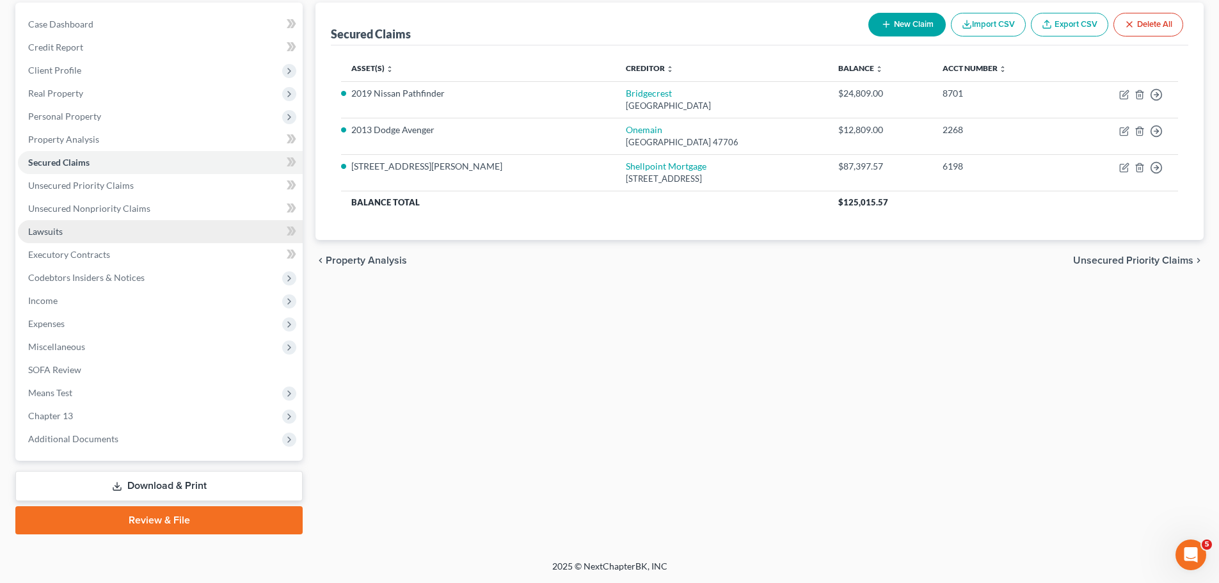
click at [70, 237] on link "Lawsuits" at bounding box center [160, 231] width 285 height 23
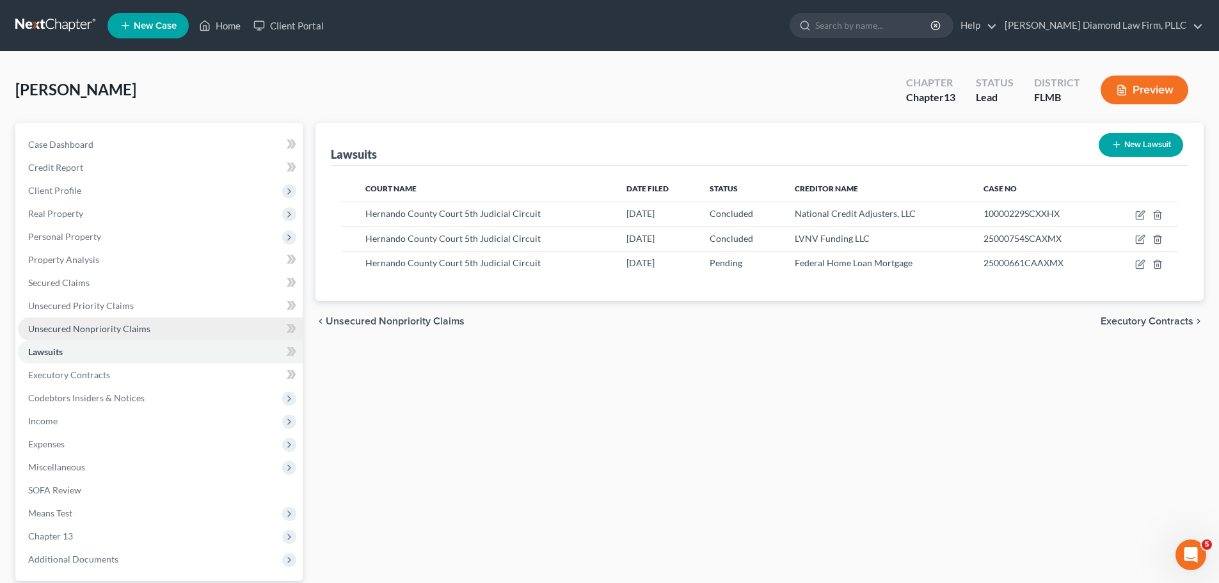
click at [67, 324] on span "Unsecured Nonpriority Claims" at bounding box center [89, 328] width 122 height 11
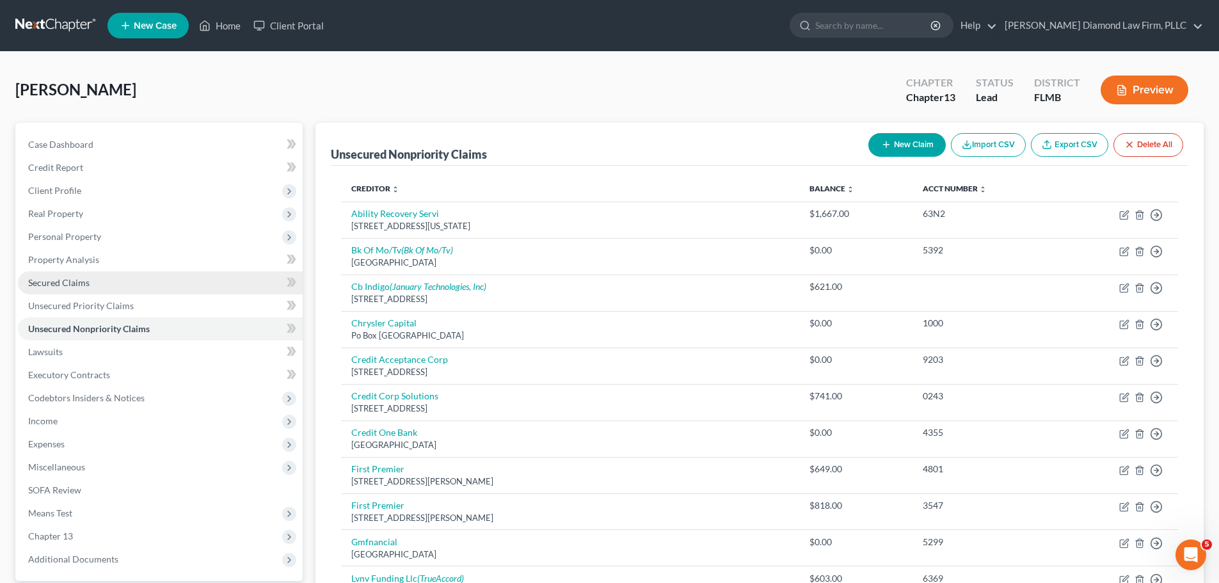
click at [69, 289] on link "Secured Claims" at bounding box center [160, 282] width 285 height 23
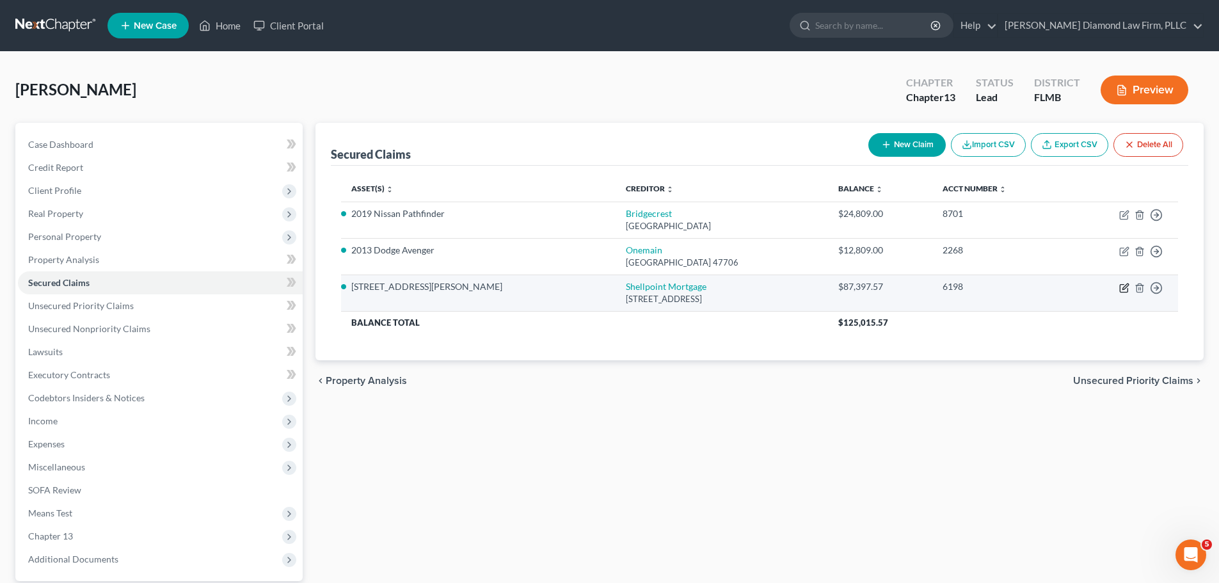
click at [1124, 287] on icon "button" at bounding box center [1125, 286] width 6 height 6
select select "42"
select select "4"
select select "0"
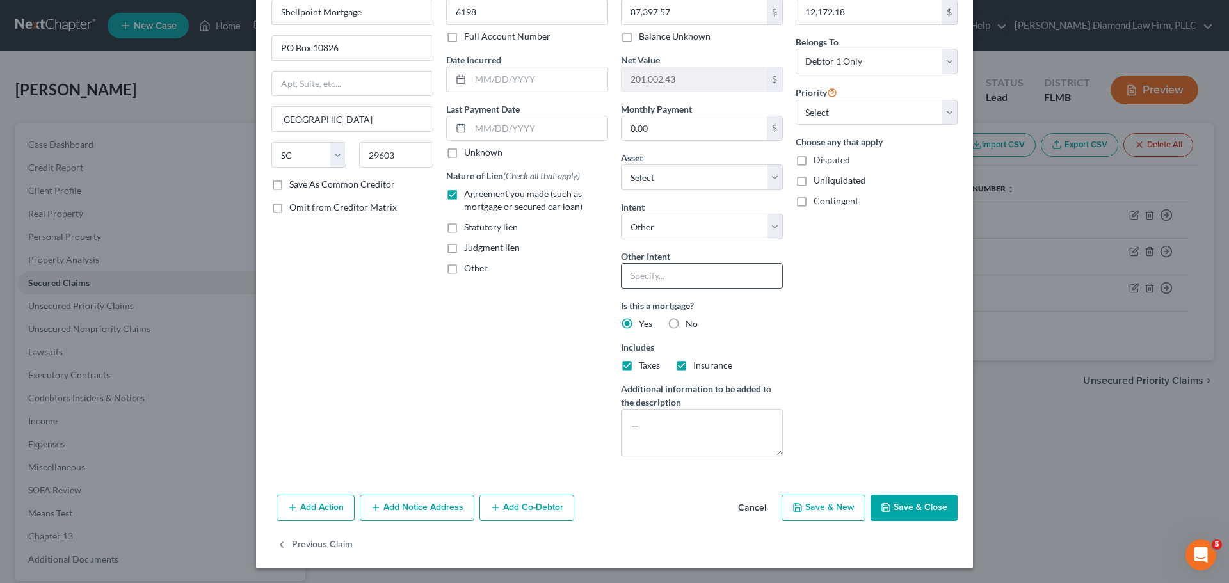
scroll to position [74, 0]
click at [445, 506] on button "Add Notice Address" at bounding box center [417, 507] width 115 height 27
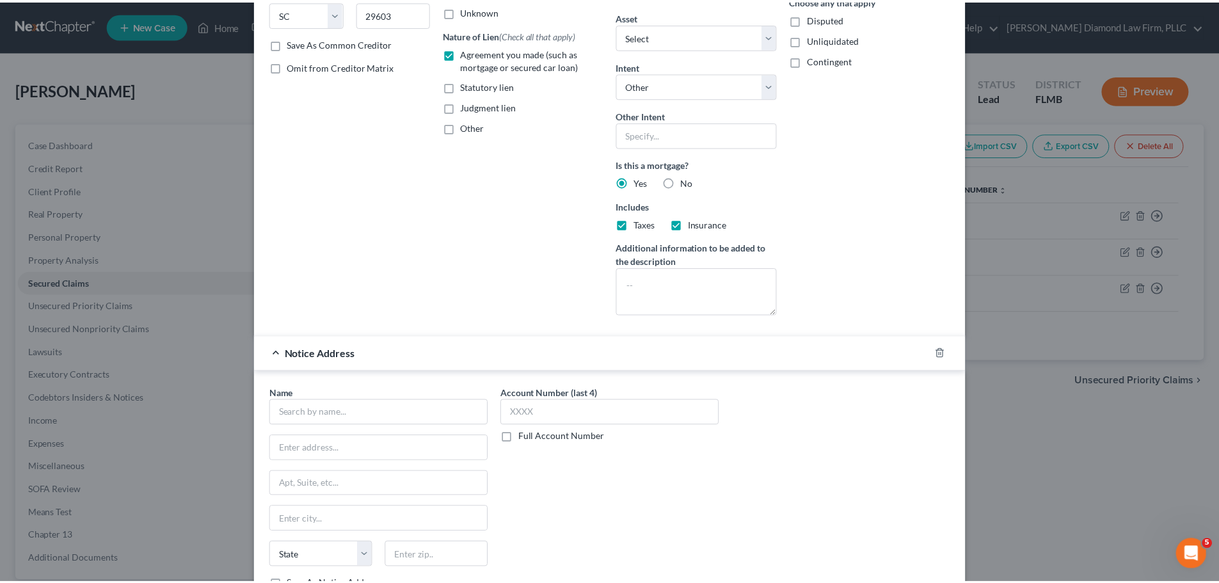
scroll to position [349, 0]
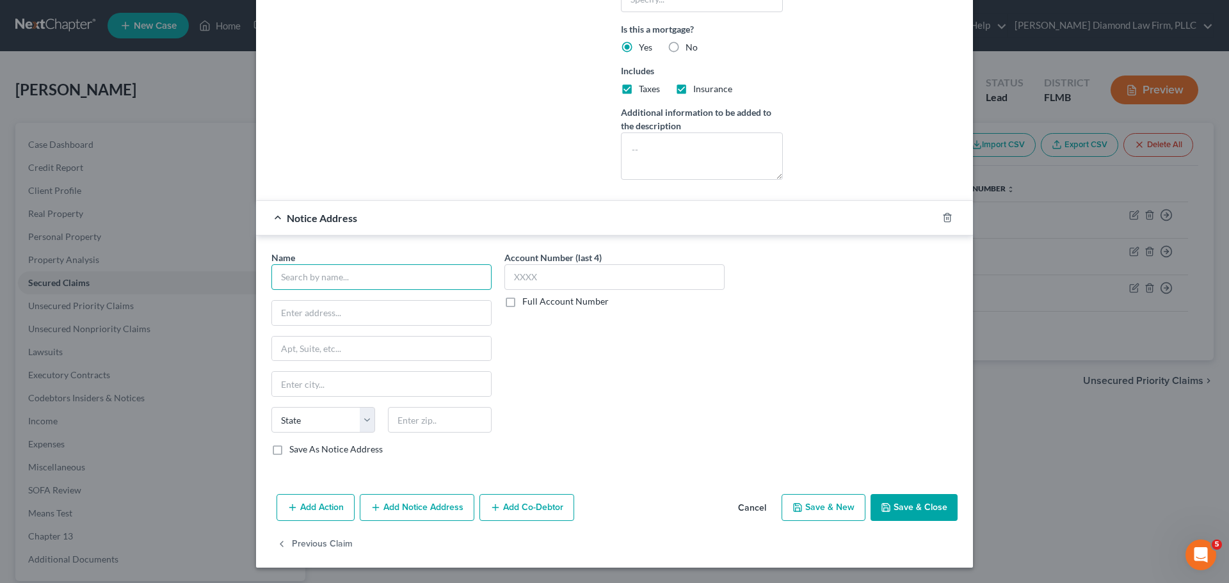
click at [365, 275] on input "text" at bounding box center [381, 277] width 220 height 26
click at [360, 278] on input "text" at bounding box center [381, 277] width 220 height 26
type input "Federal Home Loan Mortgage Corporation"
click at [343, 307] on input "text" at bounding box center [381, 313] width 219 height 24
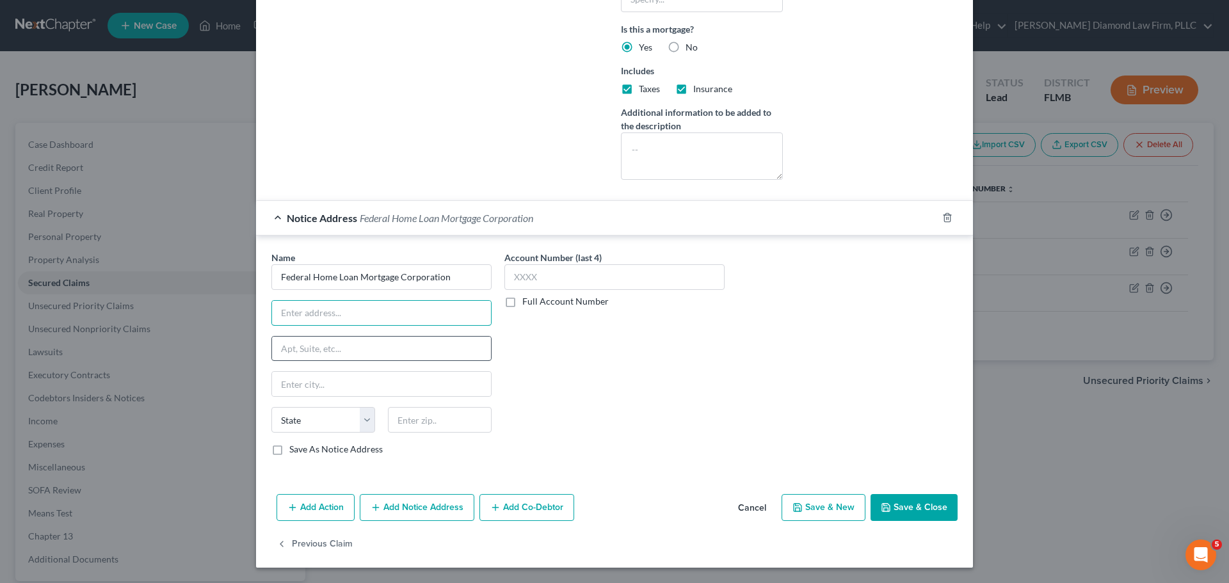
paste input "8200 Jones Branch Drive"
type input "8200 Jones Branch Drive"
click at [328, 383] on input "text" at bounding box center [381, 384] width 219 height 24
type input "McLean"
select select "48"
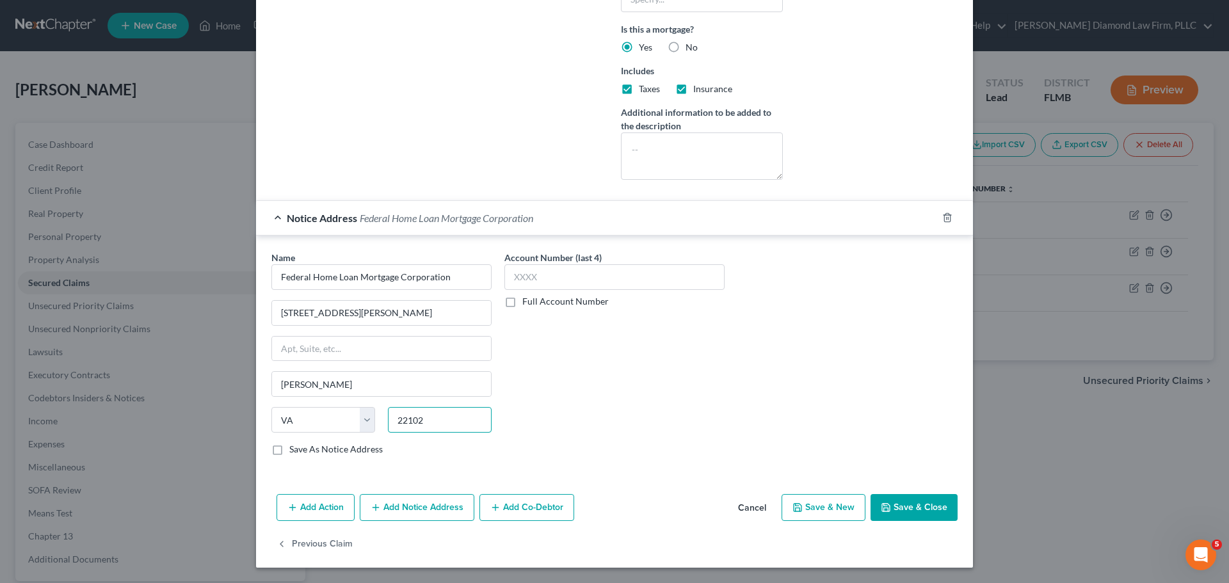
type input "22102"
click at [916, 508] on button "Save & Close" at bounding box center [913, 507] width 87 height 27
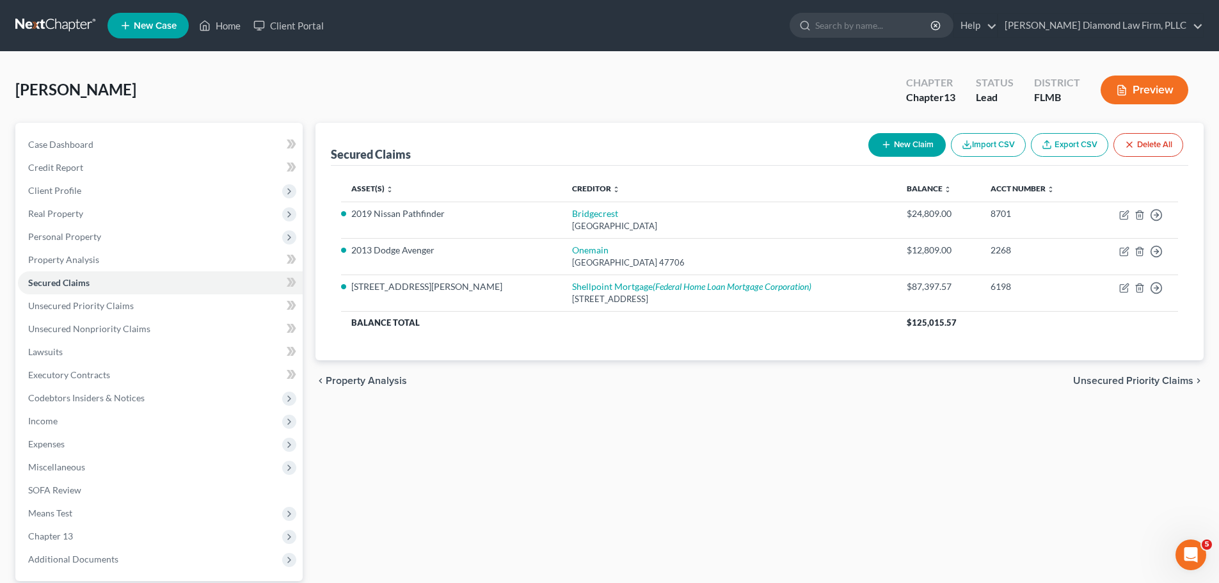
click at [44, 19] on link at bounding box center [56, 25] width 82 height 23
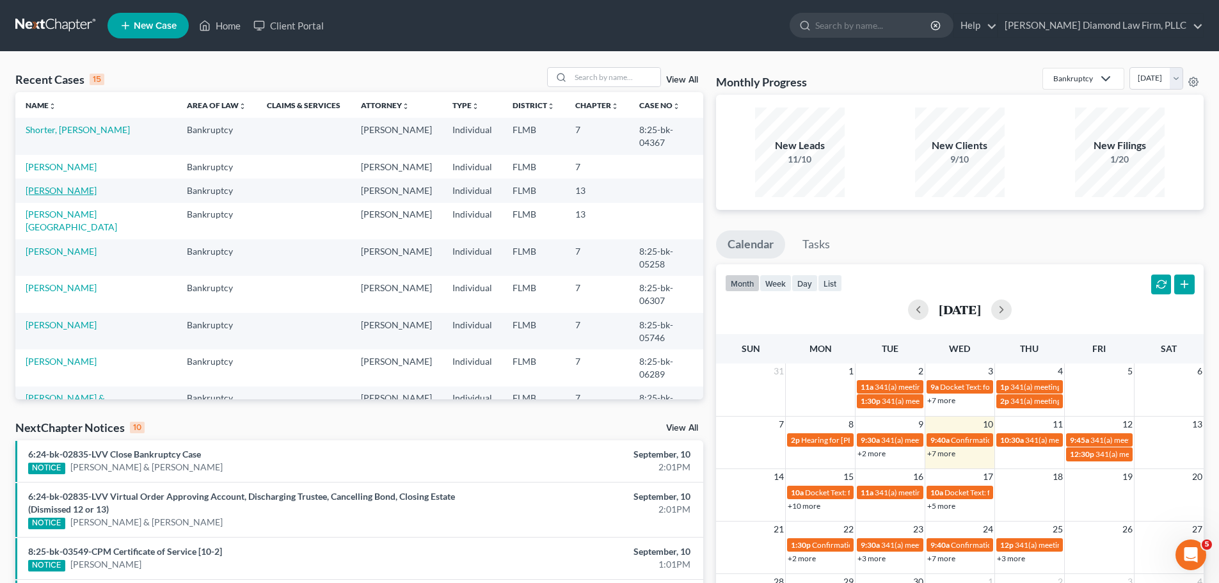
click at [65, 185] on link "[PERSON_NAME]" at bounding box center [61, 190] width 71 height 11
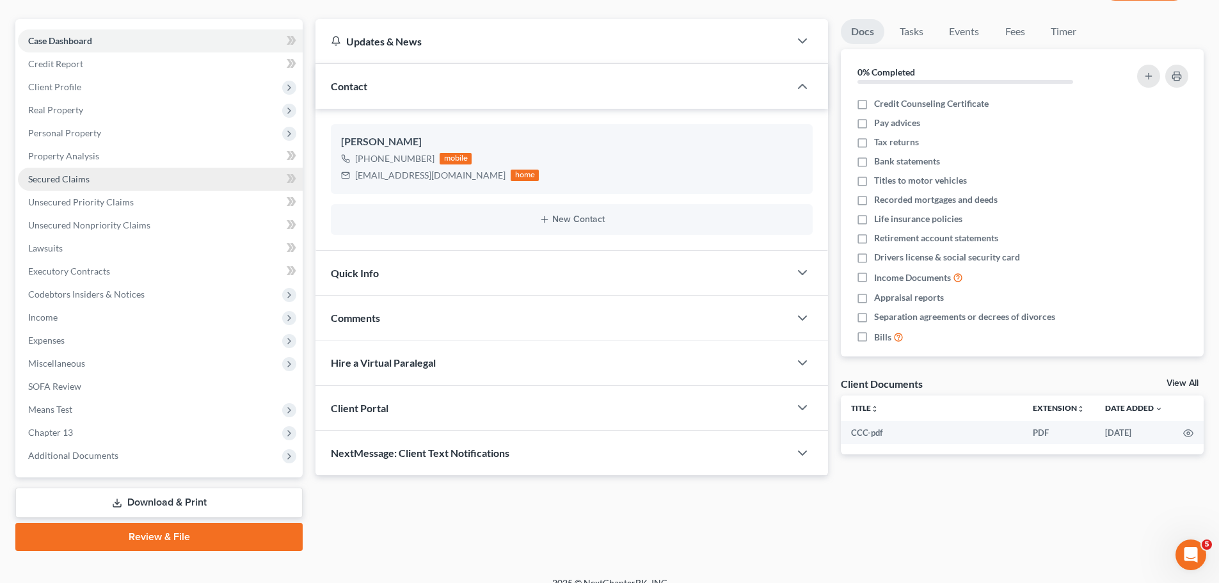
scroll to position [120, 0]
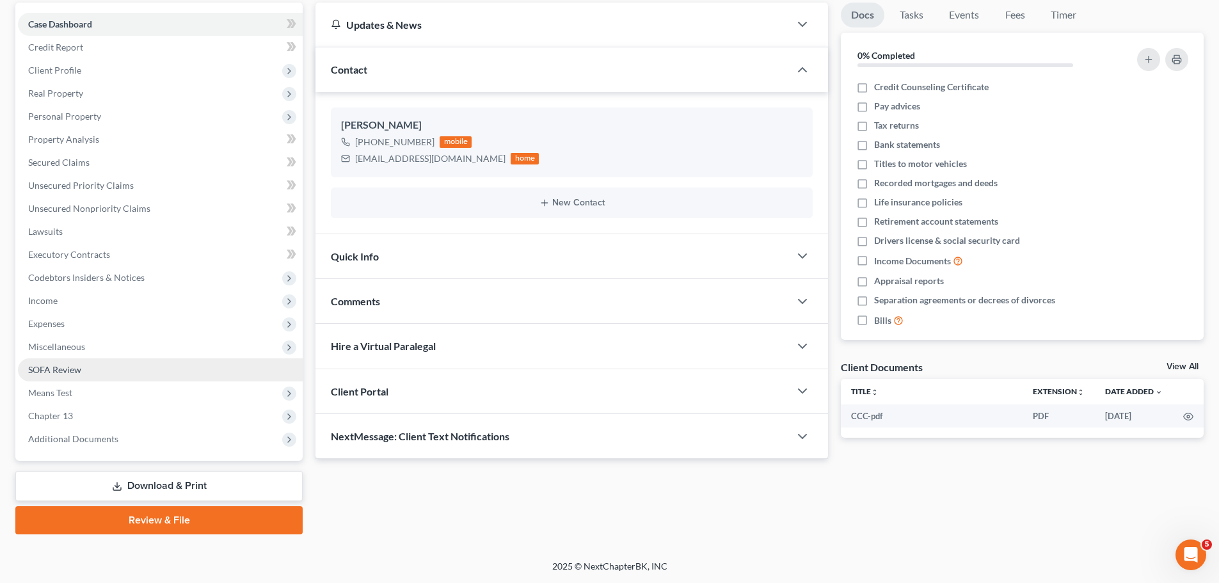
click at [97, 371] on link "SOFA Review" at bounding box center [160, 369] width 285 height 23
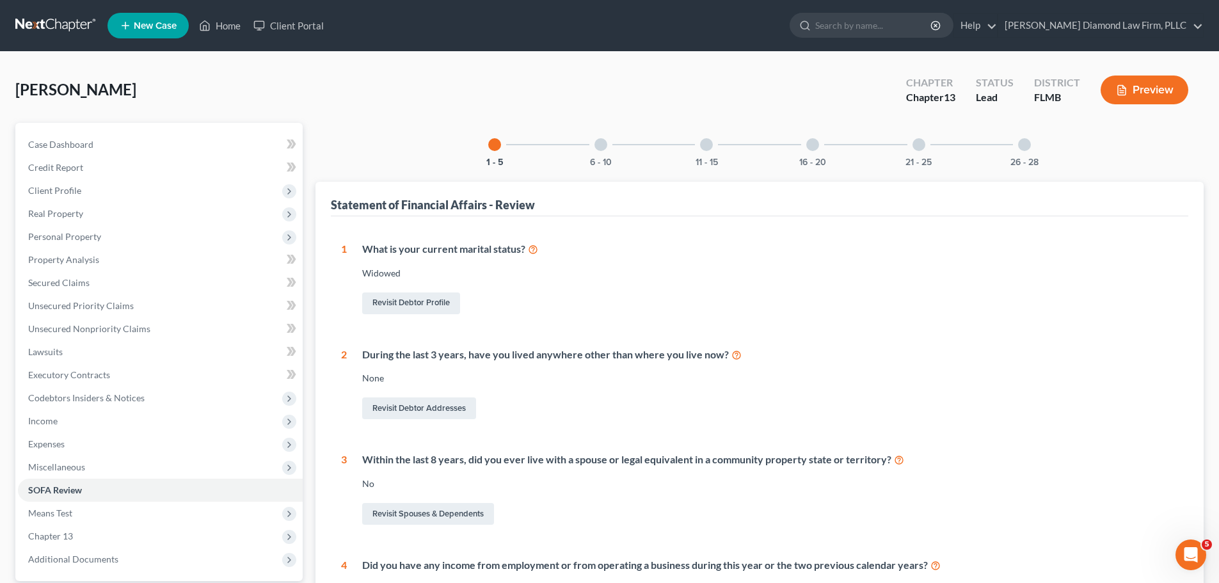
click at [713, 142] on div "11 - 15" at bounding box center [707, 145] width 44 height 44
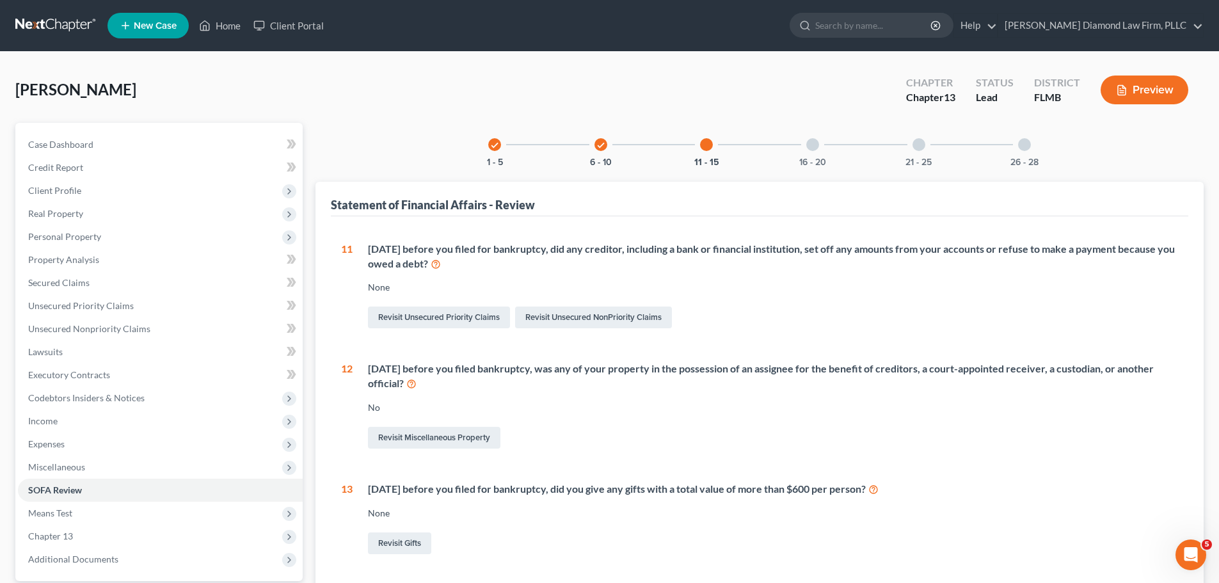
click at [810, 143] on div at bounding box center [812, 144] width 13 height 13
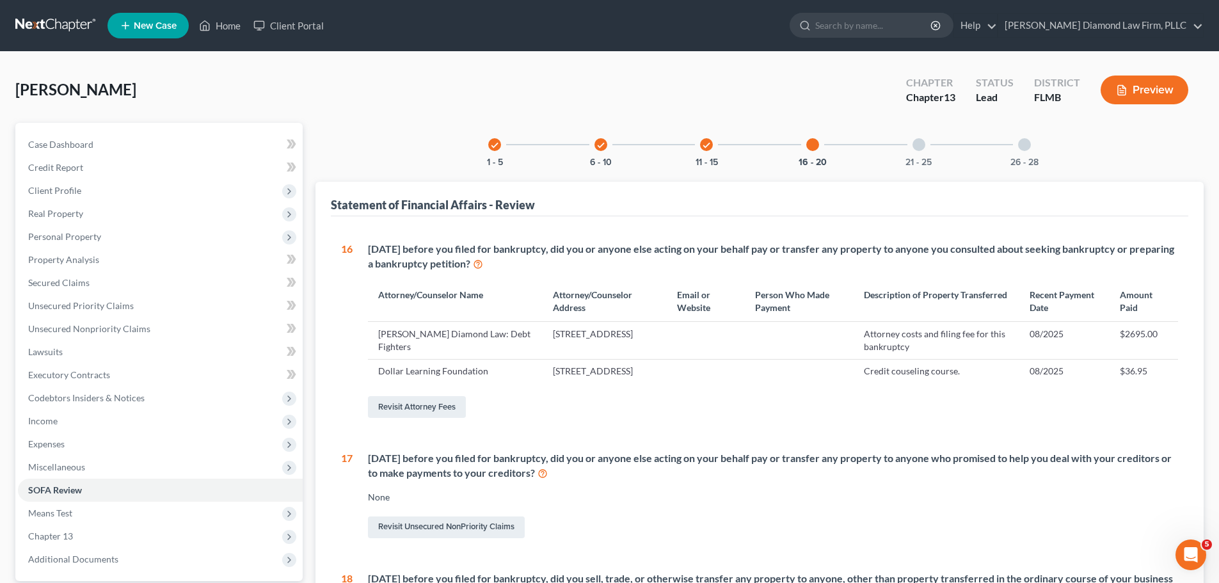
click at [602, 147] on icon "check" at bounding box center [600, 145] width 9 height 9
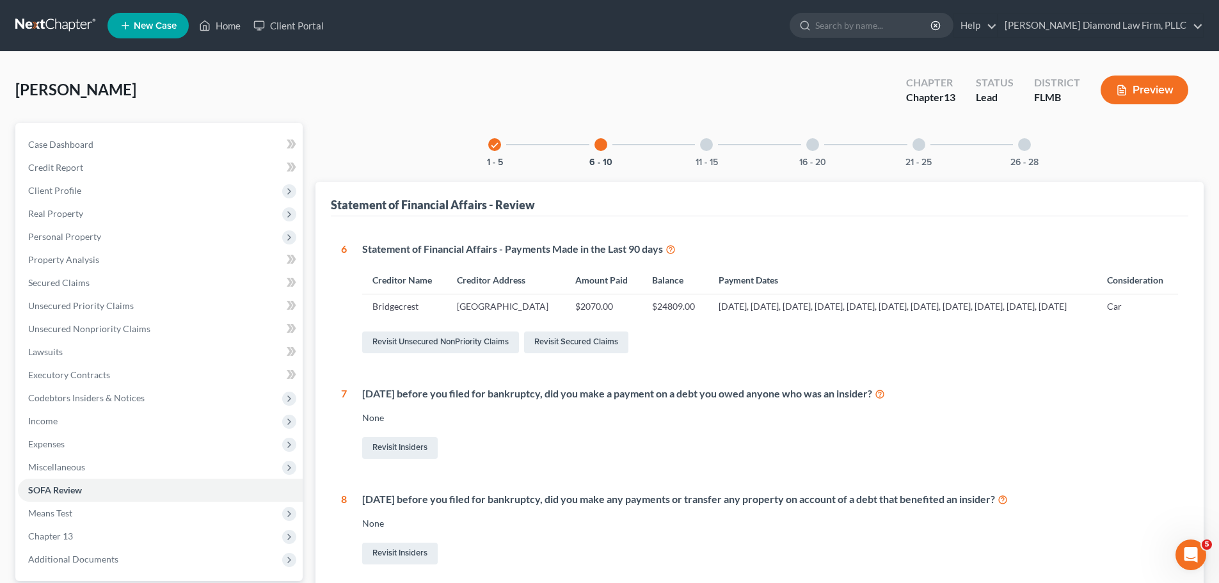
click at [704, 141] on div at bounding box center [706, 144] width 13 height 13
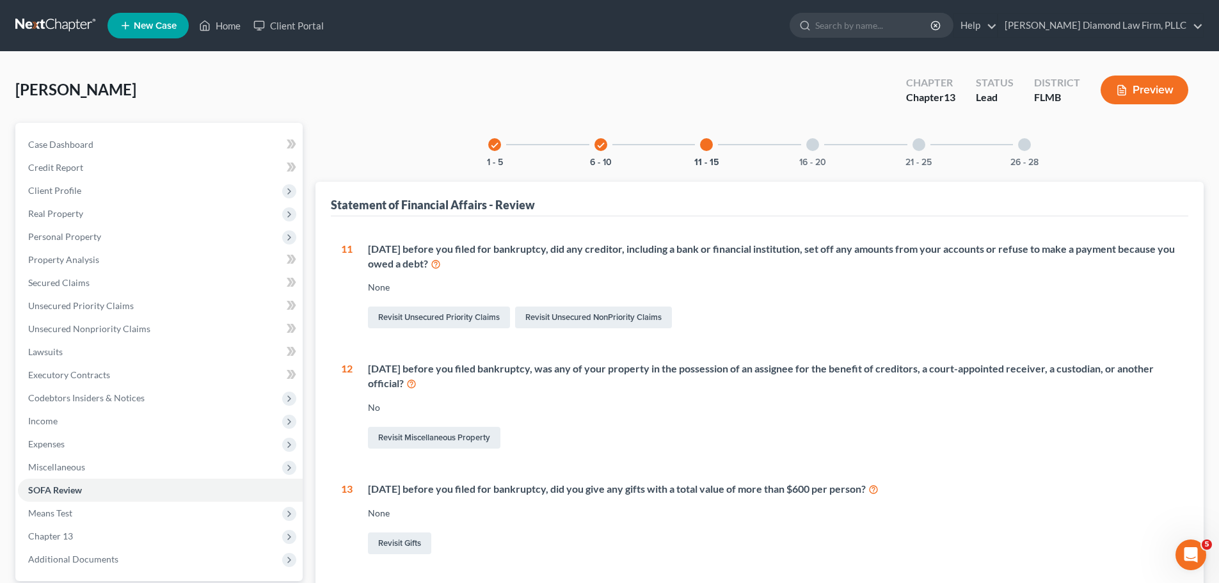
click at [825, 146] on div "16 - 20" at bounding box center [813, 145] width 44 height 44
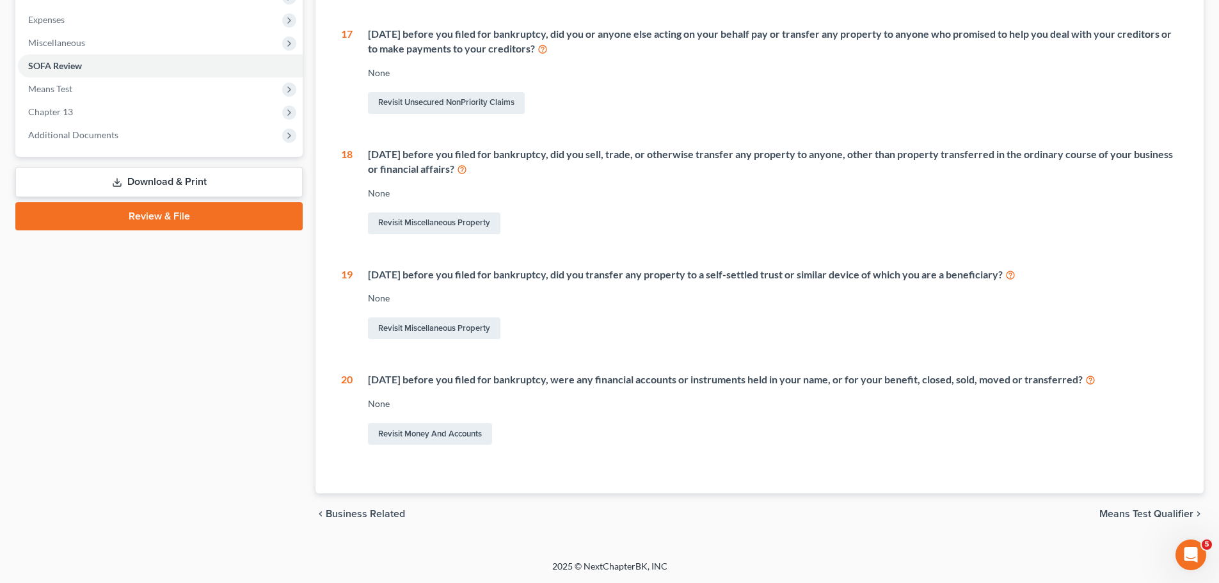
scroll to position [53, 0]
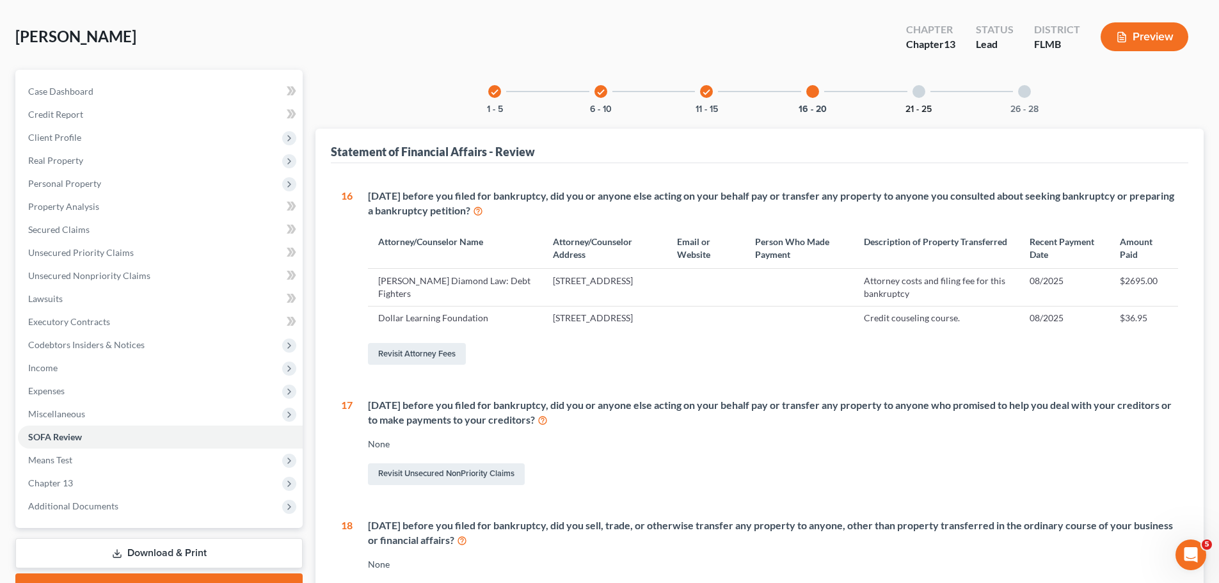
click at [916, 105] on button "21 - 25" at bounding box center [919, 109] width 26 height 9
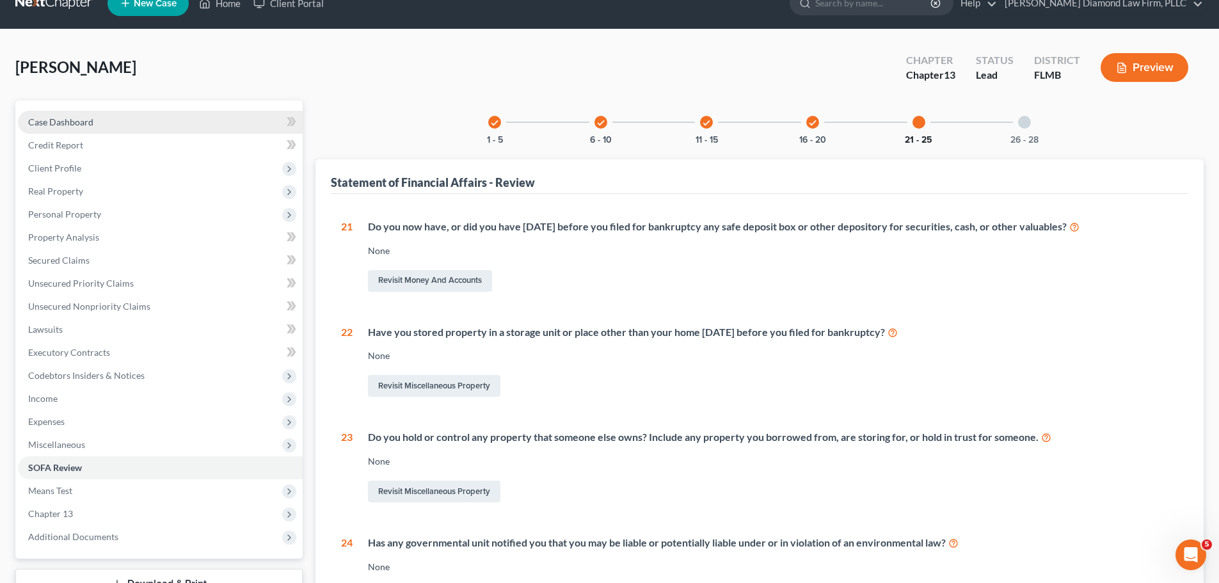
scroll to position [0, 0]
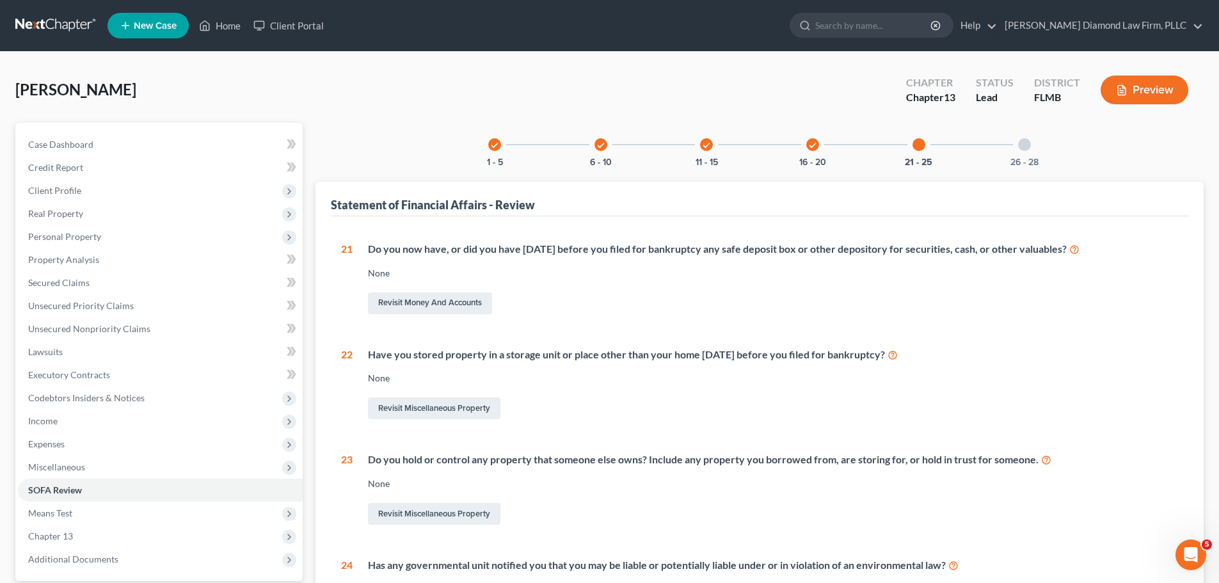
click at [35, 32] on link at bounding box center [56, 25] width 82 height 23
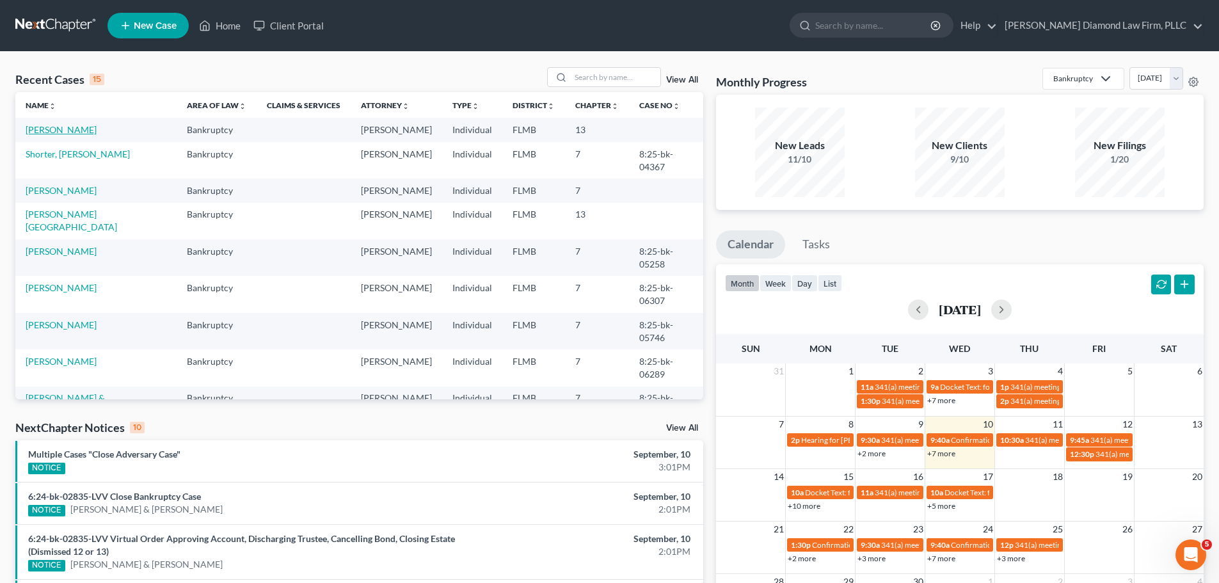
click at [33, 133] on link "[PERSON_NAME]" at bounding box center [61, 129] width 71 height 11
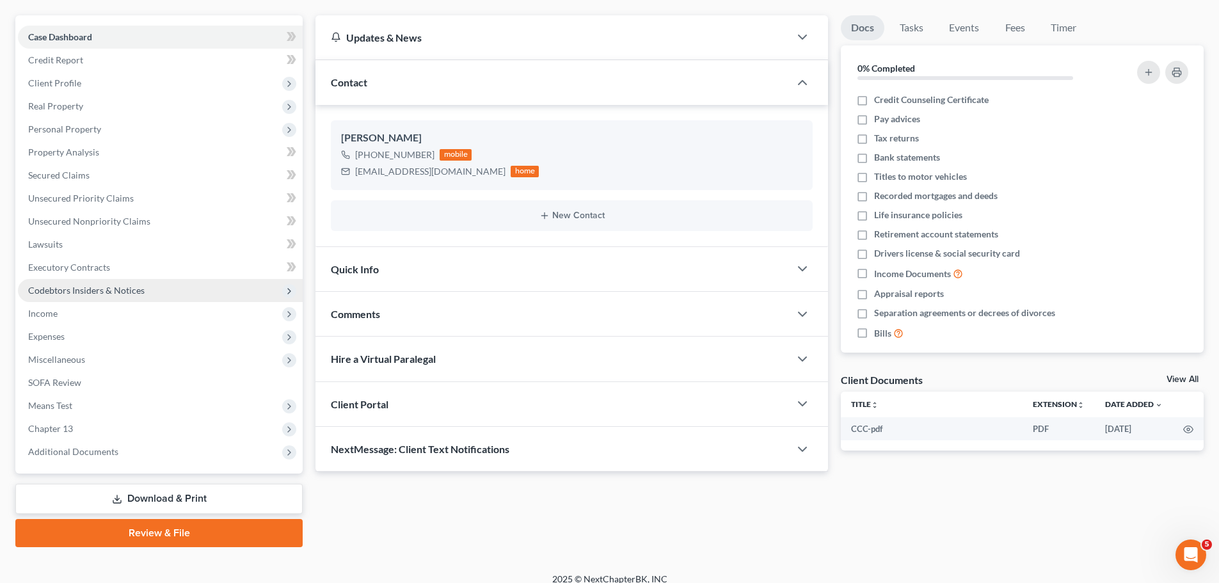
scroll to position [120, 0]
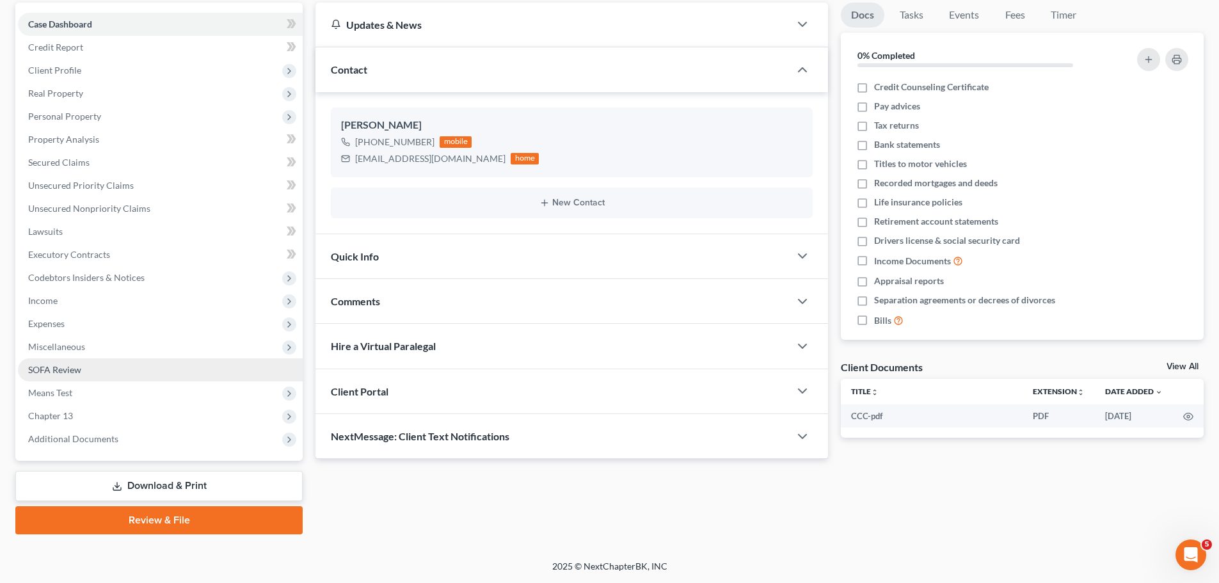
click at [101, 362] on link "SOFA Review" at bounding box center [160, 369] width 285 height 23
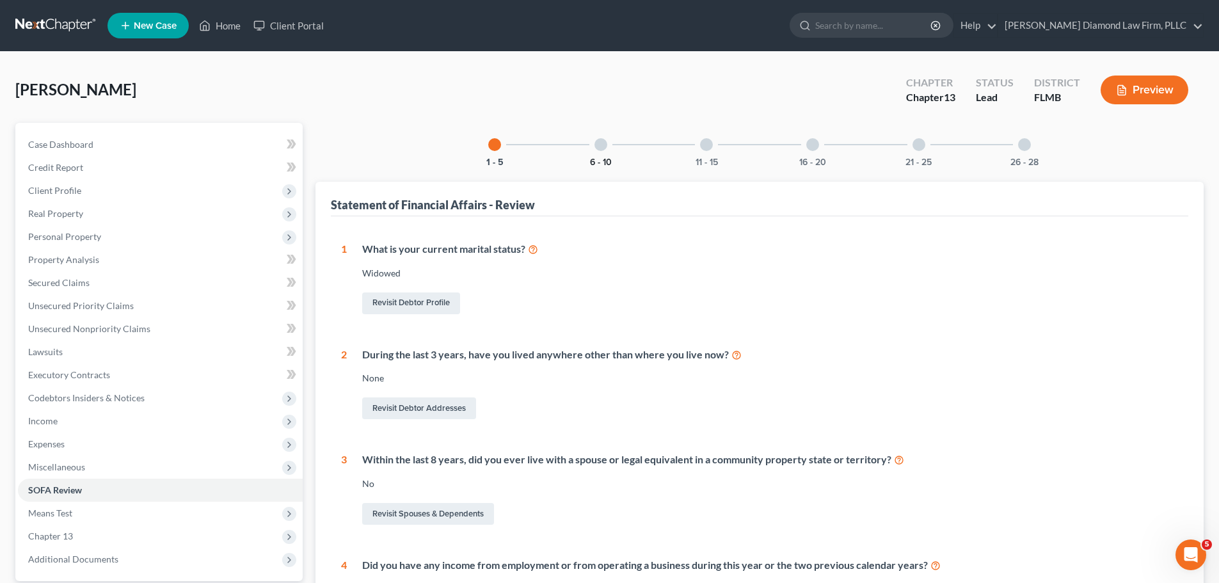
click at [607, 158] on button "6 - 10" at bounding box center [601, 162] width 22 height 9
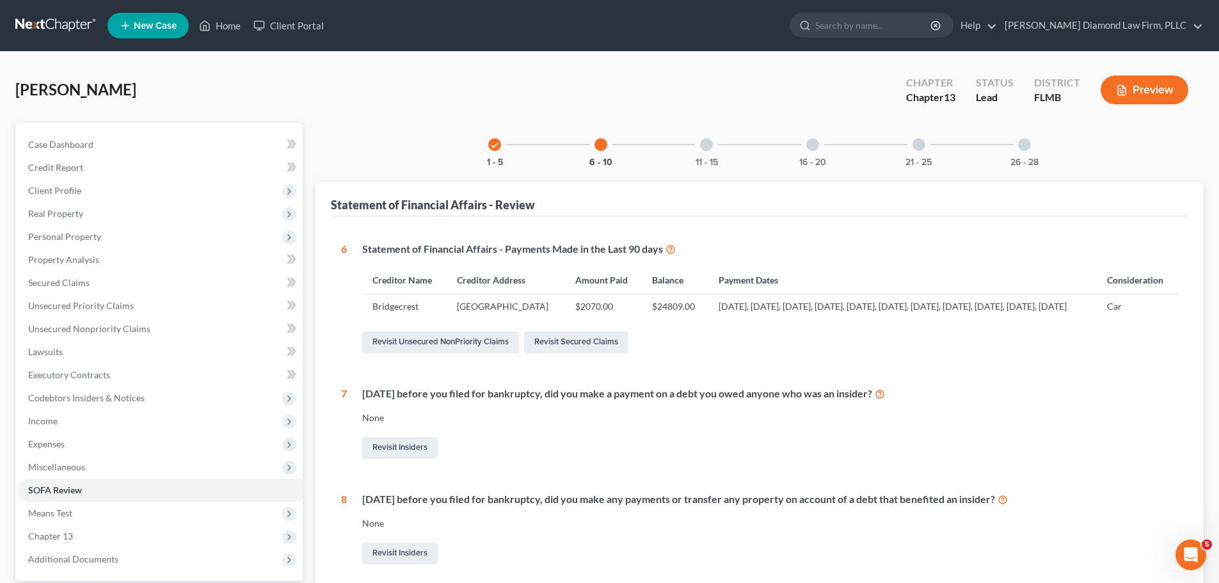
click at [56, 23] on link at bounding box center [56, 25] width 82 height 23
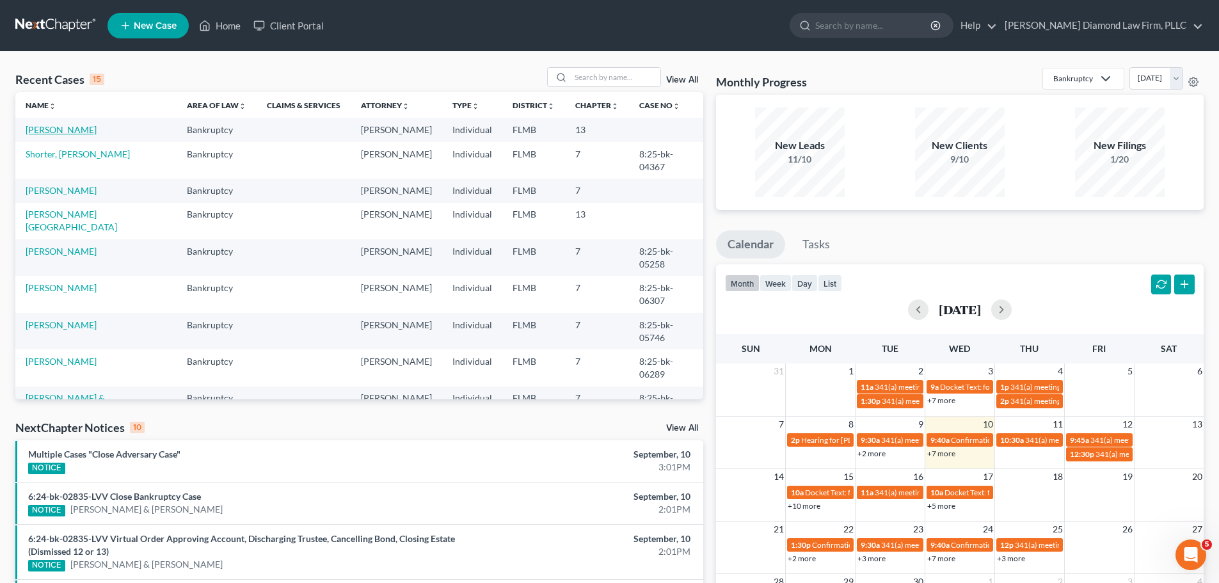
click at [61, 132] on link "[PERSON_NAME]" at bounding box center [61, 129] width 71 height 11
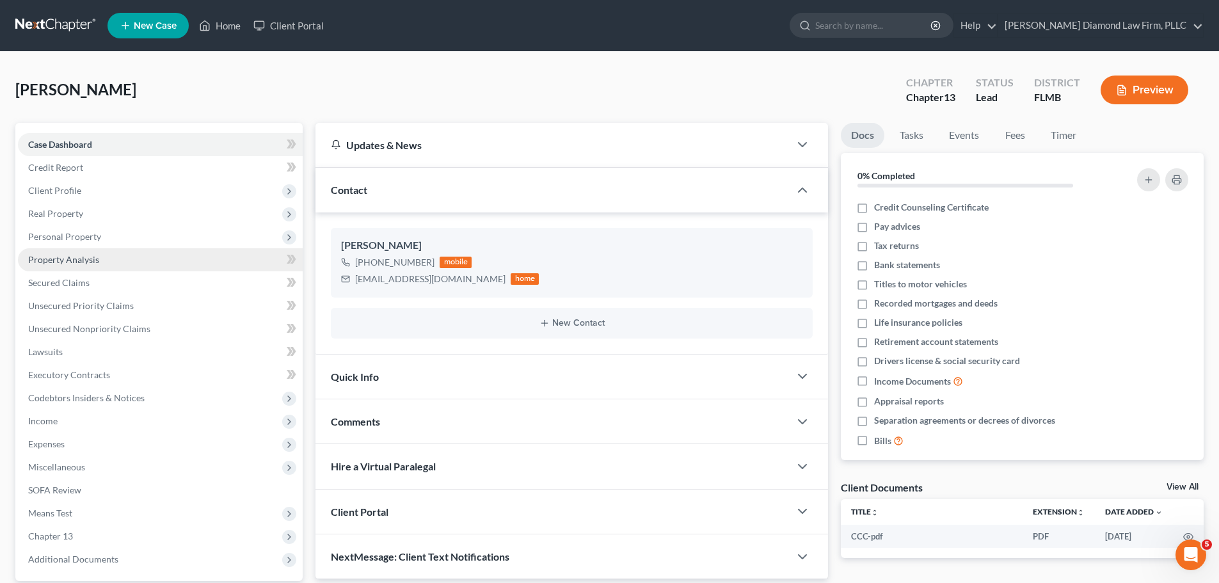
click at [95, 262] on span "Property Analysis" at bounding box center [63, 259] width 71 height 11
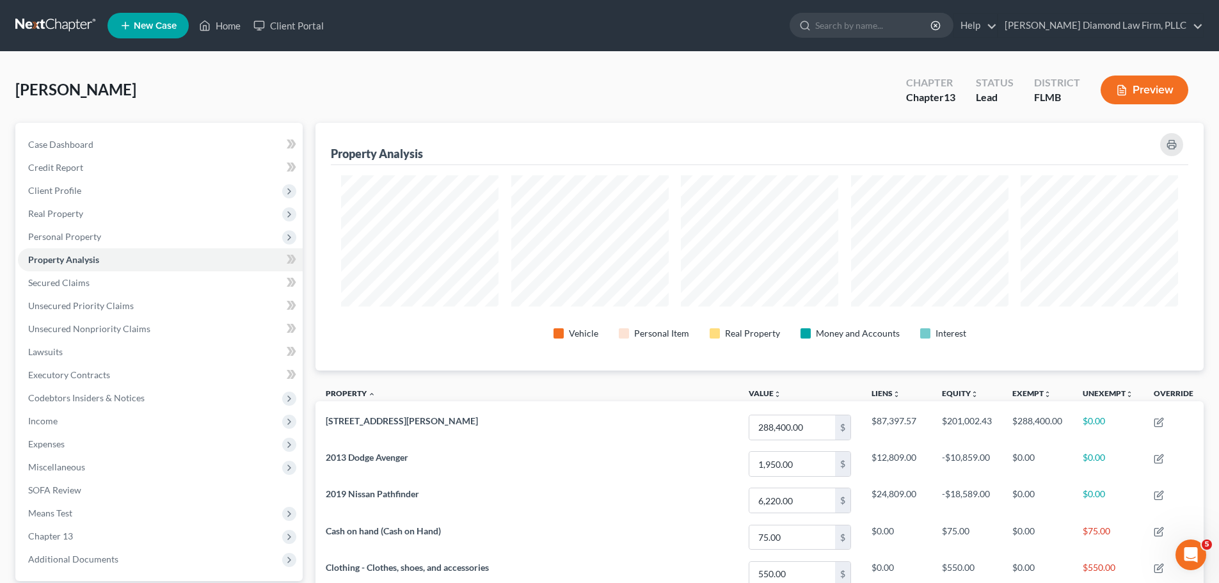
click at [82, 35] on link at bounding box center [56, 25] width 82 height 23
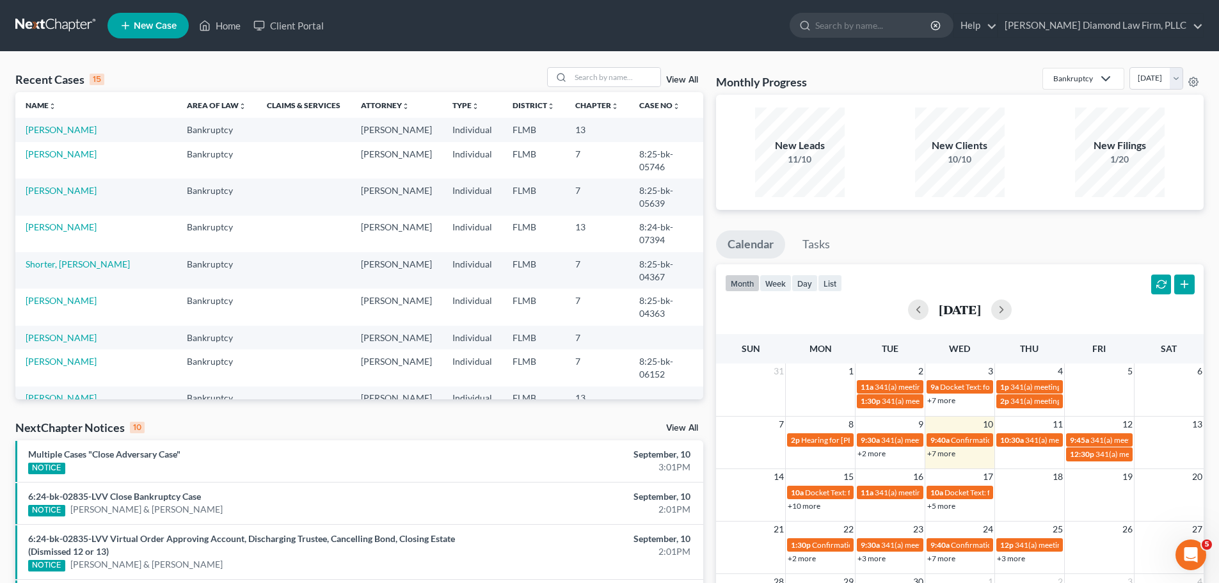
click at [63, 139] on td "[PERSON_NAME]" at bounding box center [95, 130] width 161 height 24
click at [61, 133] on link "[PERSON_NAME]" at bounding box center [61, 129] width 71 height 11
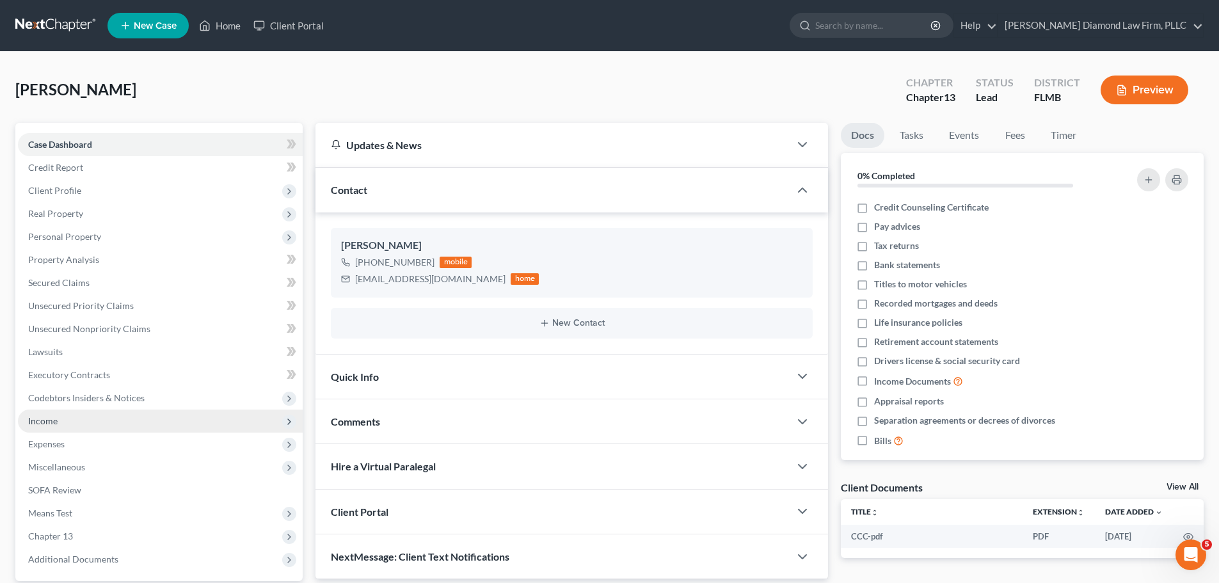
click at [72, 419] on span "Income" at bounding box center [160, 421] width 285 height 23
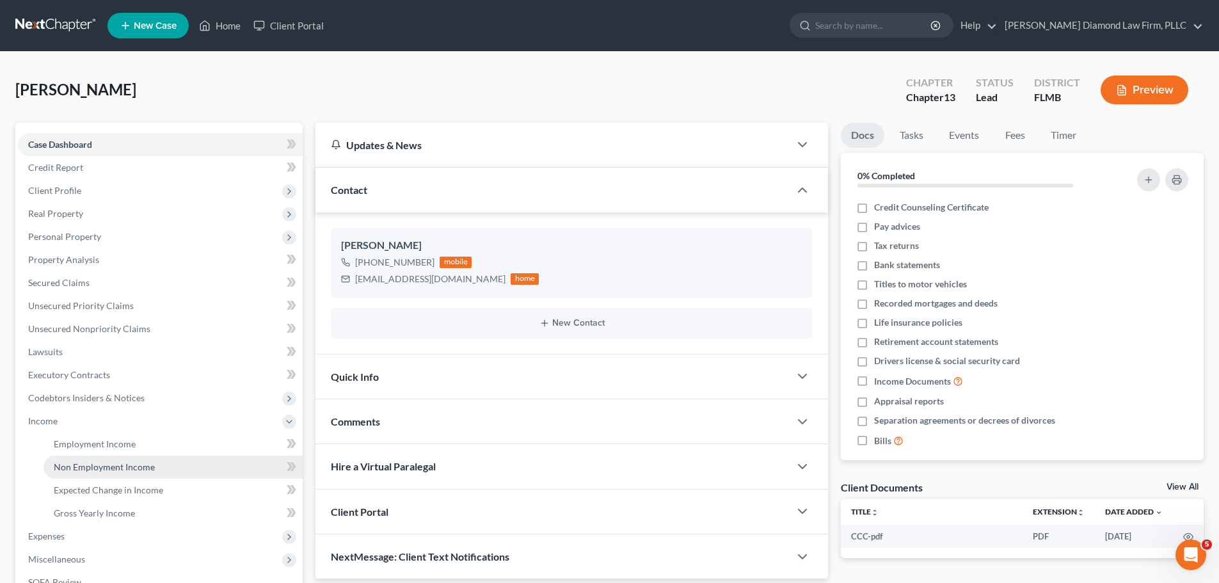
click at [108, 470] on span "Non Employment Income" at bounding box center [104, 466] width 101 height 11
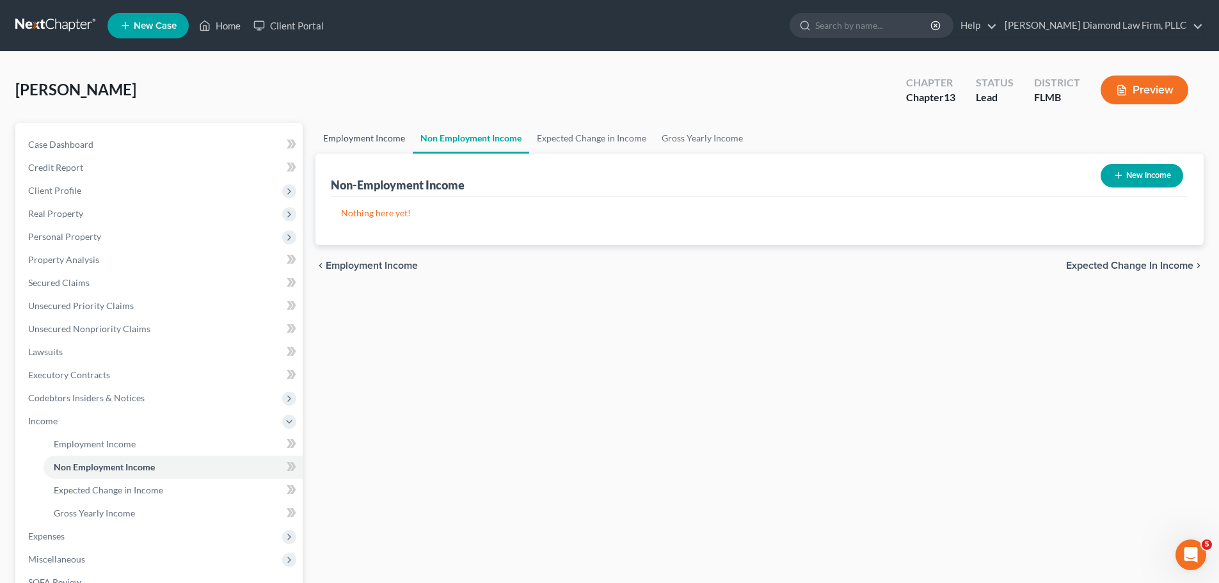
click at [387, 138] on link "Employment Income" at bounding box center [363, 138] width 97 height 31
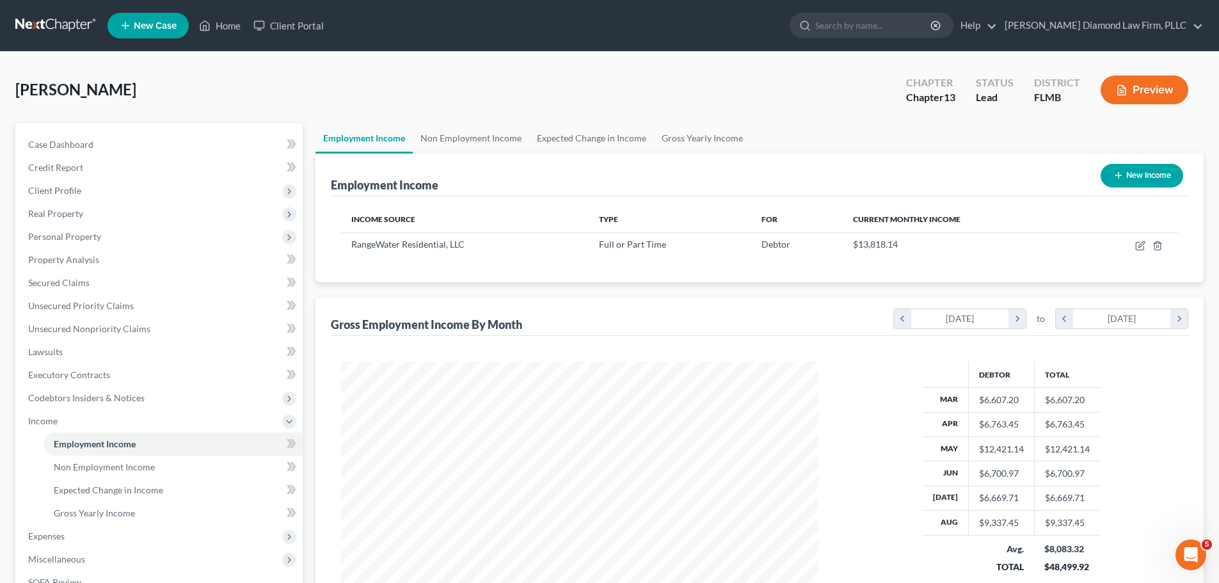
scroll to position [239, 503]
click at [675, 134] on link "Gross Yearly Income" at bounding box center [702, 138] width 97 height 31
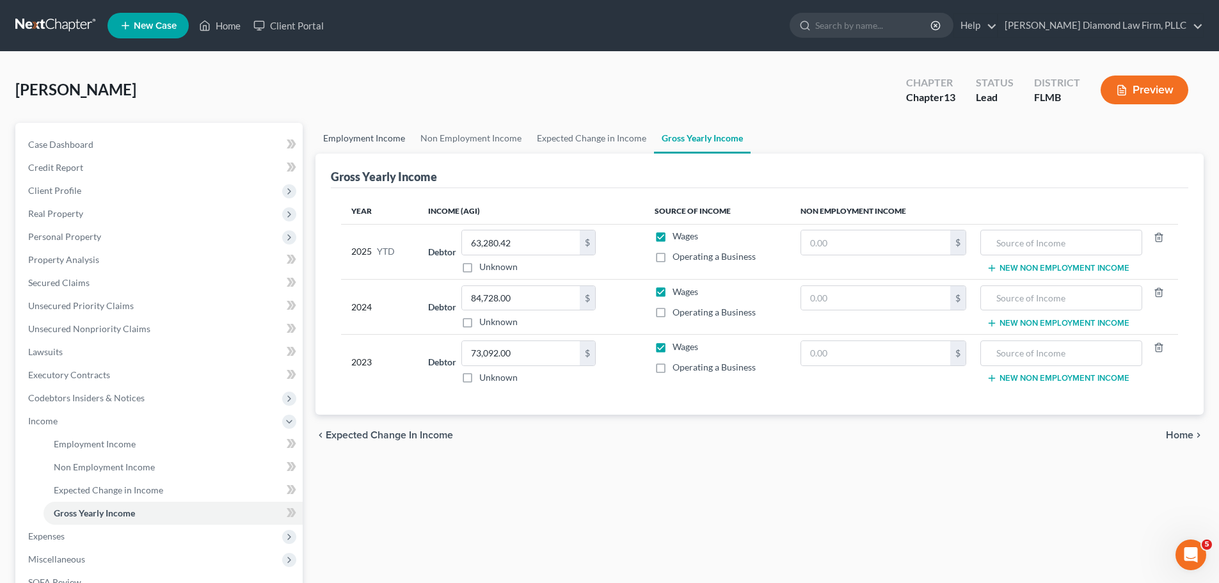
click at [385, 152] on link "Employment Income" at bounding box center [363, 138] width 97 height 31
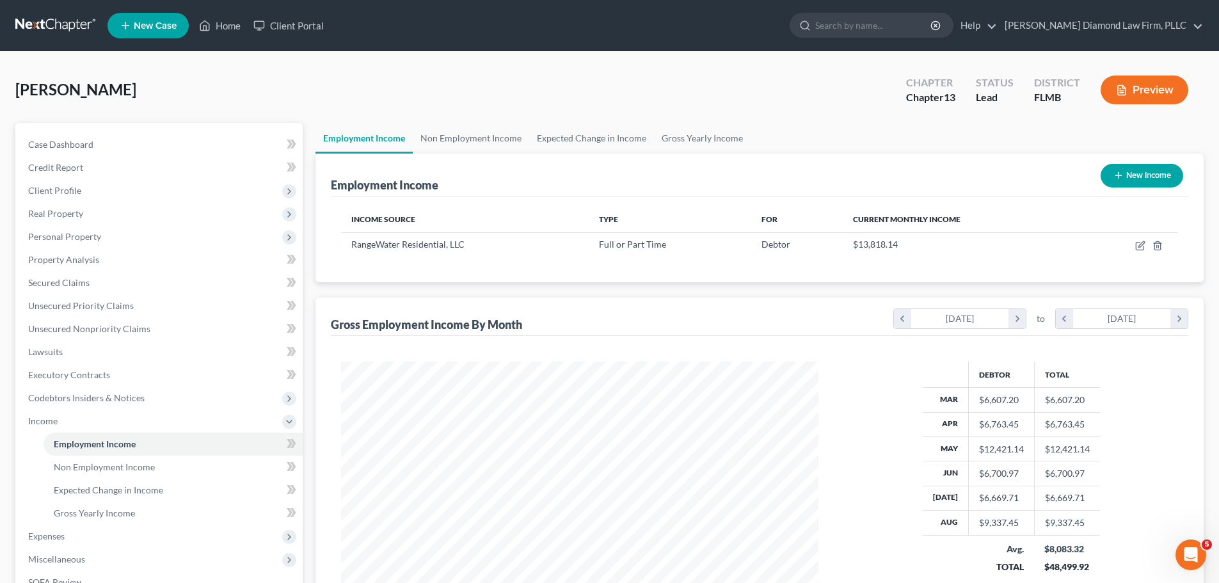
scroll to position [239, 503]
click at [15, 22] on link at bounding box center [56, 25] width 82 height 23
